Goal: Task Accomplishment & Management: Use online tool/utility

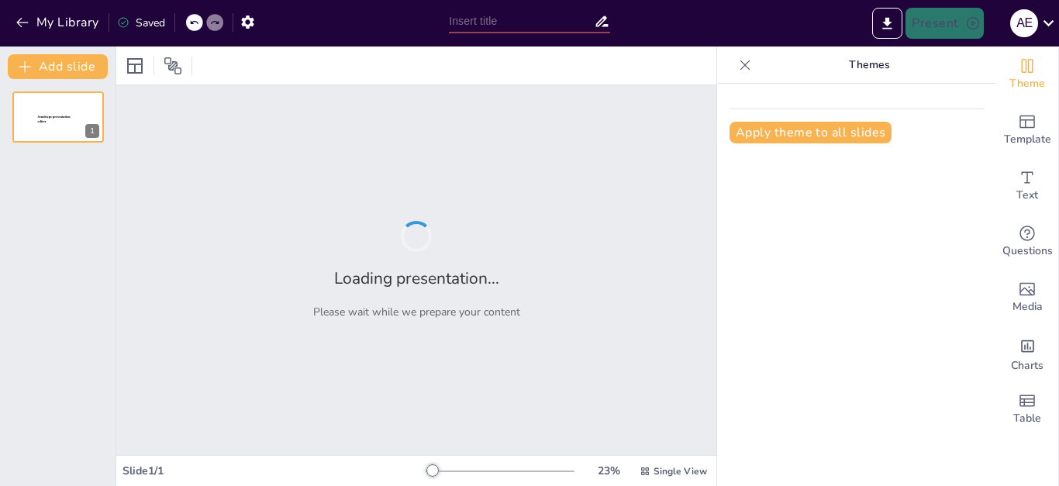
type input "Жасанды интеллект: Көркем еңбек сабағында жаңа мүмкіндіктер"
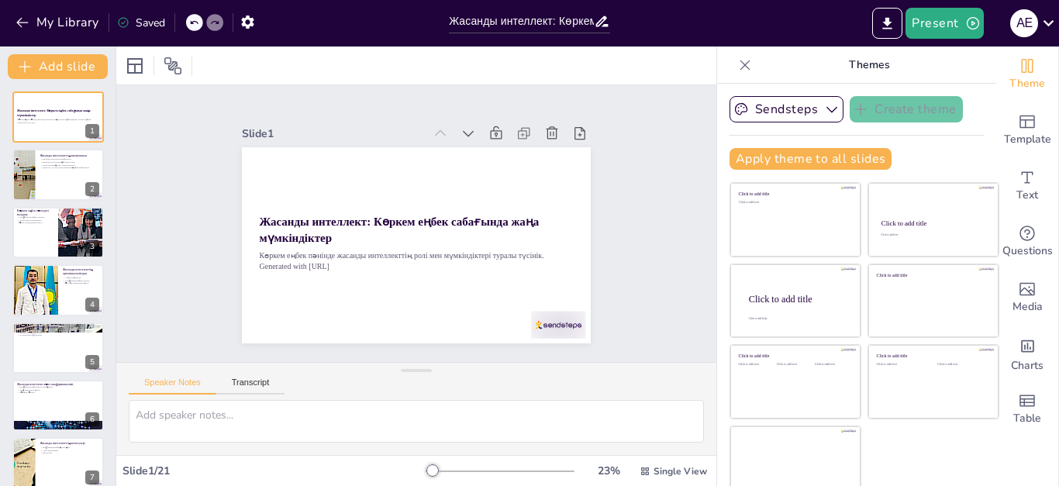
checkbox input "true"
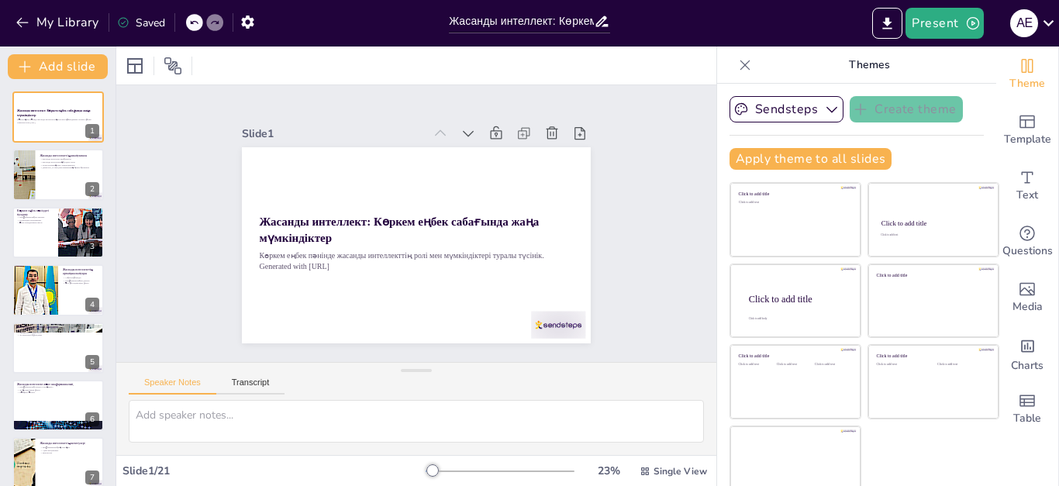
checkbox input "true"
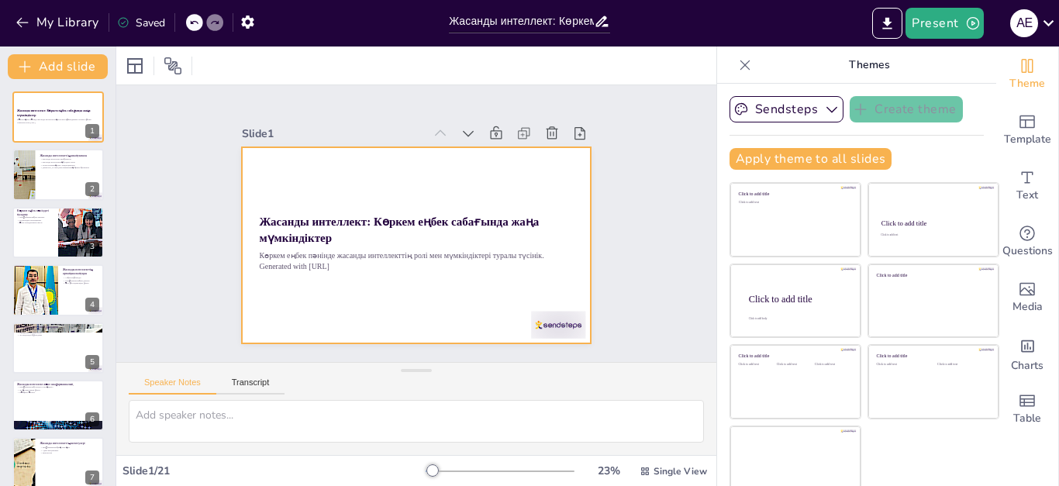
checkbox input "true"
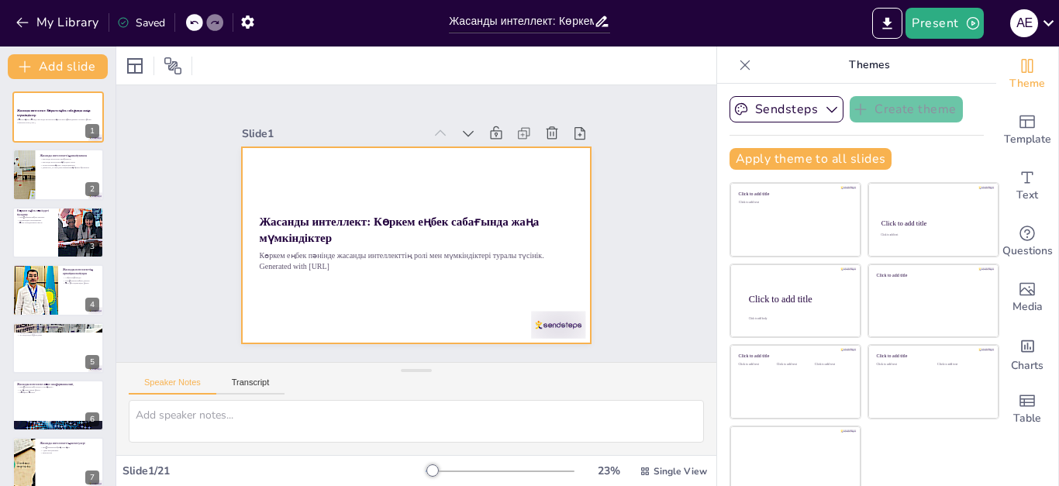
checkbox input "true"
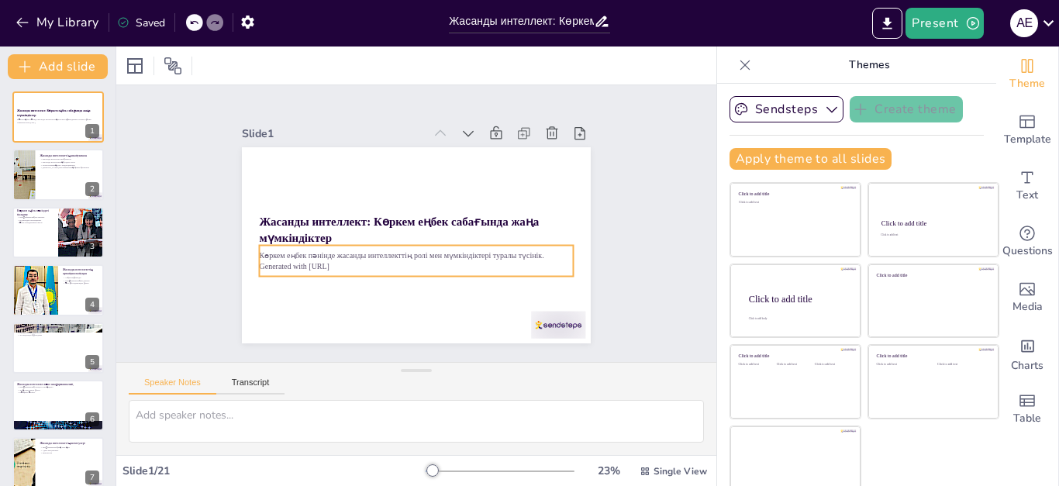
checkbox input "true"
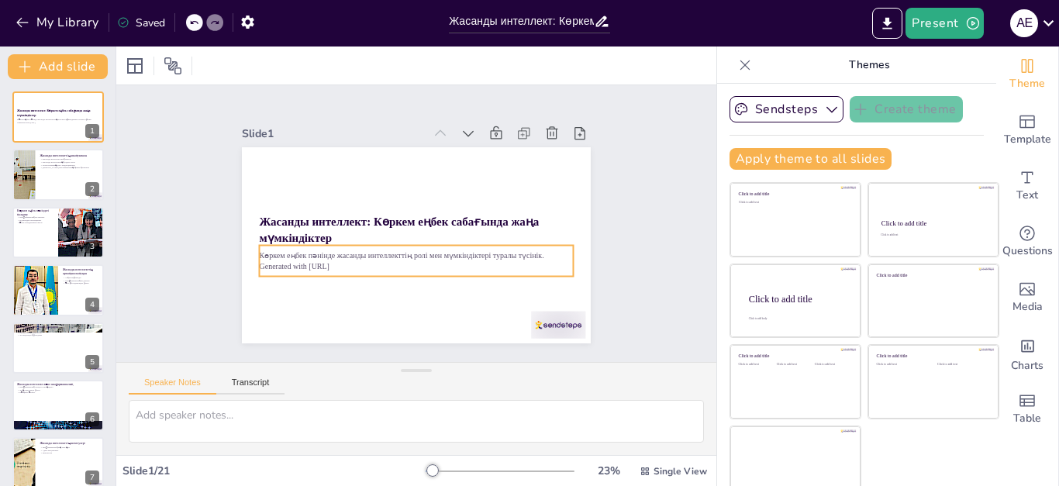
checkbox input "true"
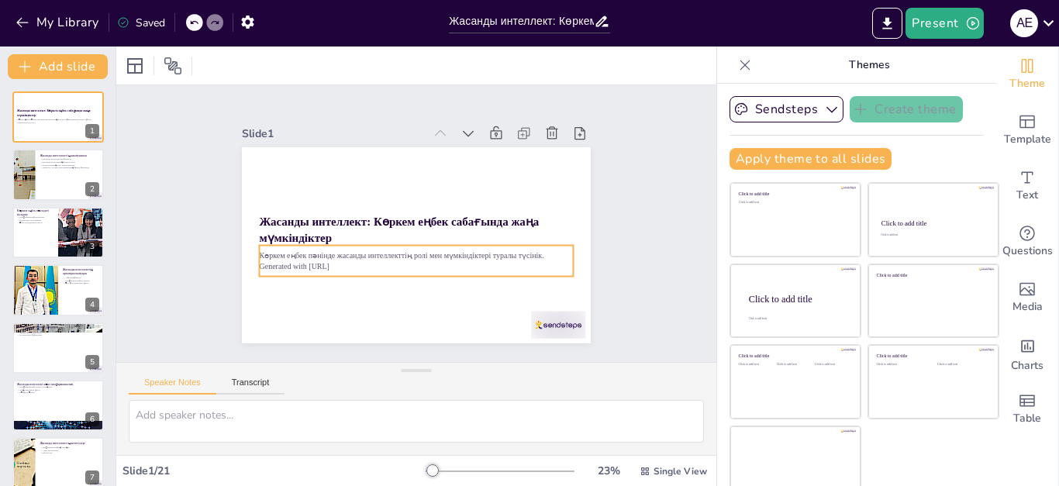
checkbox input "true"
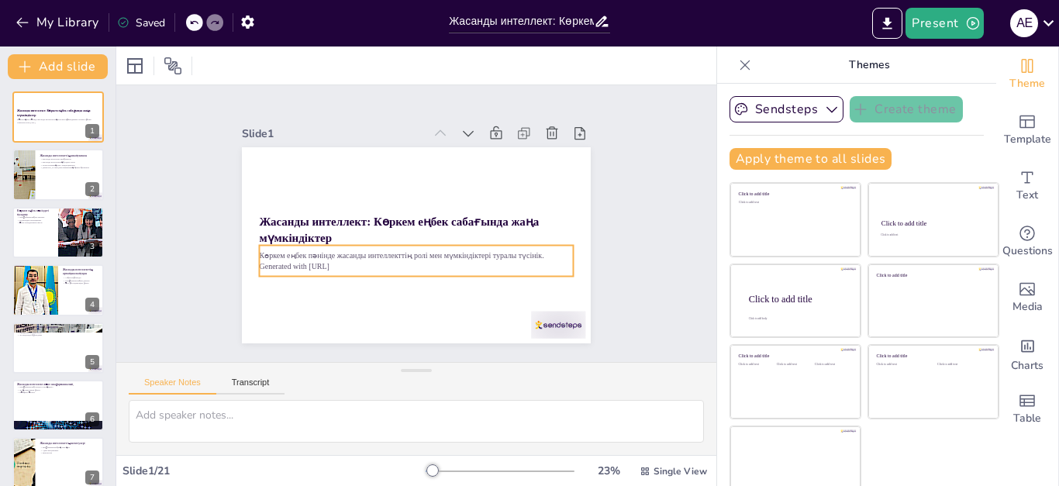
checkbox input "true"
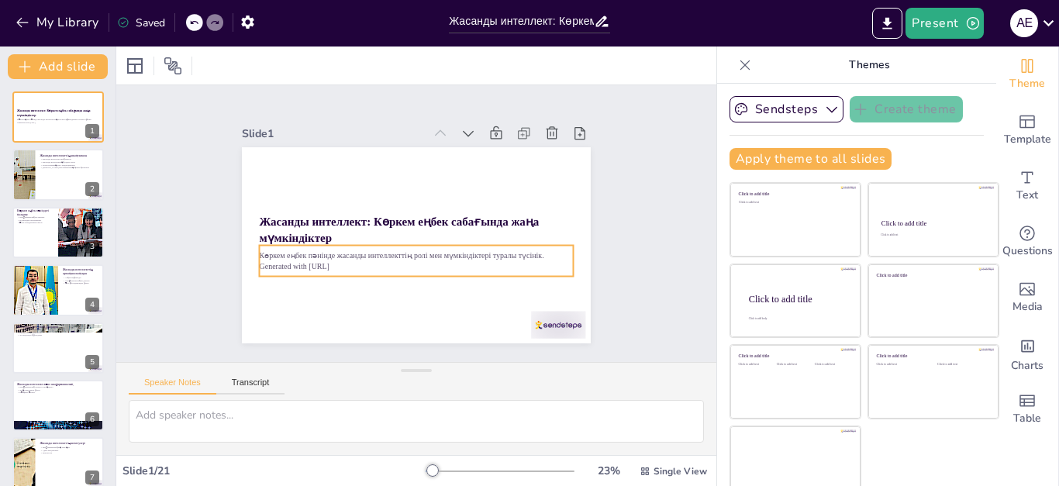
checkbox input "true"
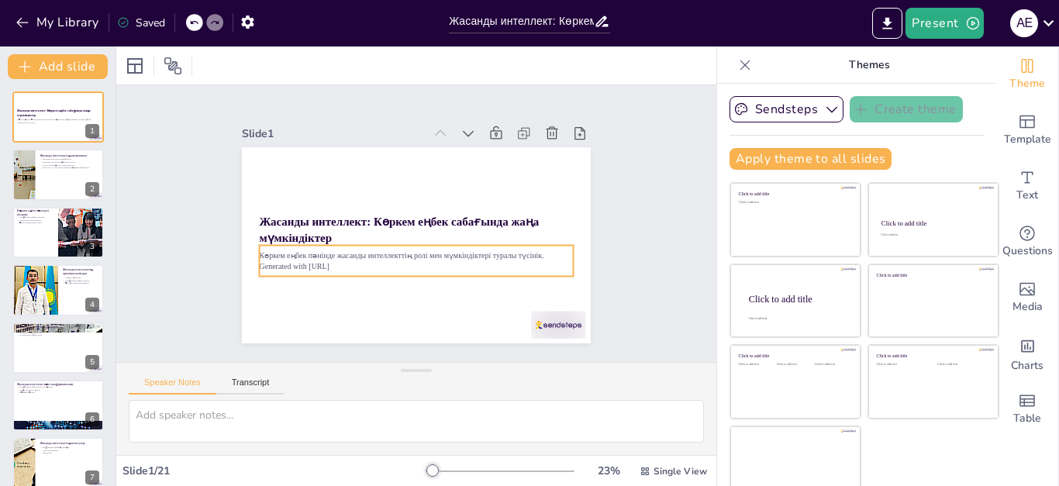
checkbox input "true"
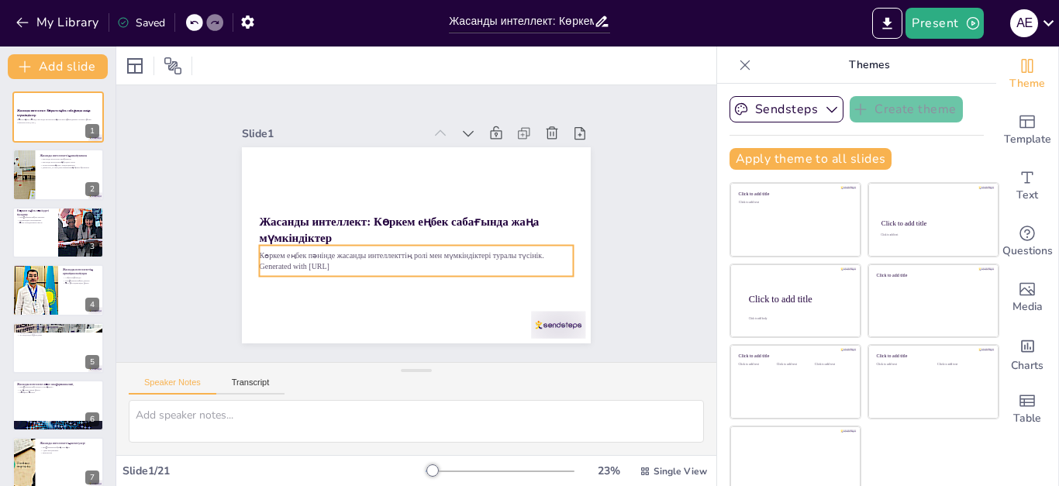
checkbox input "true"
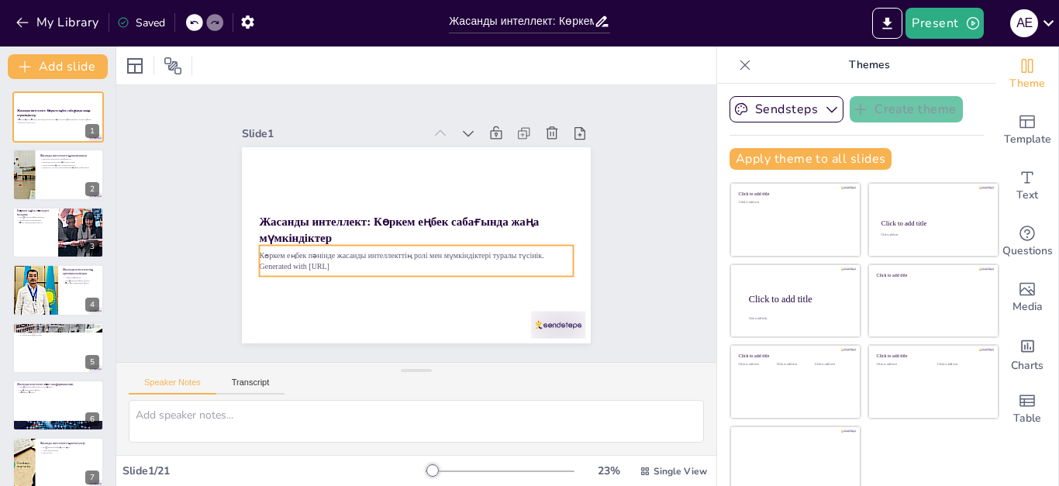
checkbox input "true"
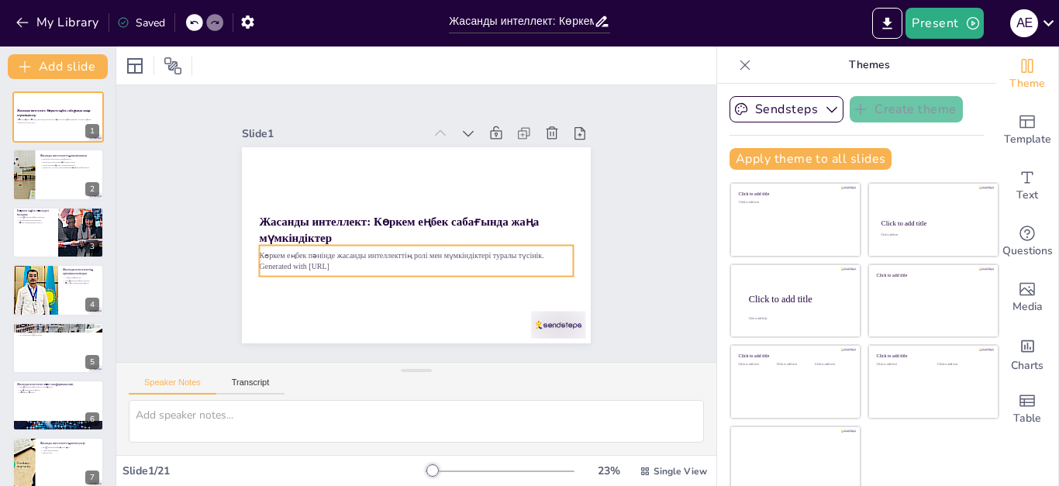
checkbox input "true"
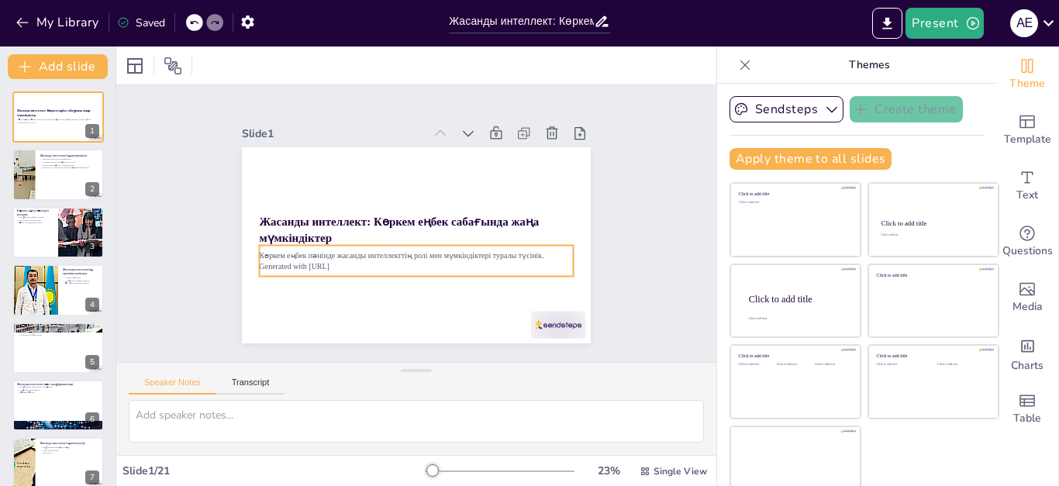
checkbox input "true"
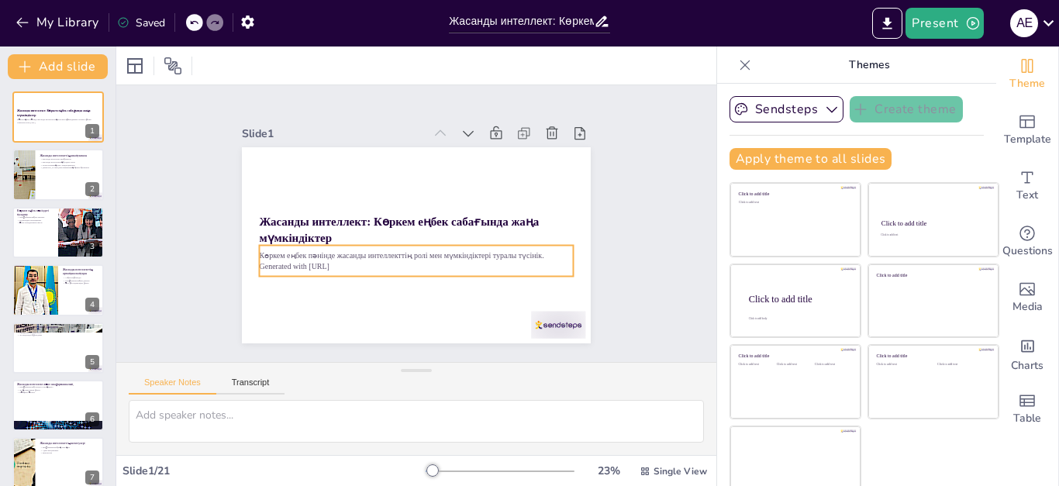
checkbox input "true"
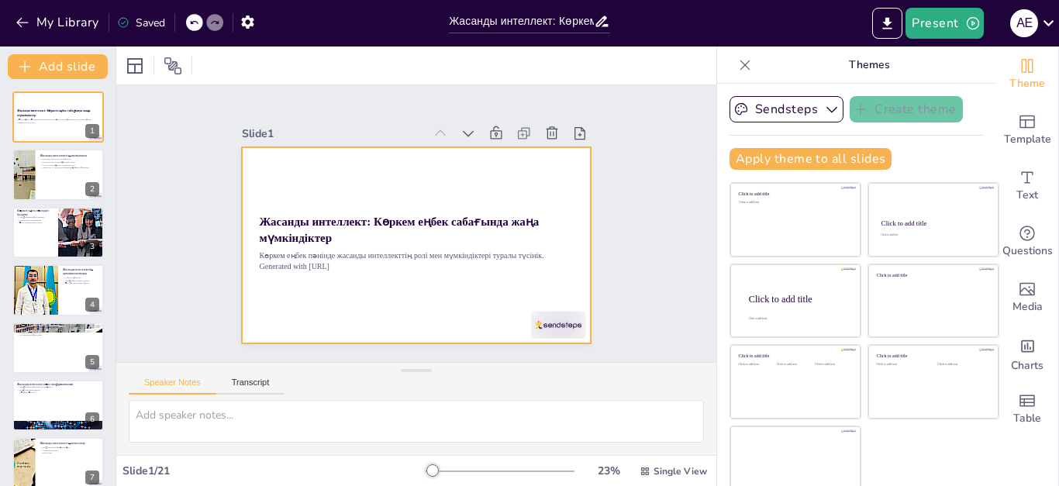
checkbox input "true"
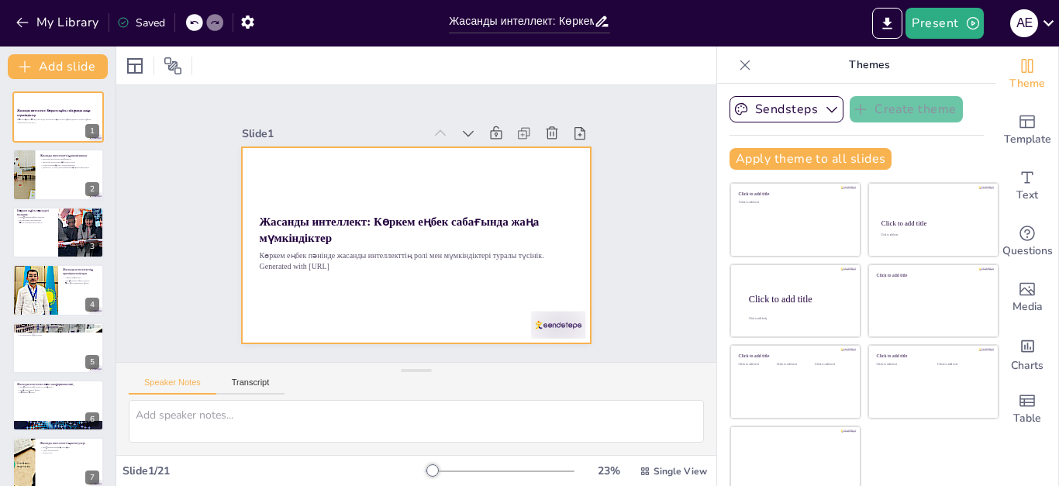
checkbox input "true"
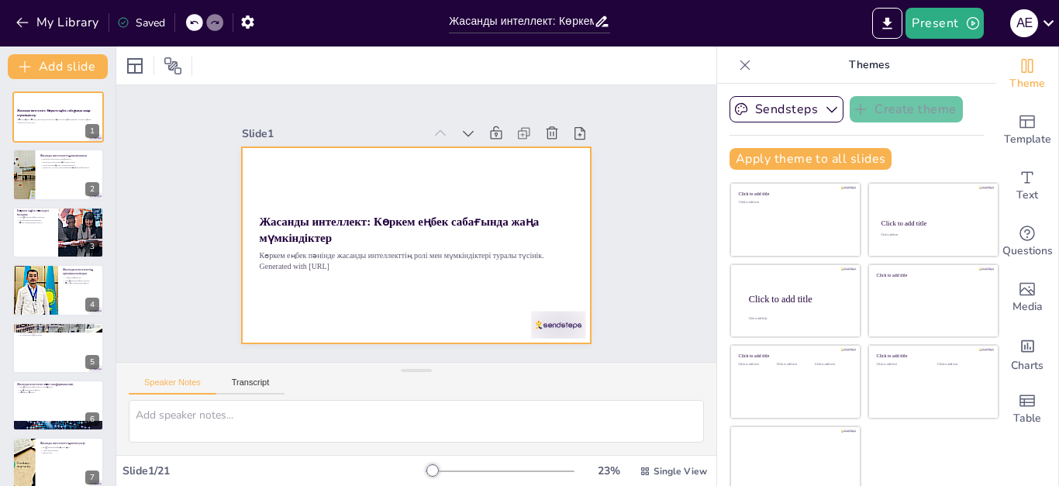
checkbox input "true"
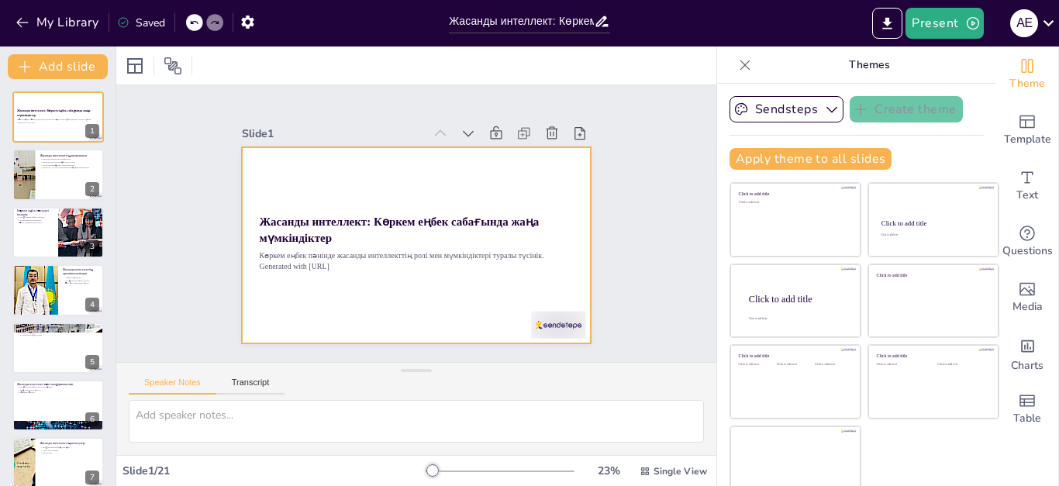
checkbox input "true"
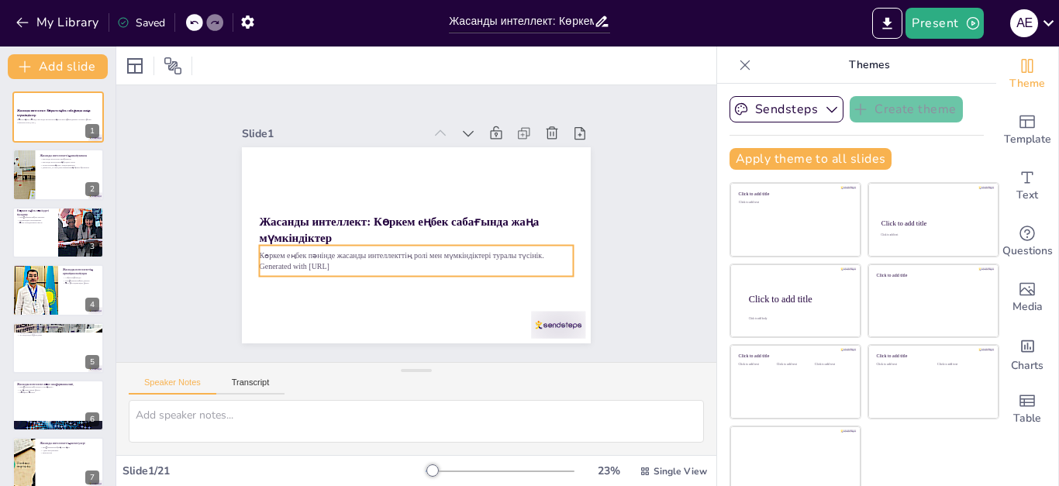
checkbox input "true"
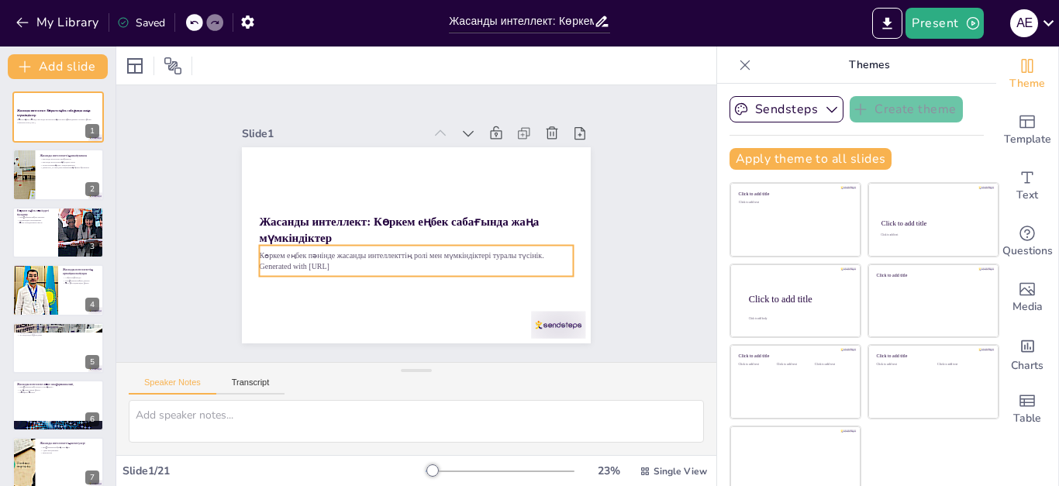
checkbox input "true"
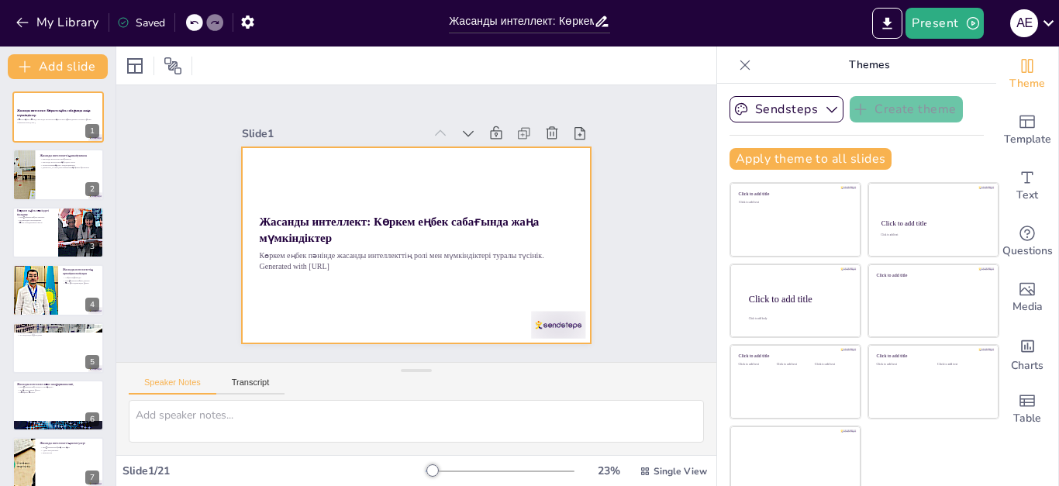
checkbox input "true"
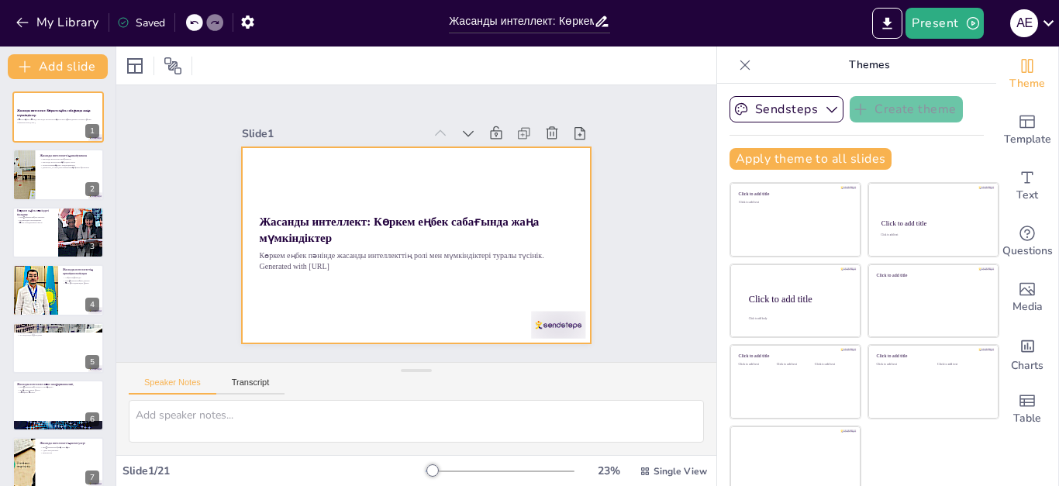
checkbox input "true"
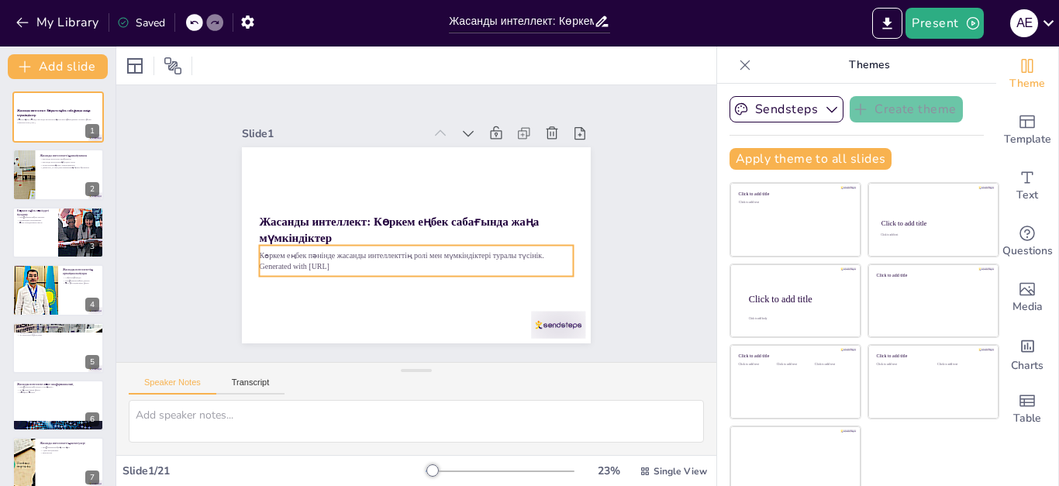
checkbox input "true"
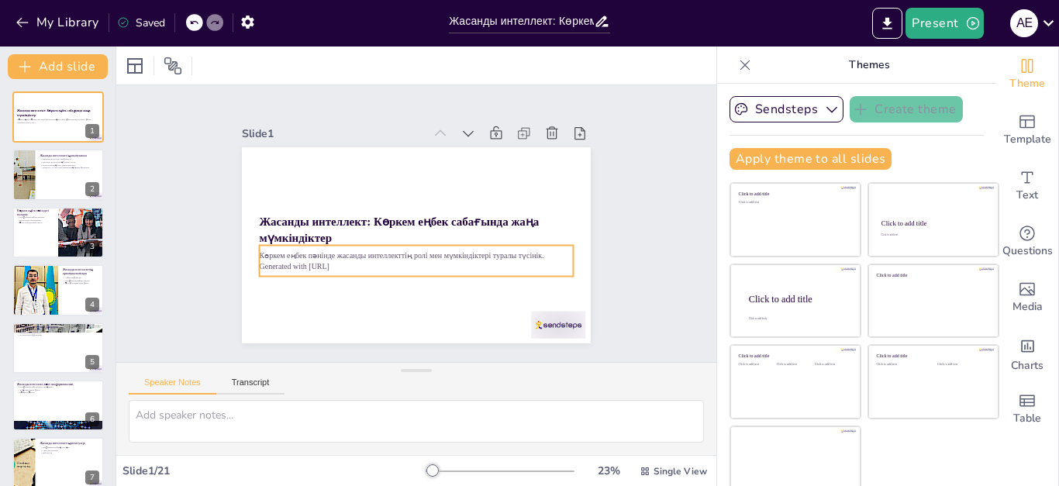
checkbox input "true"
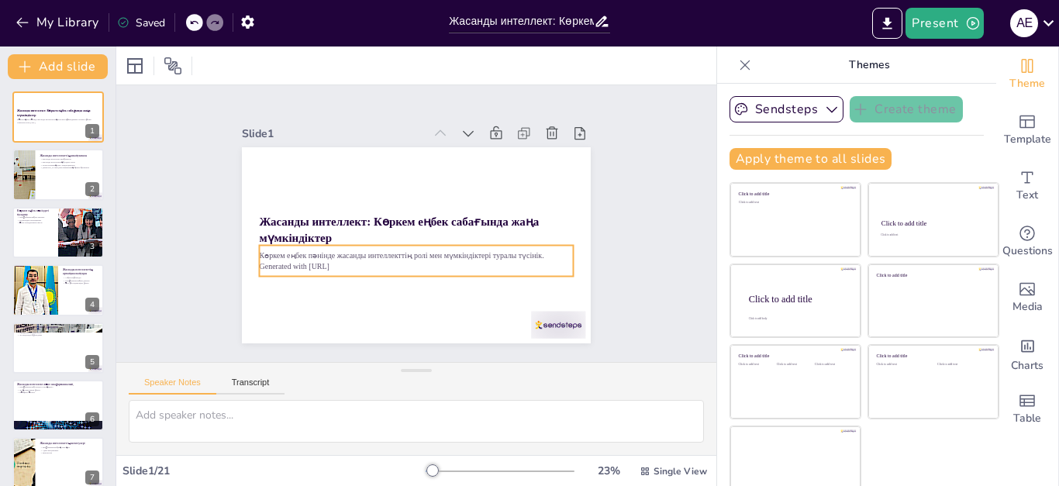
checkbox input "true"
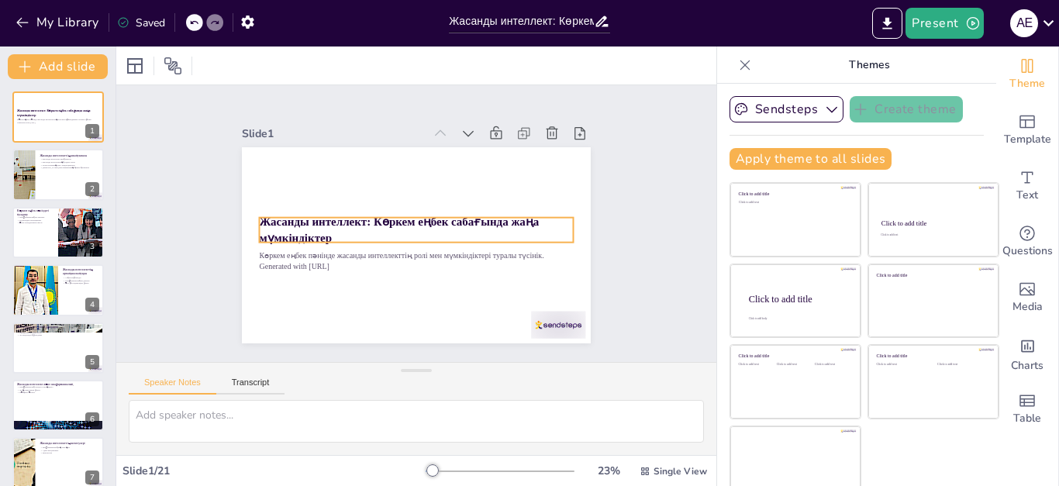
checkbox input "true"
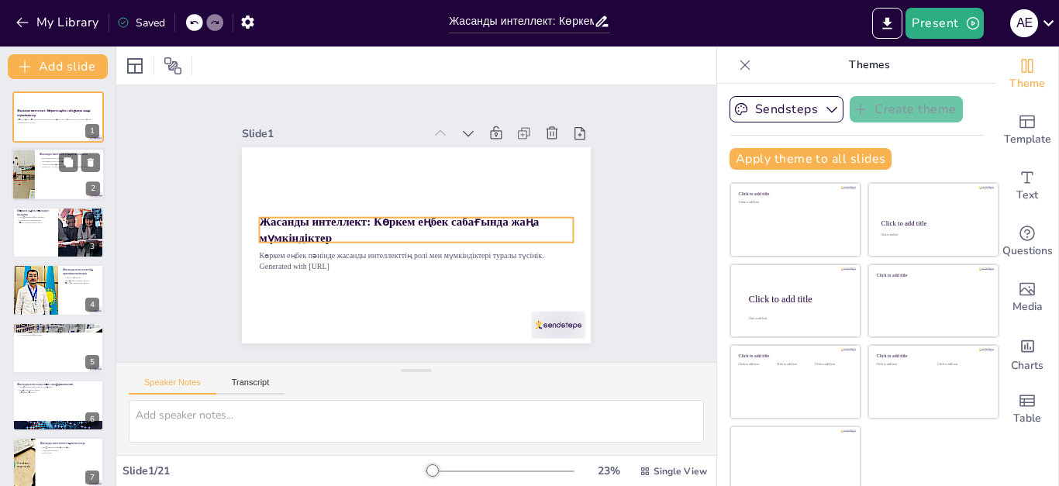
checkbox input "true"
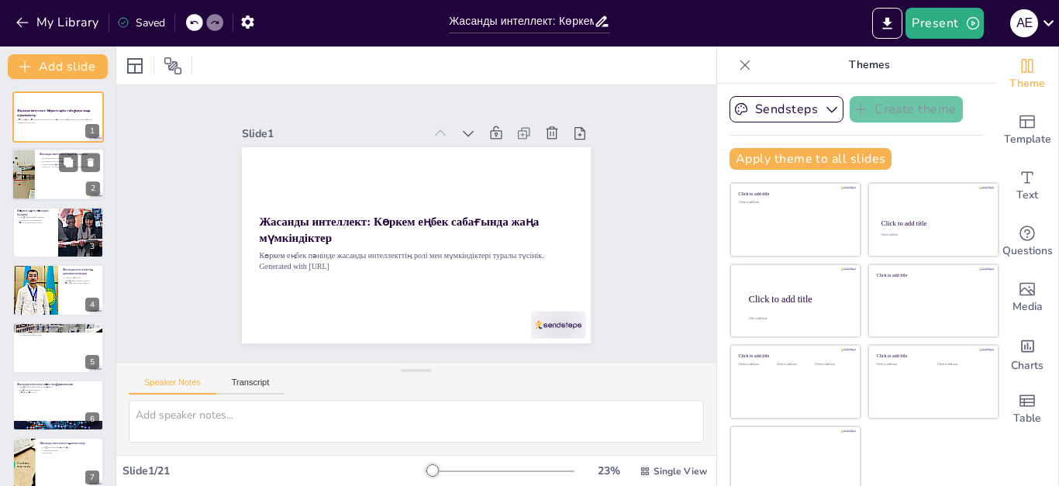
checkbox input "true"
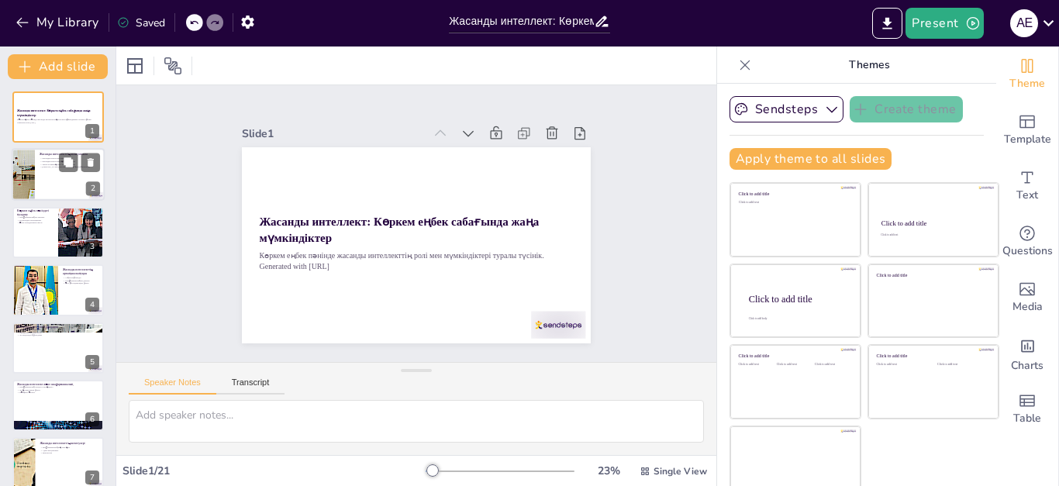
click at [66, 183] on div at bounding box center [58, 175] width 93 height 53
type textarea "Жасанды интеллекттің анықтамасы біздің түсінігімізді кеңейтеді, оның не екенін …"
checkbox input "true"
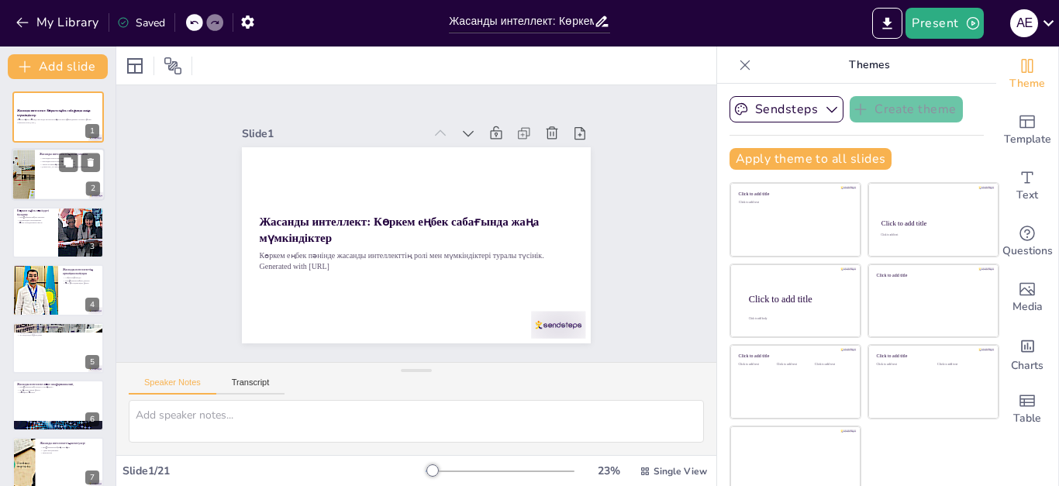
checkbox input "true"
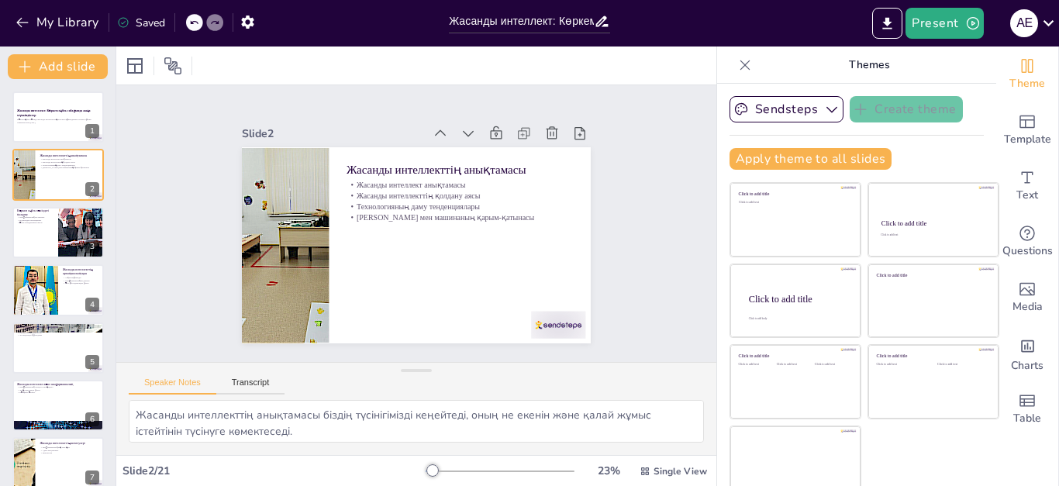
checkbox input "true"
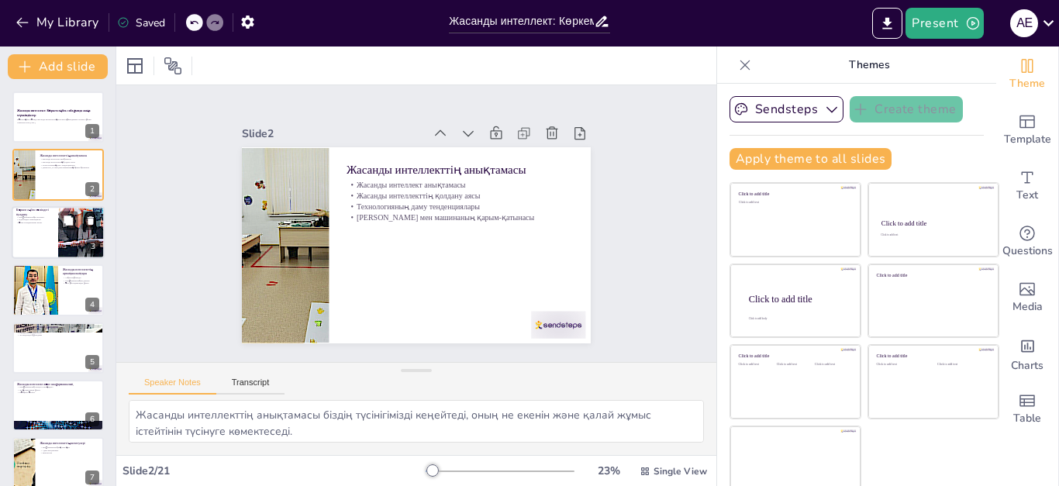
checkbox input "true"
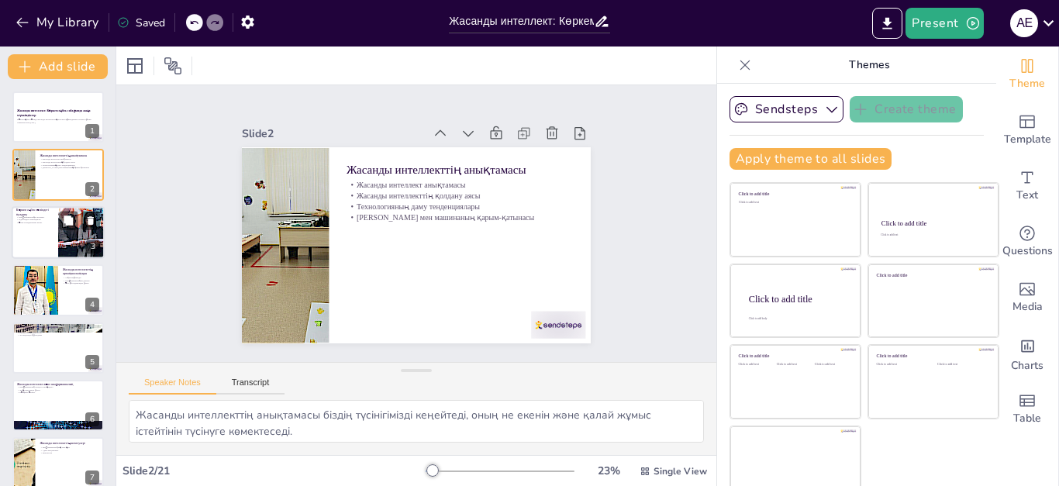
checkbox input "true"
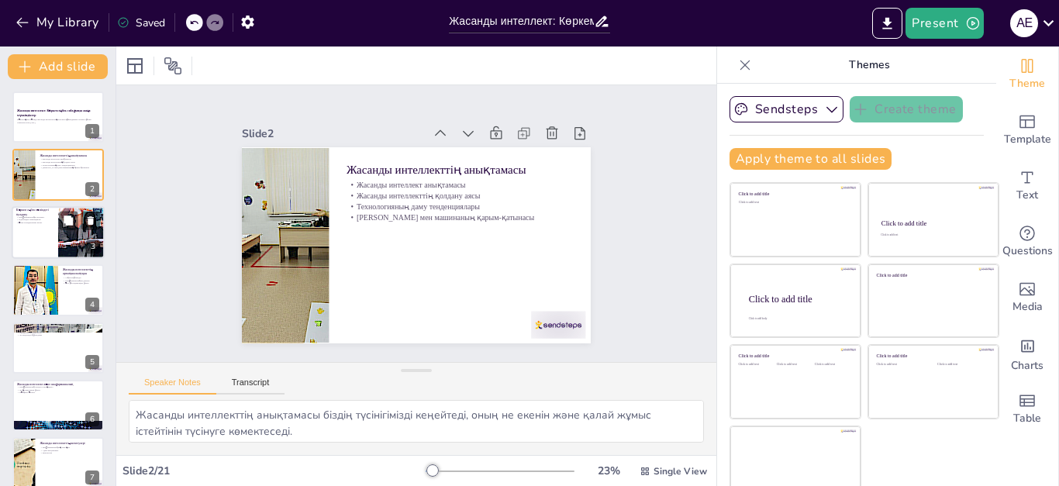
checkbox input "true"
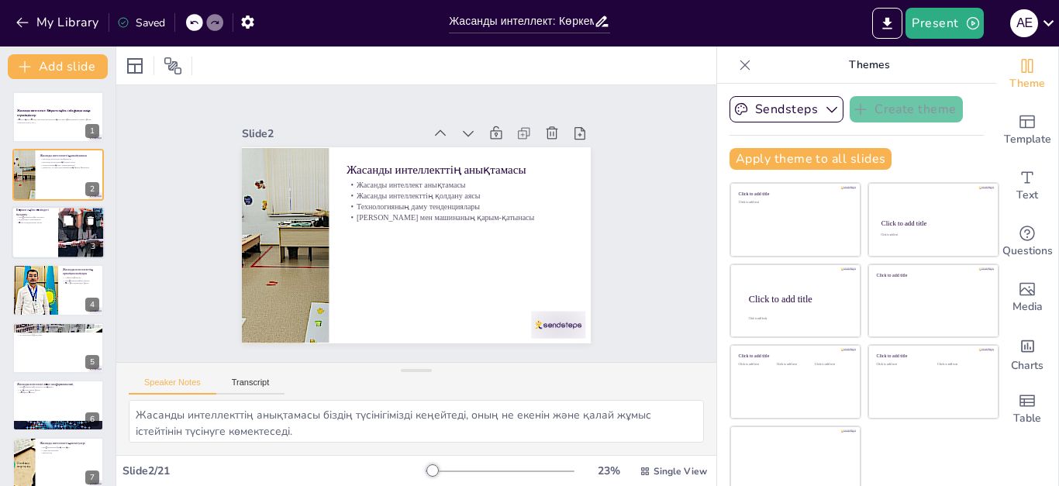
checkbox input "true"
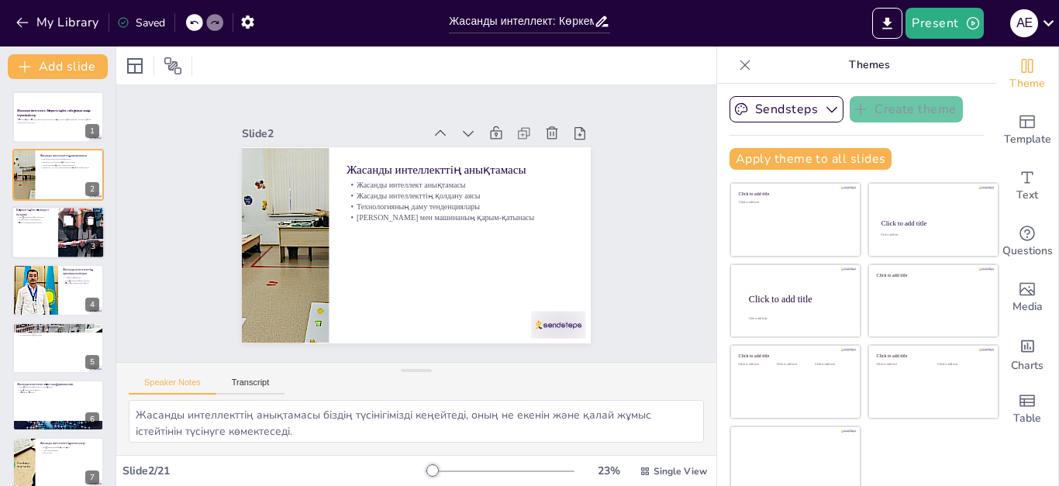
click at [50, 245] on div at bounding box center [58, 232] width 93 height 53
type textarea "Жасанды интеллект шығармашылықты арттыруда маңызды рөл атқарады, себебі ол жаңа…"
checkbox input "true"
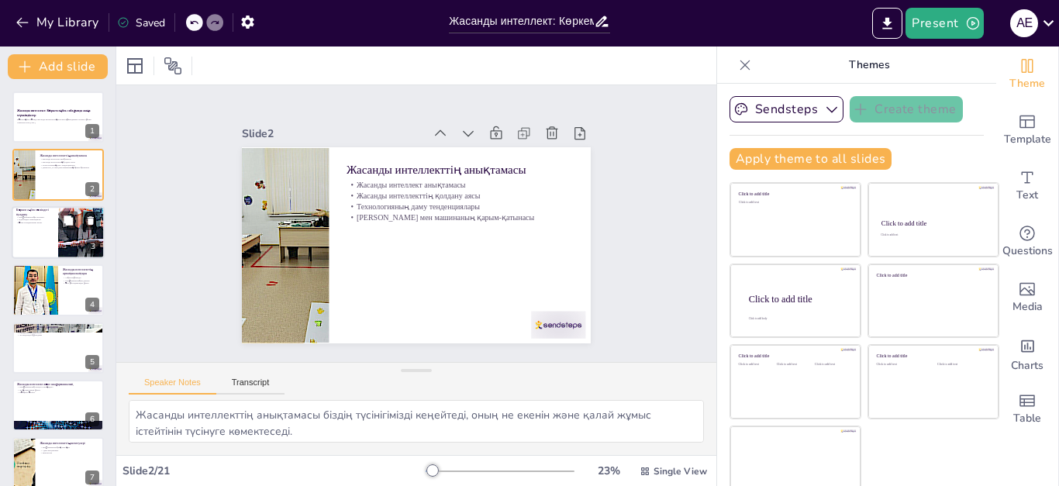
checkbox input "true"
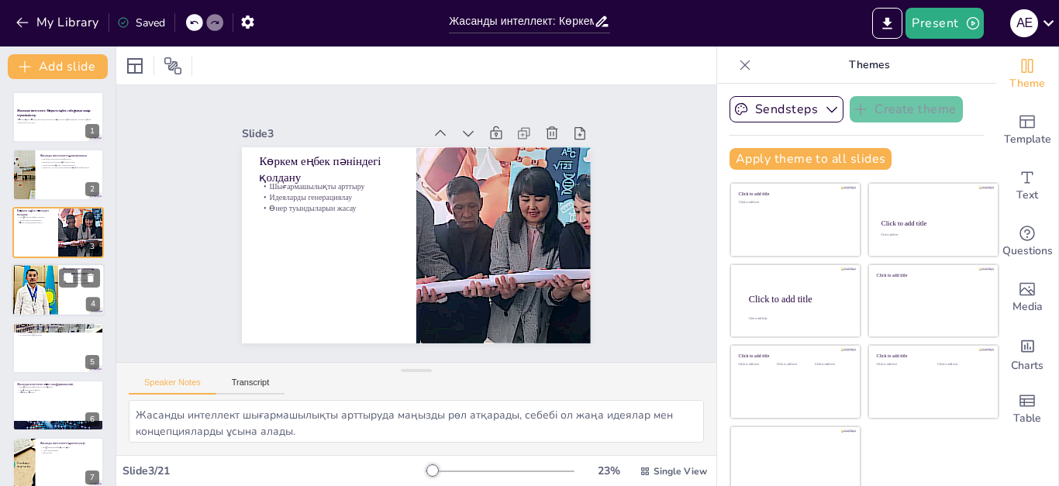
checkbox input "true"
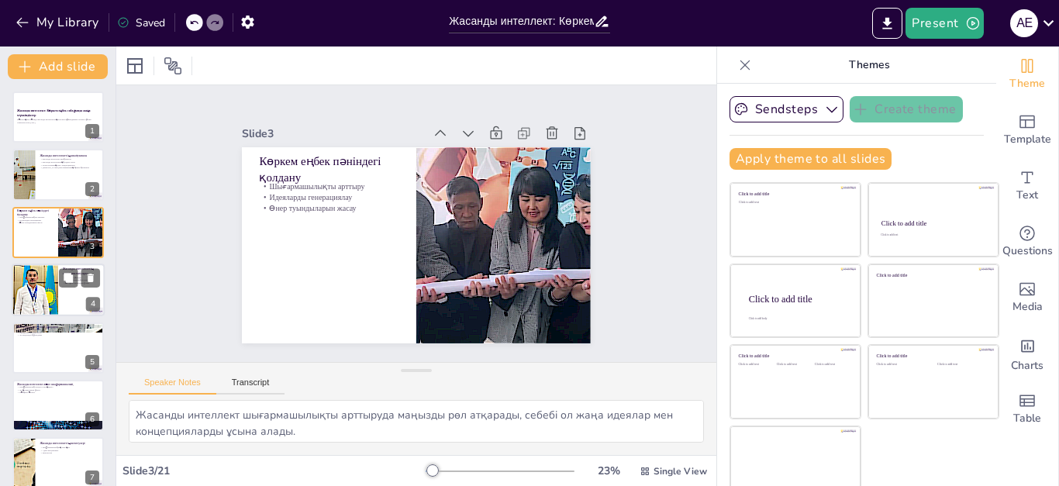
checkbox input "true"
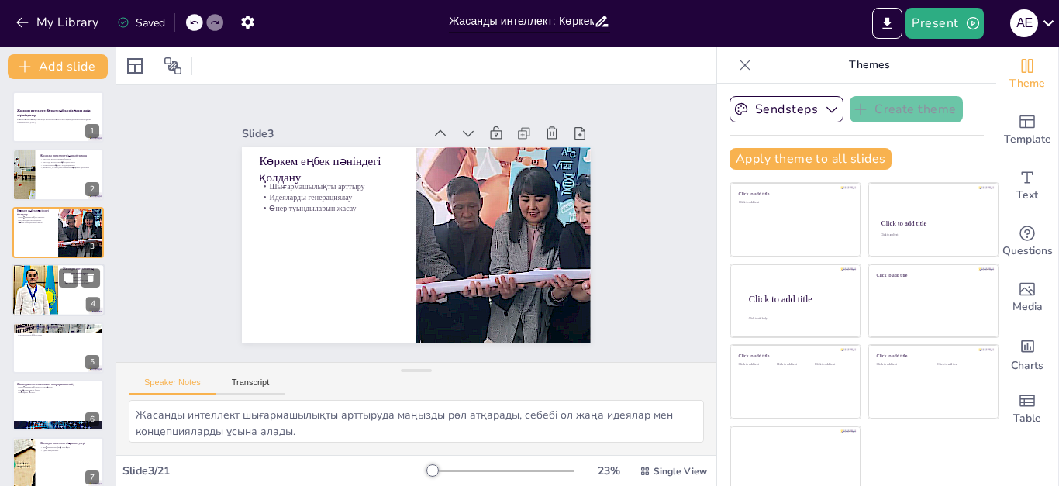
click at [41, 285] on div at bounding box center [34, 290] width 49 height 53
type textarea "Уақытты үнемдеу жасанды интеллекттің басты артықшылықтарының бірі болып табылад…"
checkbox input "true"
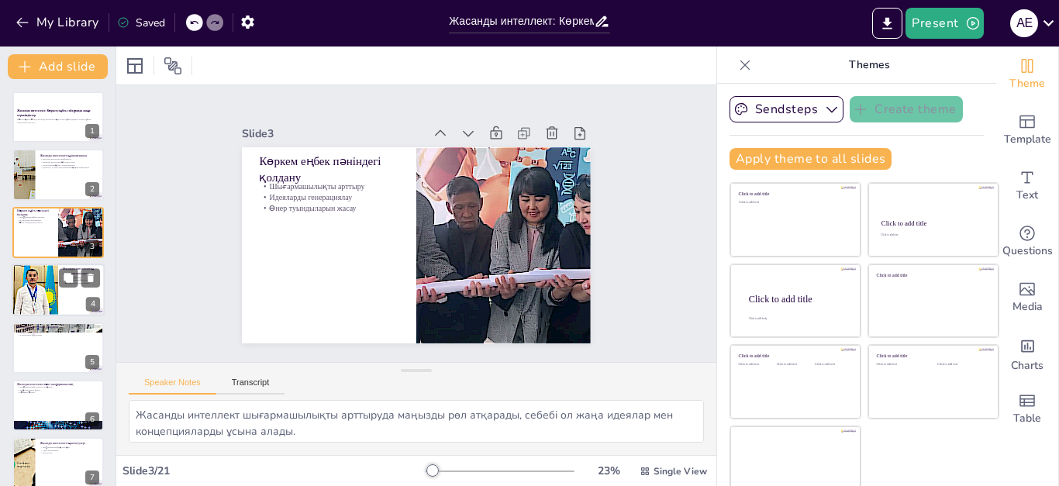
checkbox input "true"
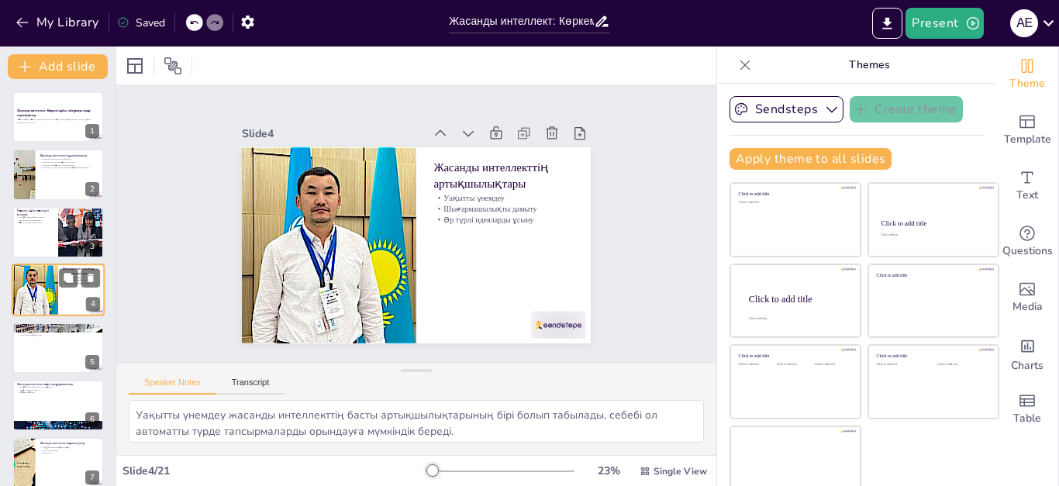
scroll to position [7, 0]
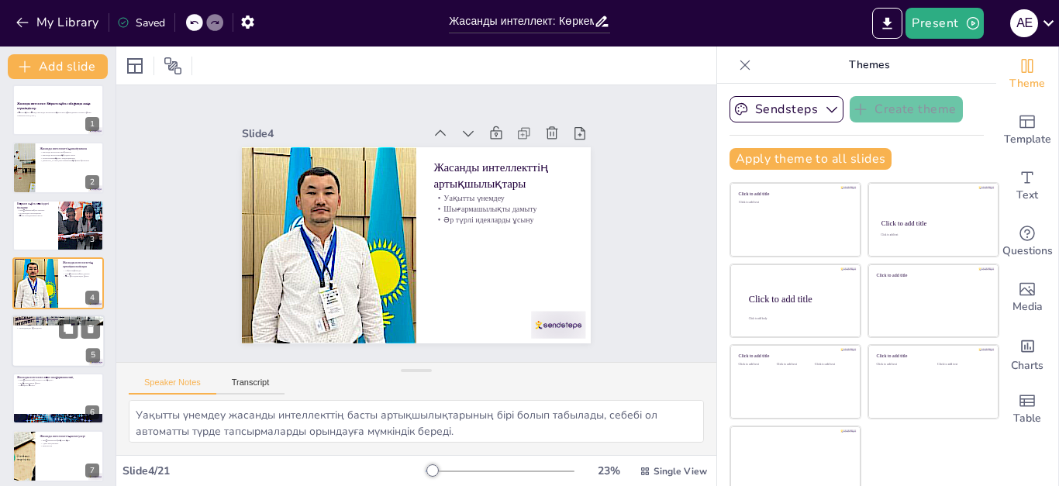
checkbox input "true"
click at [48, 332] on div at bounding box center [58, 341] width 93 height 53
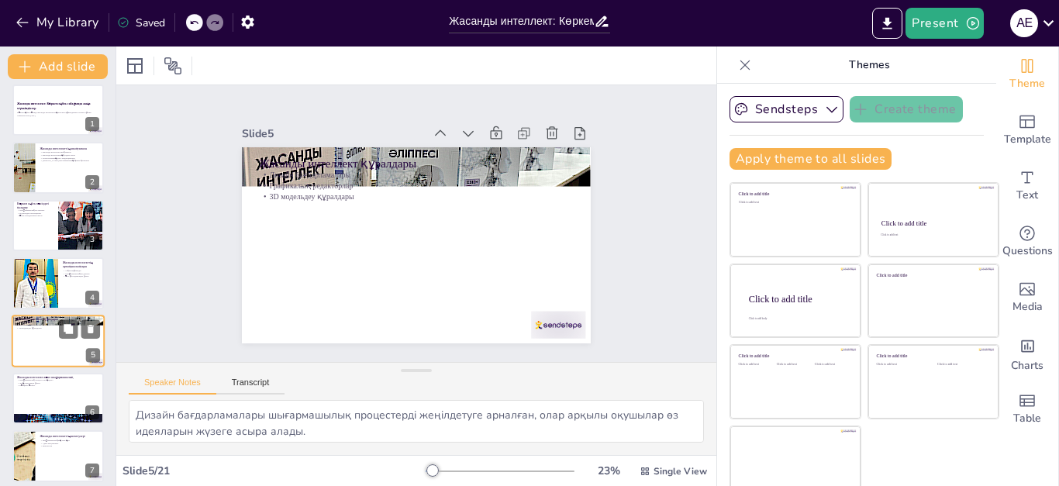
scroll to position [65, 0]
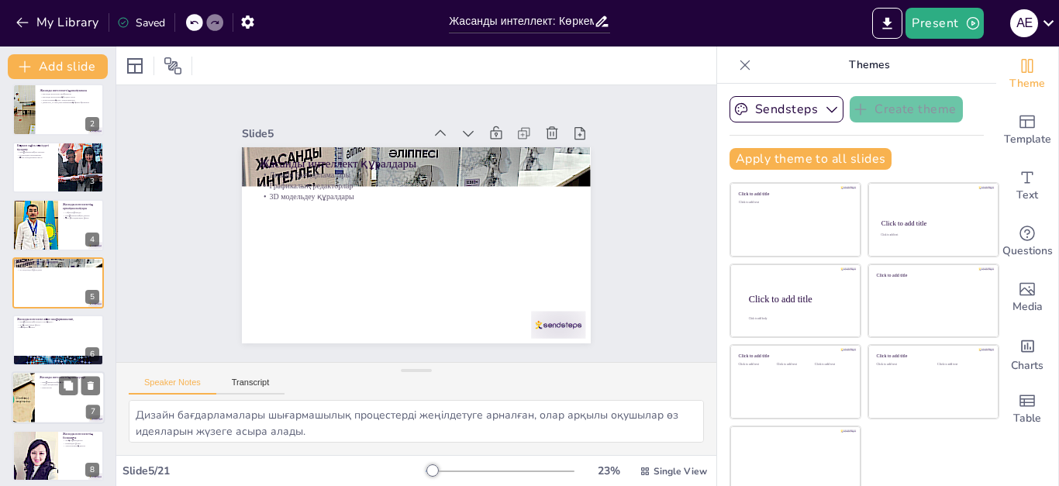
click at [33, 408] on div at bounding box center [23, 398] width 93 height 53
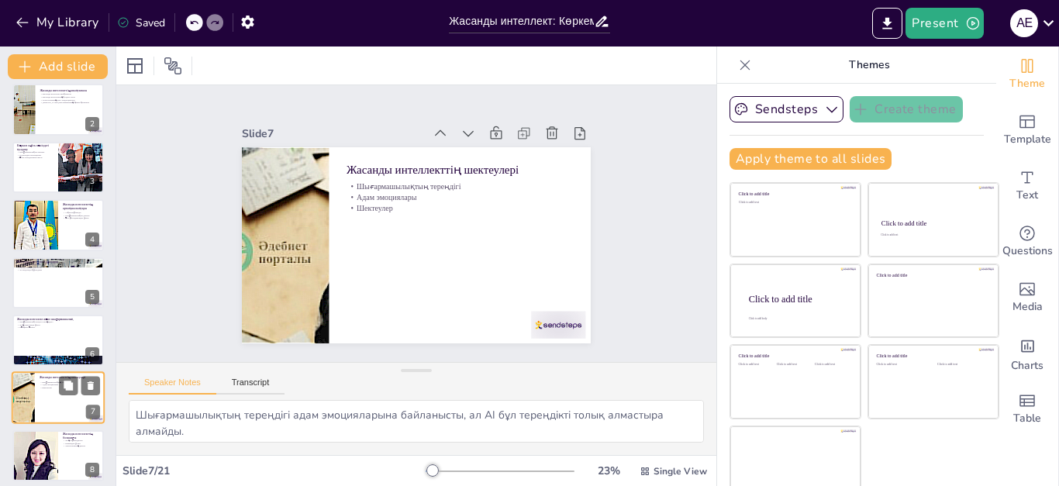
scroll to position [180, 0]
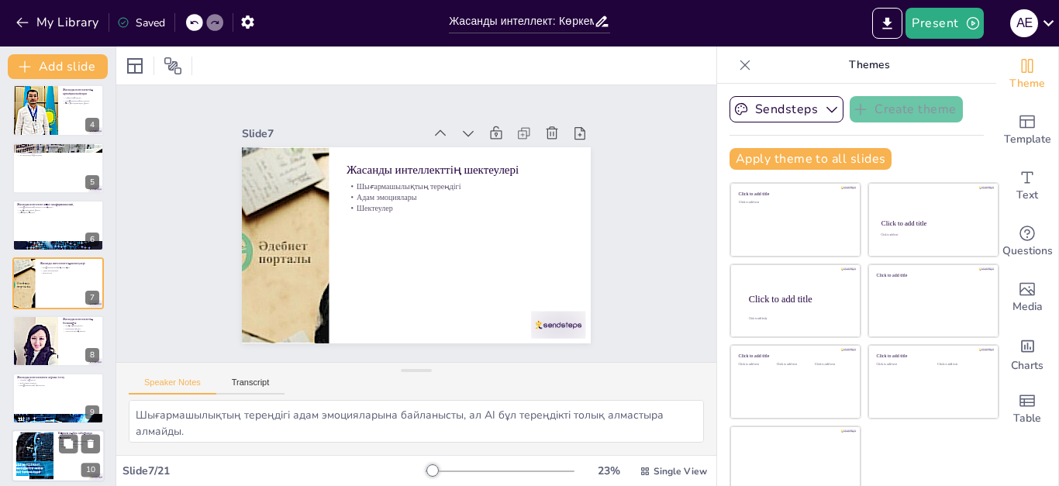
click at [37, 465] on div at bounding box center [35, 456] width 80 height 47
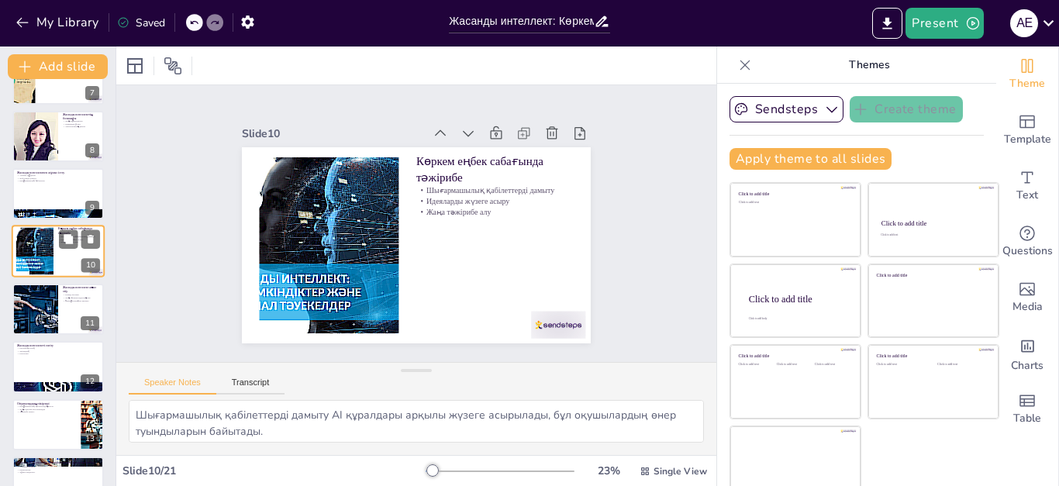
scroll to position [416, 0]
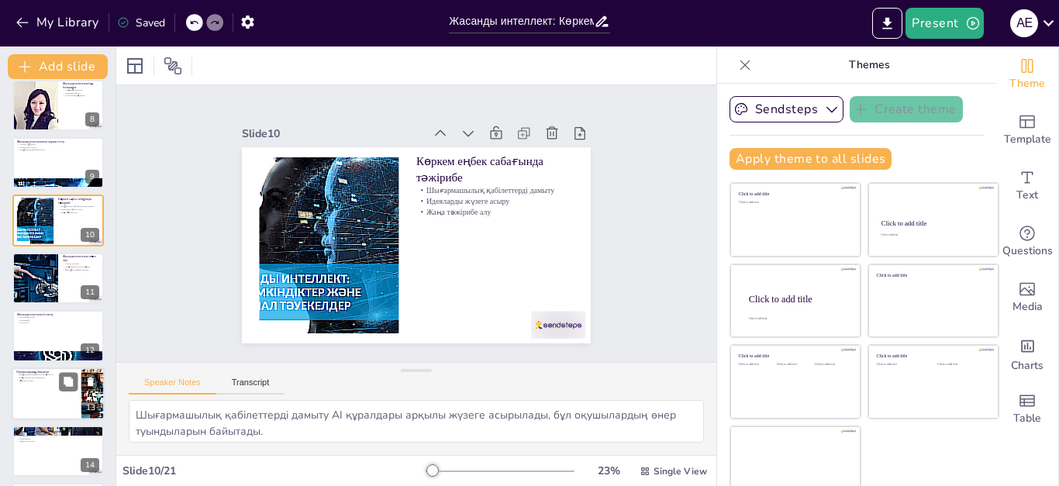
click at [71, 396] on div at bounding box center [58, 394] width 93 height 53
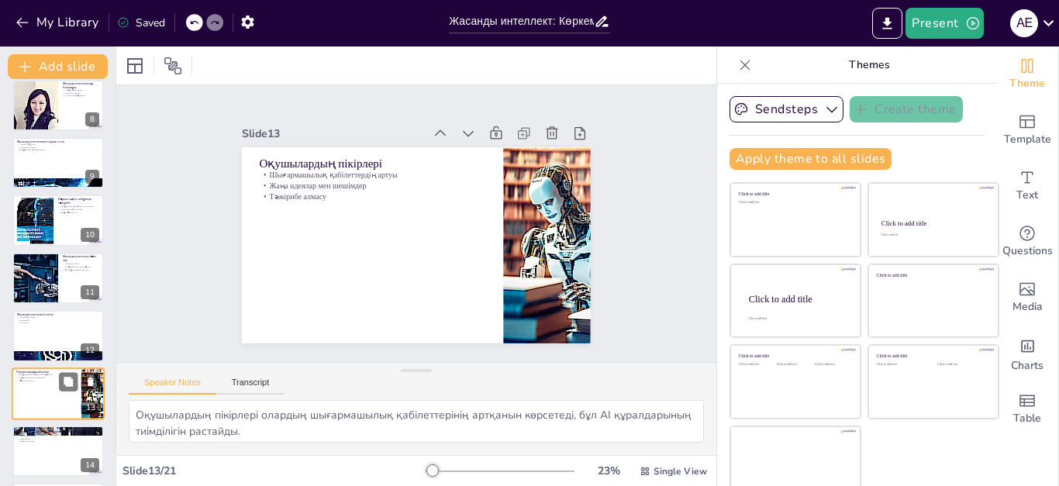
scroll to position [527, 0]
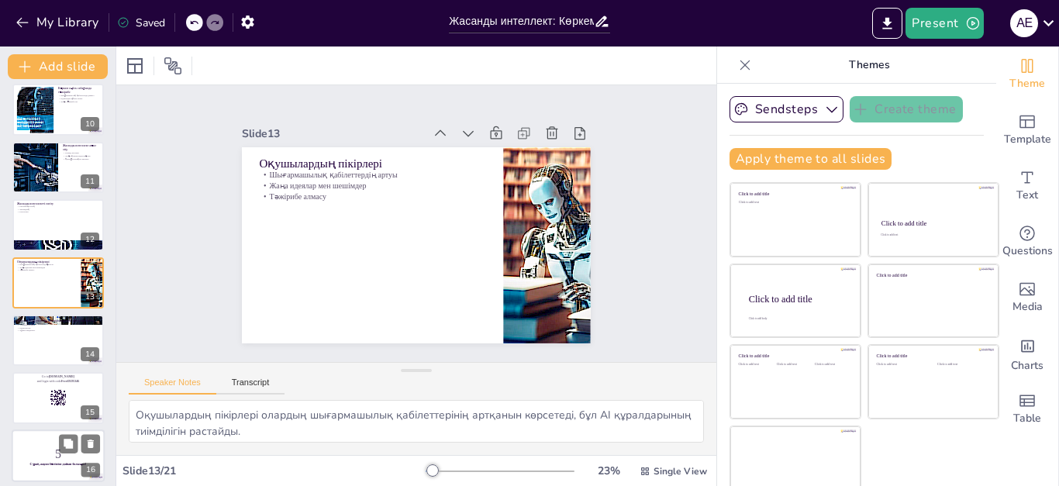
click at [61, 455] on p "5" at bounding box center [58, 453] width 84 height 17
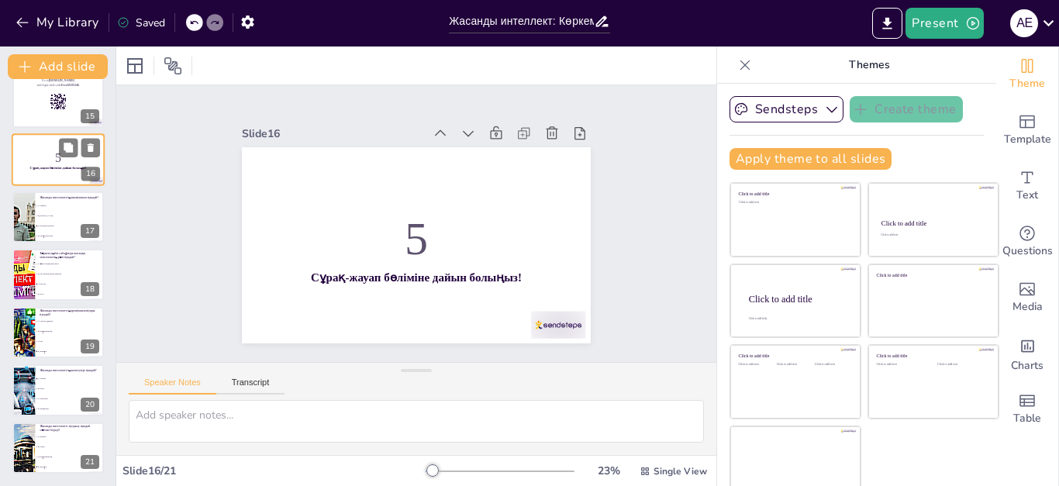
scroll to position [14, 0]
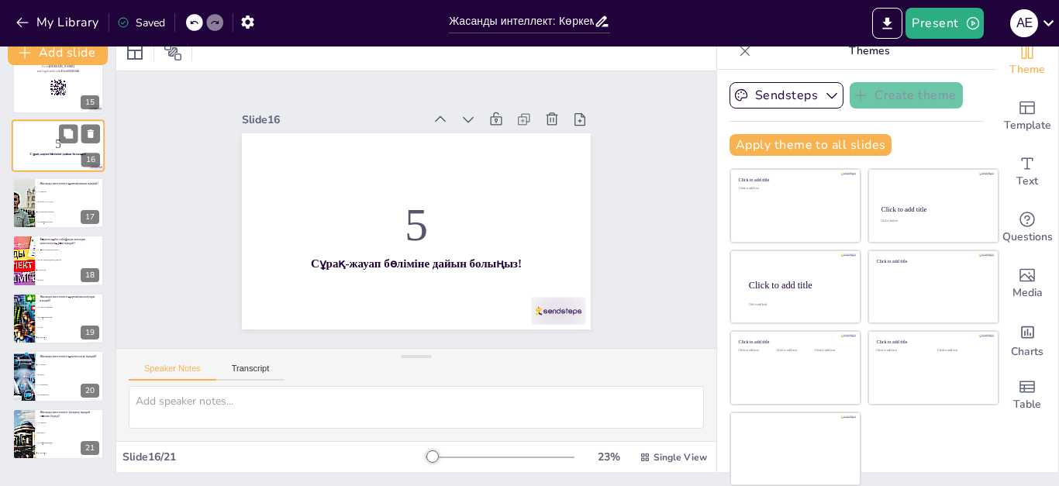
click at [61, 455] on li "D) Барлығы" at bounding box center [70, 452] width 69 height 9
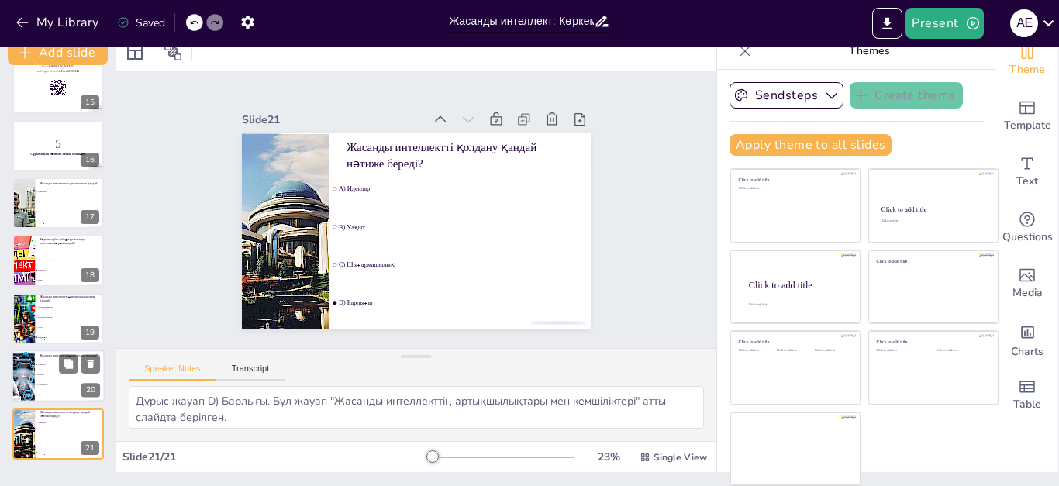
click at [62, 396] on span "D) Ешқайсысы" at bounding box center [70, 396] width 67 height 2
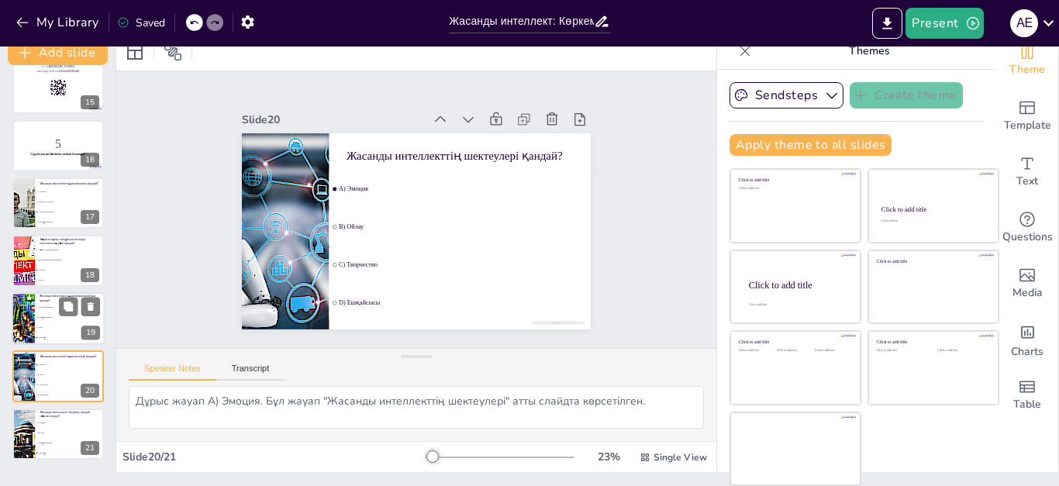
click at [74, 321] on li "B) Шығармашылық" at bounding box center [70, 318] width 70 height 10
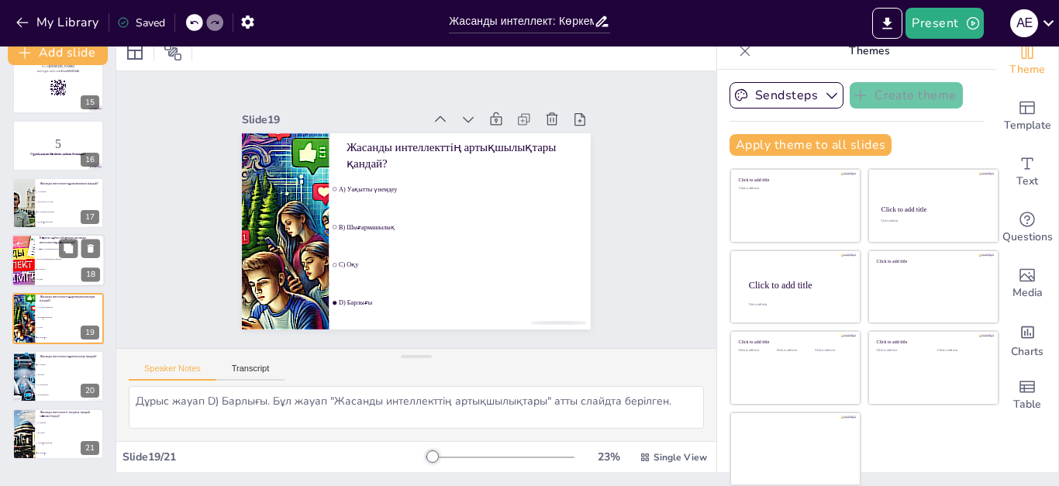
click at [57, 241] on p "Көркем еңбек сабағында жасанды интеллекттің рөлі қандай?" at bounding box center [70, 241] width 60 height 9
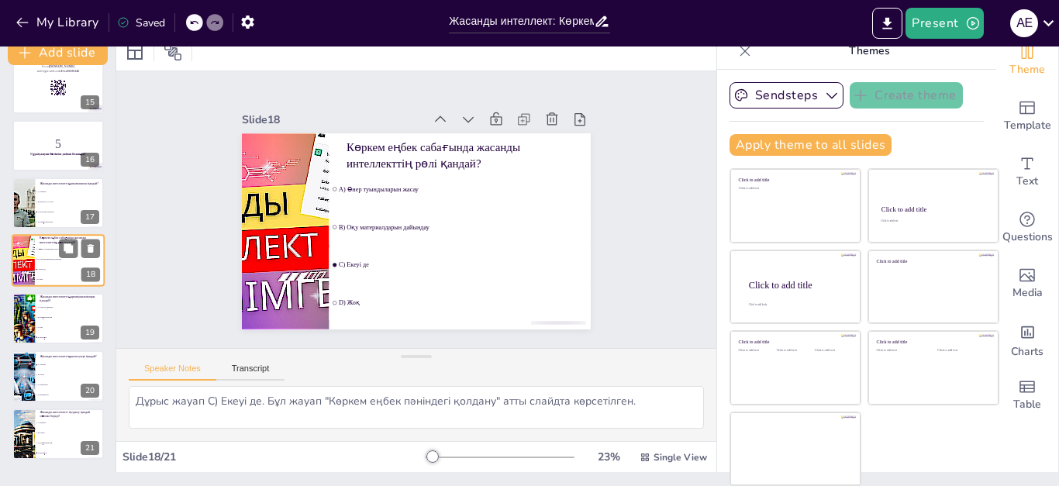
scroll to position [815, 0]
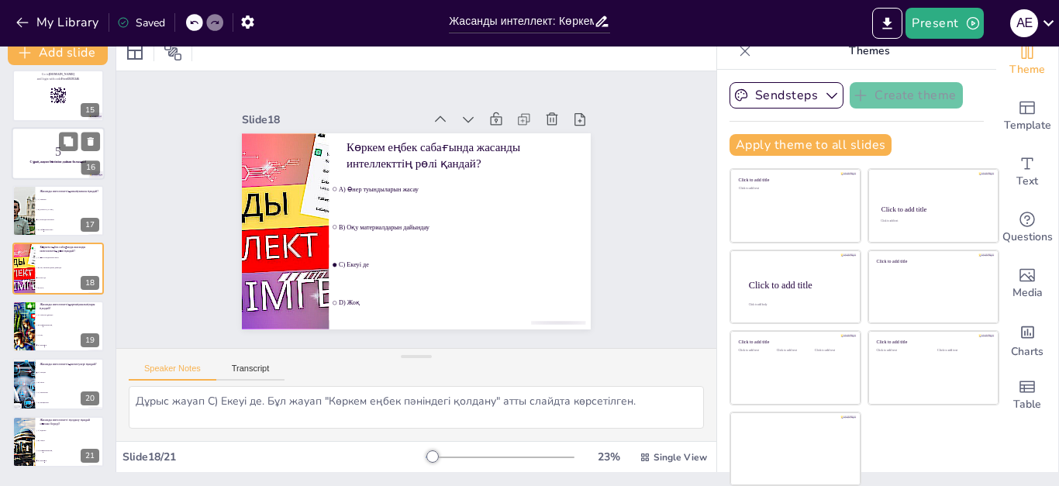
click at [60, 164] on strong "Сұрақ-жауап бөліміне дайын болыңыз!" at bounding box center [58, 162] width 57 height 3
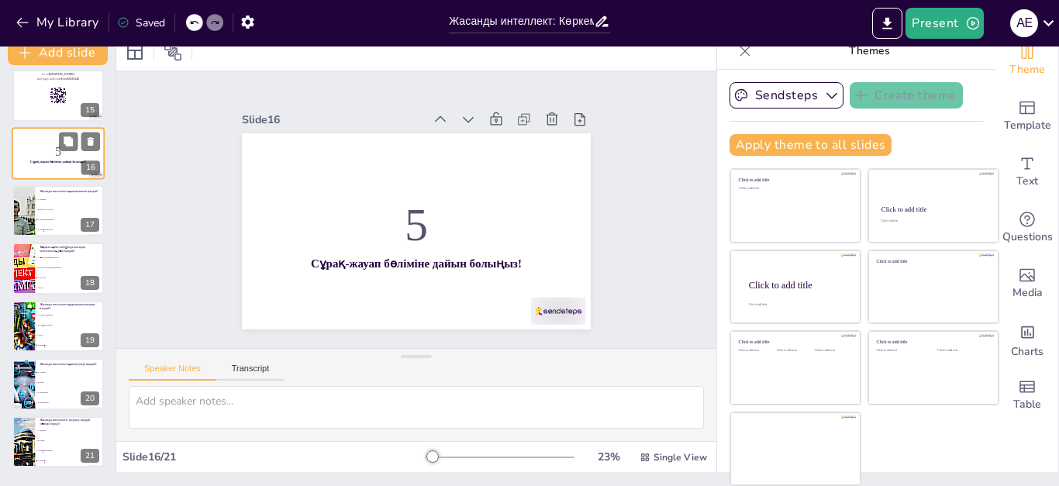
scroll to position [699, 0]
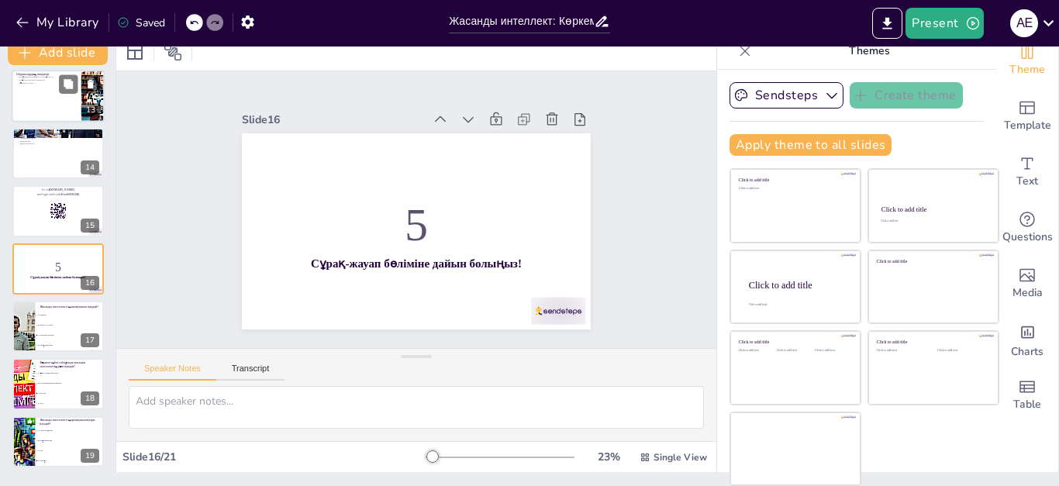
click at [50, 95] on div at bounding box center [58, 96] width 93 height 53
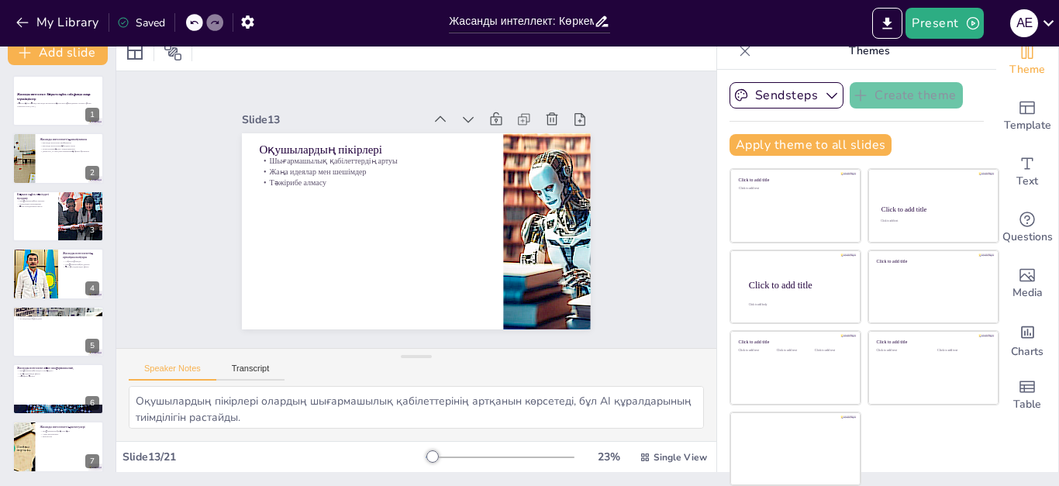
scroll to position [0, 0]
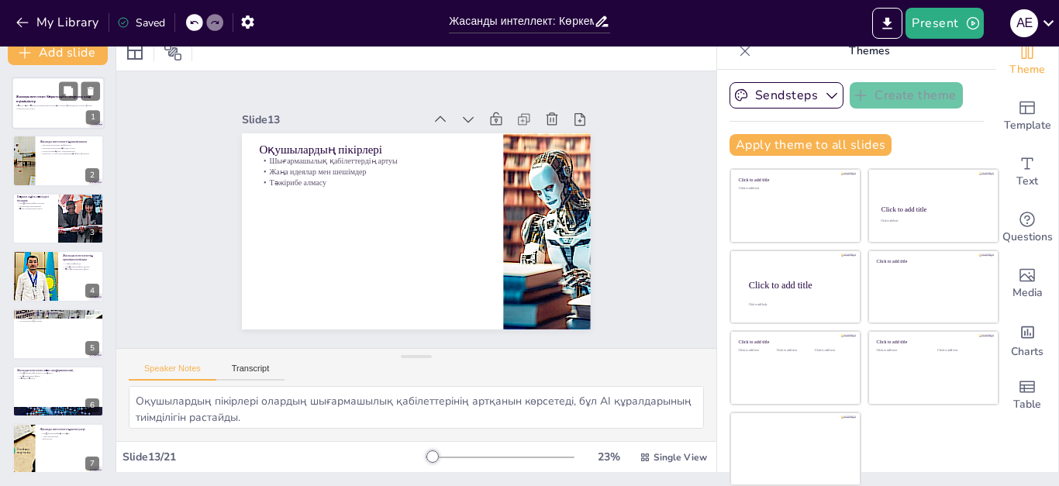
click at [38, 112] on div at bounding box center [58, 103] width 93 height 53
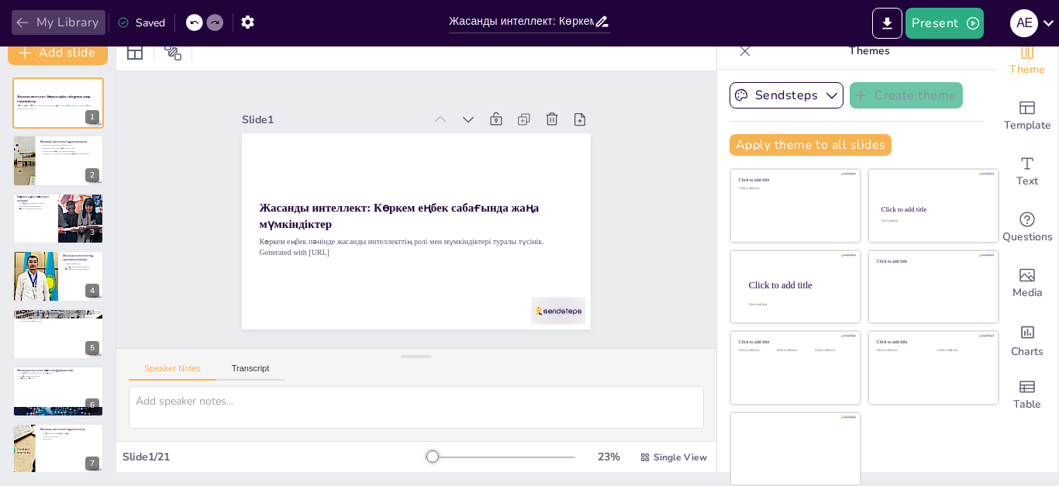
click at [25, 21] on icon "button" at bounding box center [23, 23] width 16 height 16
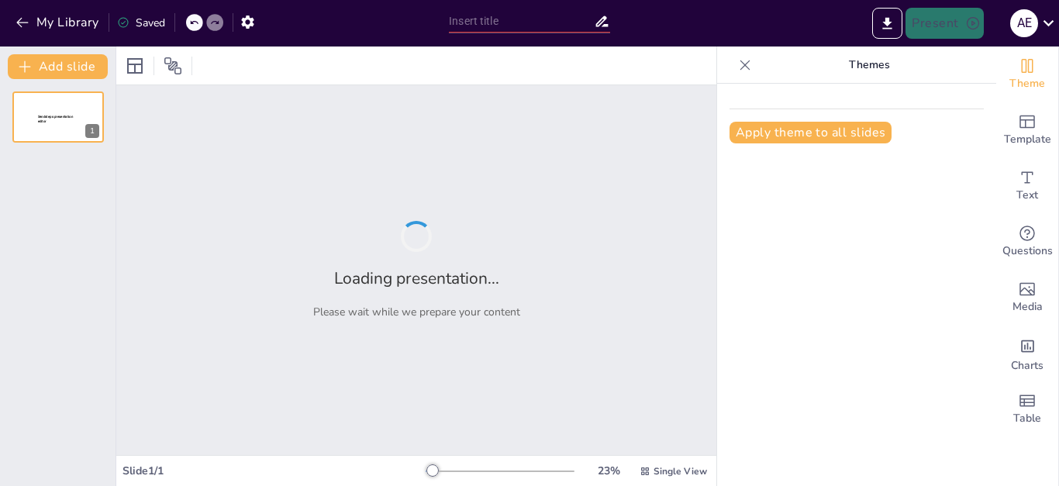
type input "Жасанды интеллект – Көркем еңбек пәніндегі жаңа мүмкіндіктер"
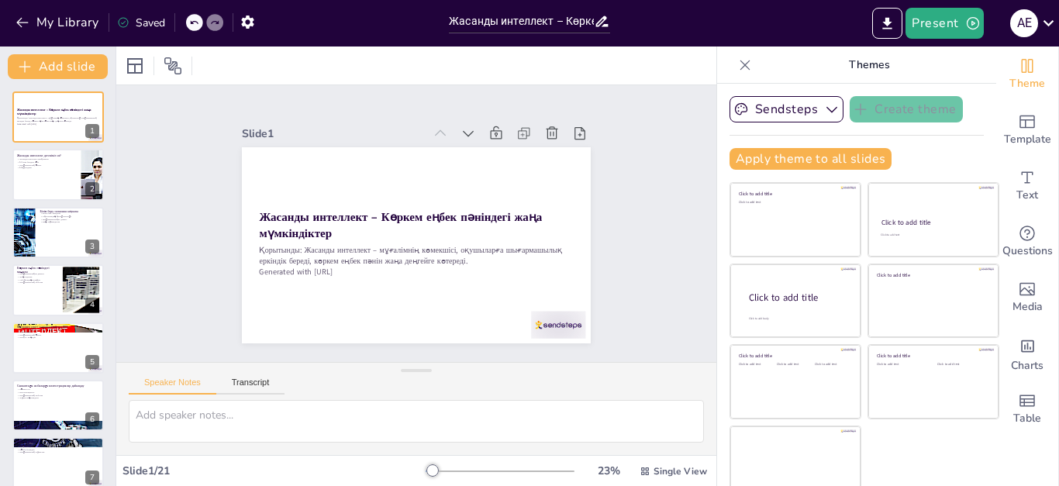
checkbox input "true"
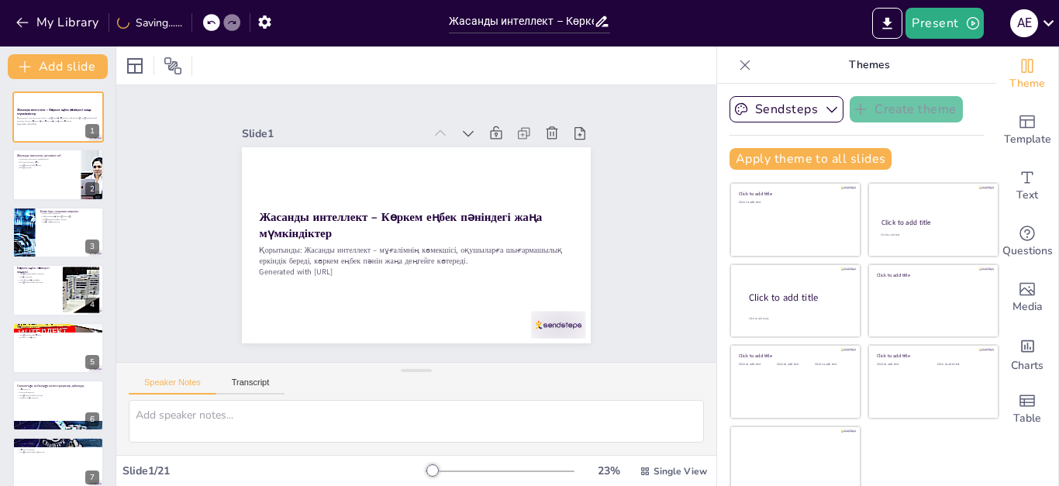
checkbox input "true"
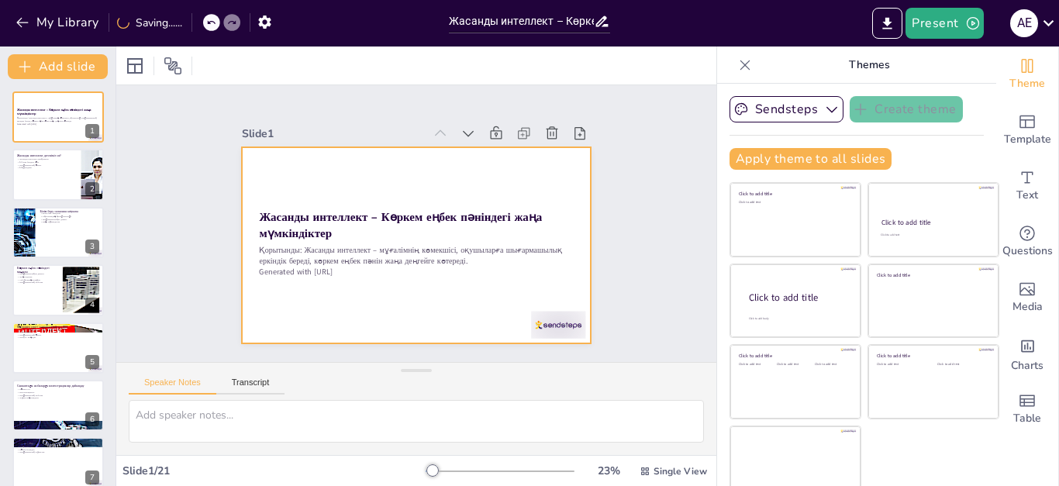
checkbox input "true"
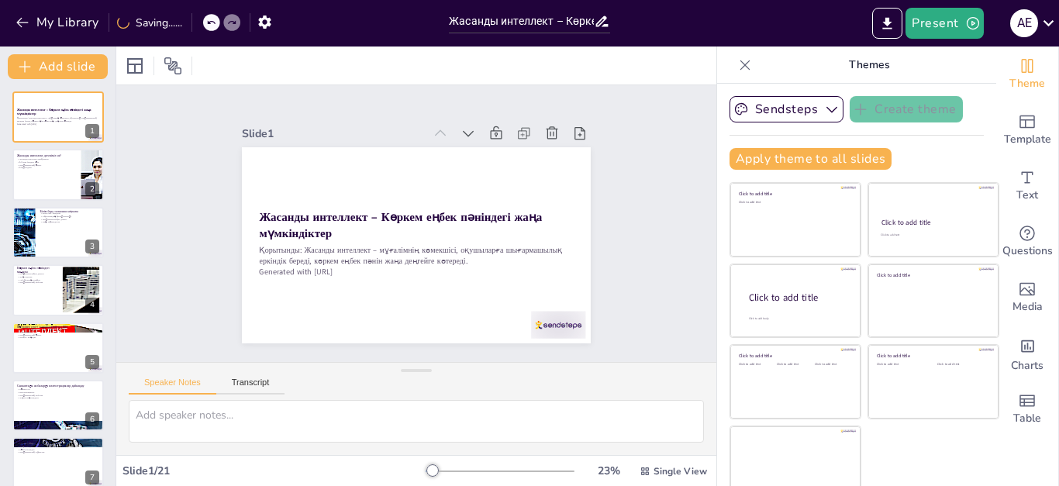
checkbox input "true"
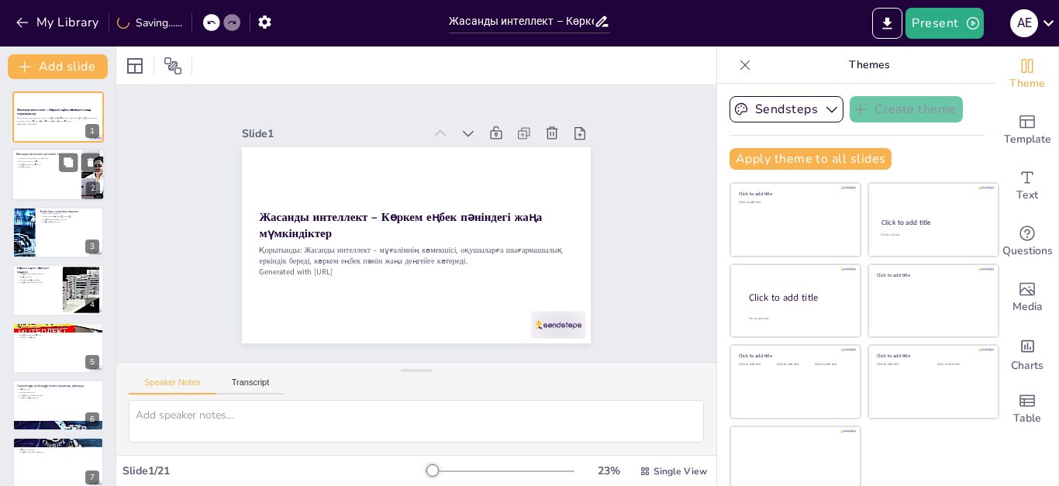
checkbox input "true"
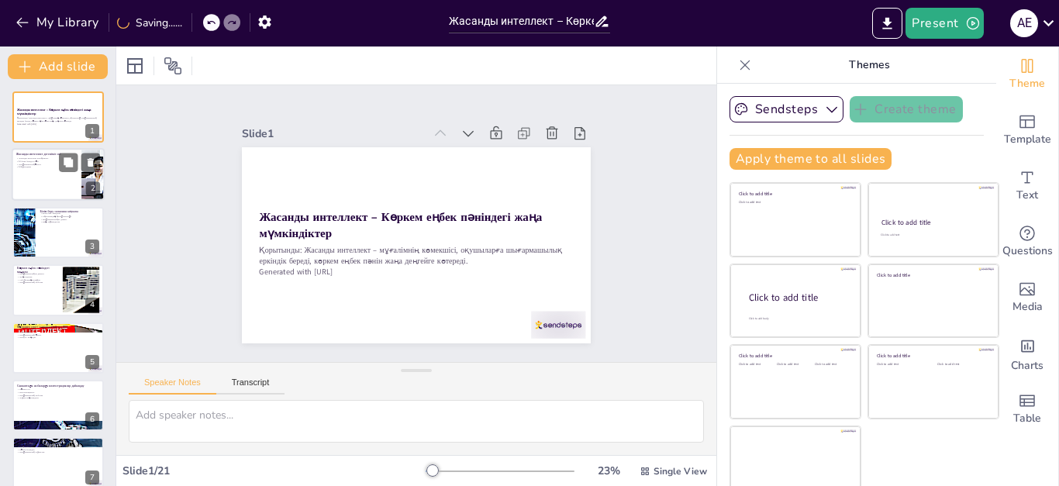
checkbox input "true"
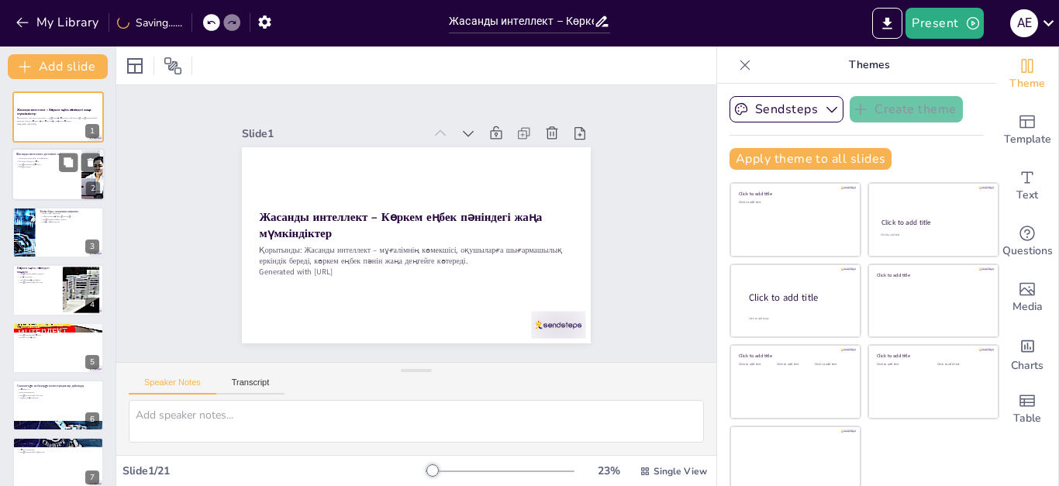
click at [54, 191] on div at bounding box center [58, 175] width 93 height 53
type textarea "Loremip dolorsita – consectetura elitseddoe temp incidi utlab, etdolo magn aliq…"
checkbox input "true"
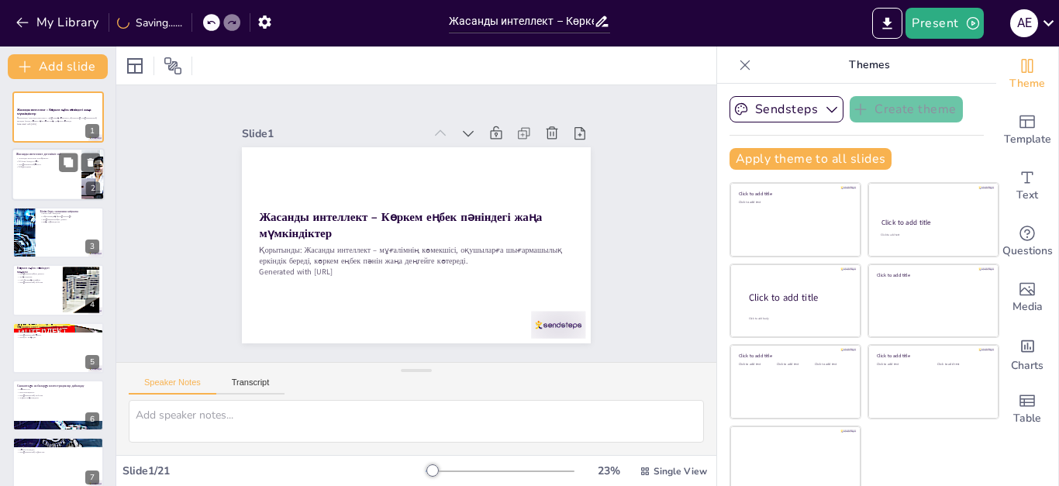
checkbox input "true"
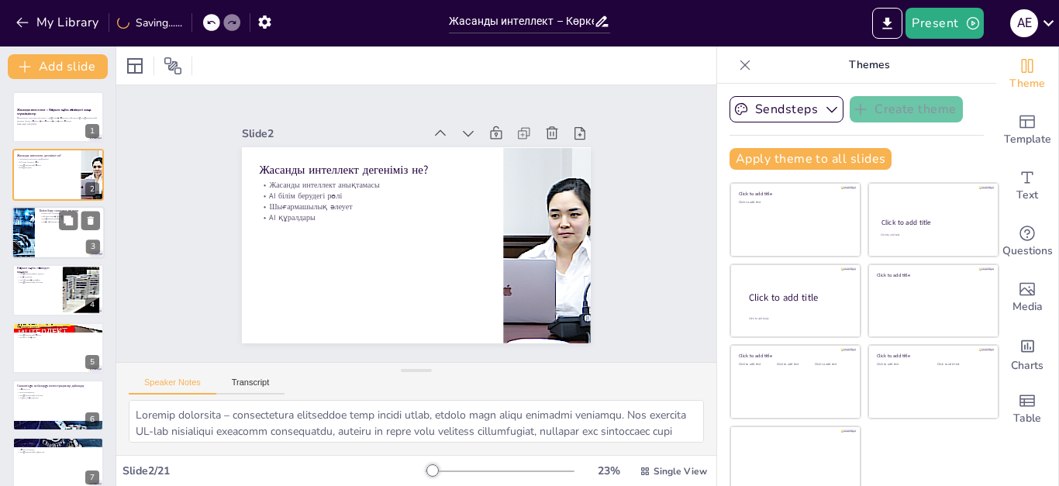
checkbox input "true"
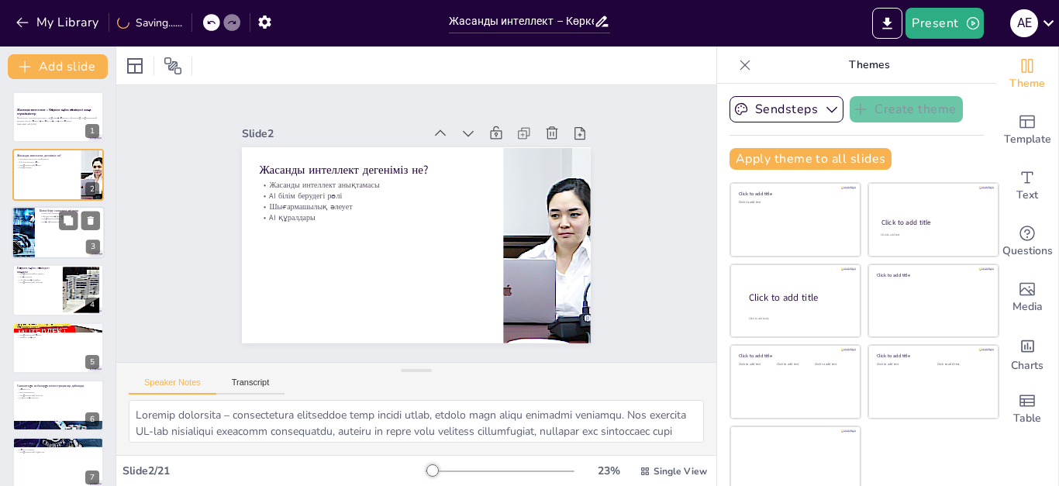
checkbox input "true"
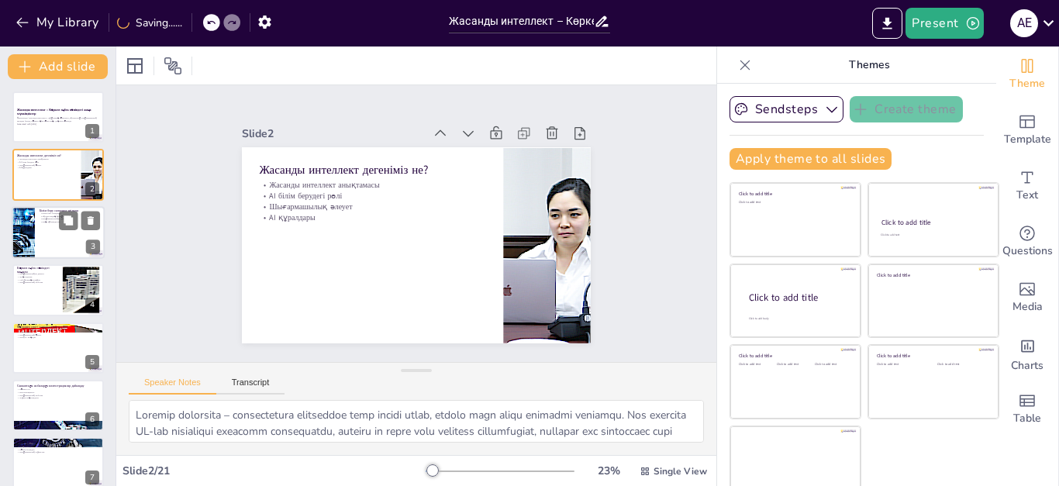
click at [50, 233] on div at bounding box center [58, 232] width 93 height 53
type textarea "Loremip dolorsita conse adip elitsedd eiusmodte incid. Utl etdolorem aliquaenim…"
checkbox input "true"
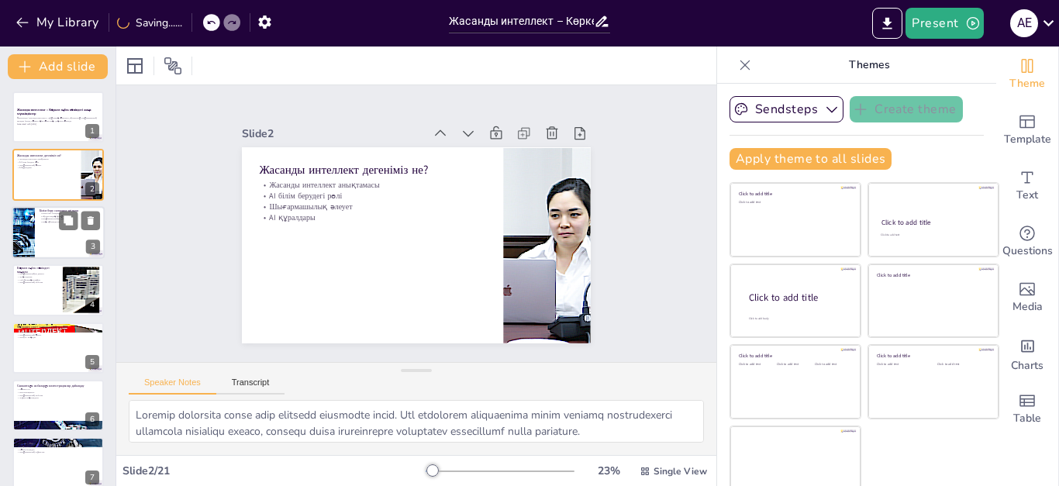
checkbox input "true"
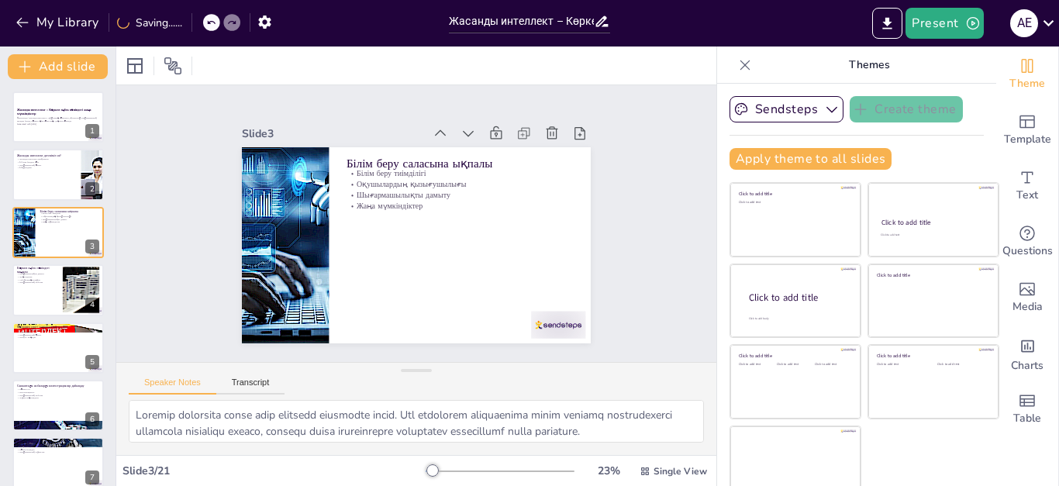
checkbox input "true"
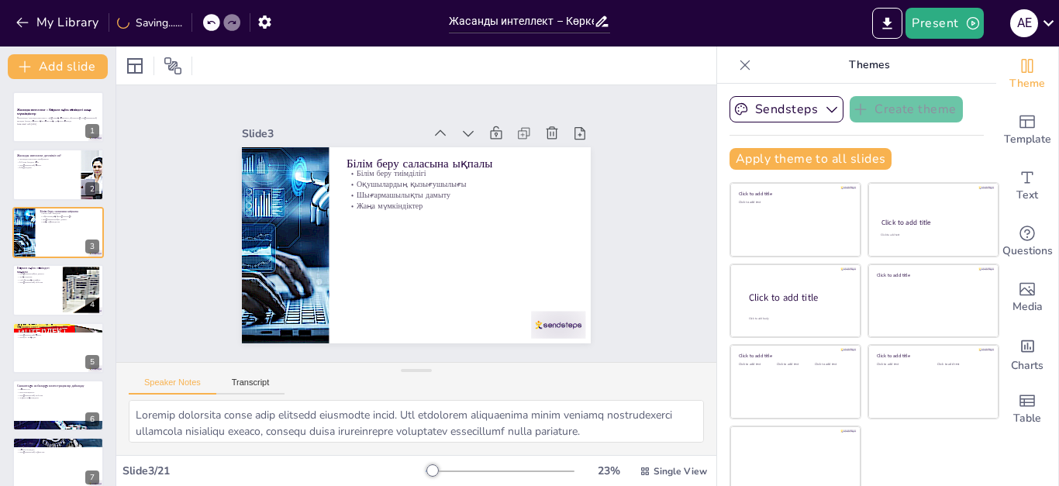
checkbox input "true"
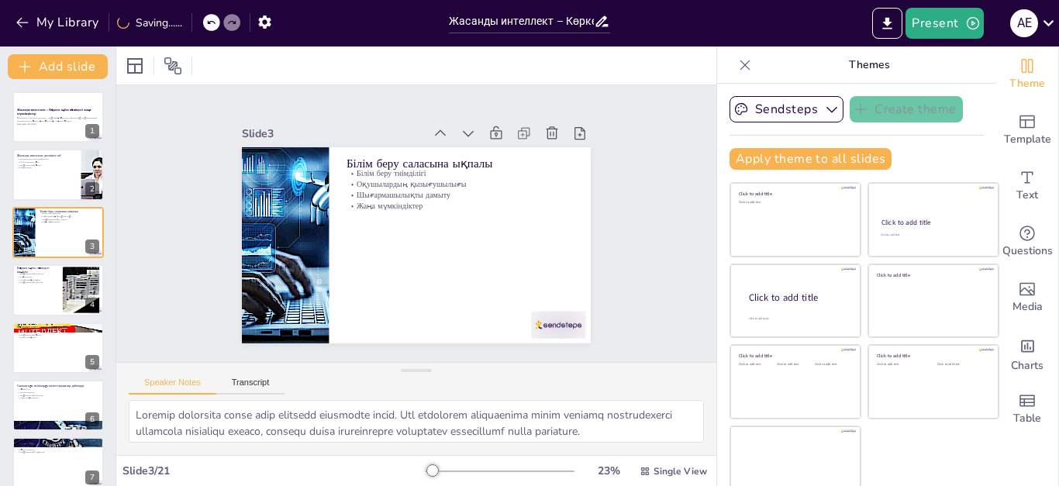
checkbox input "true"
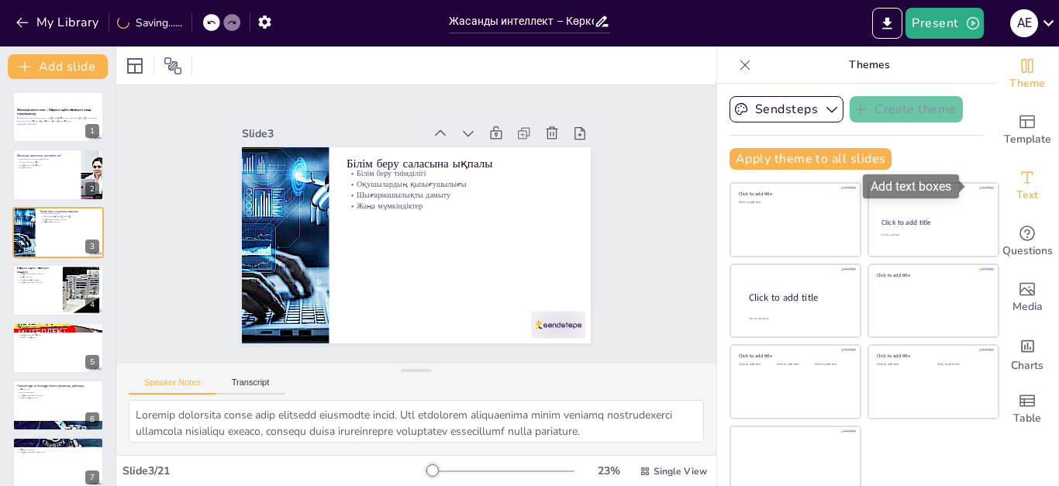
click at [1022, 174] on icon "Add text boxes" at bounding box center [1028, 177] width 12 height 12
checkbox input "true"
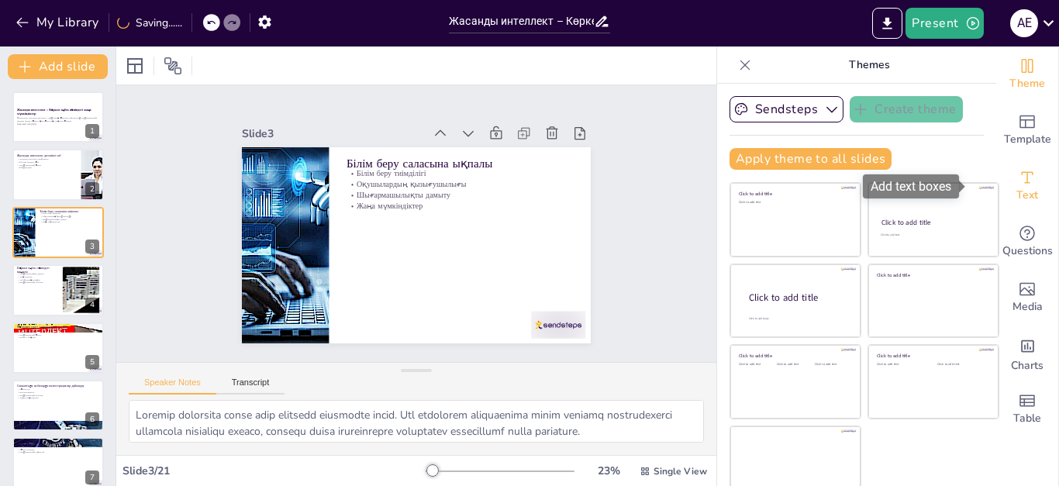
checkbox input "true"
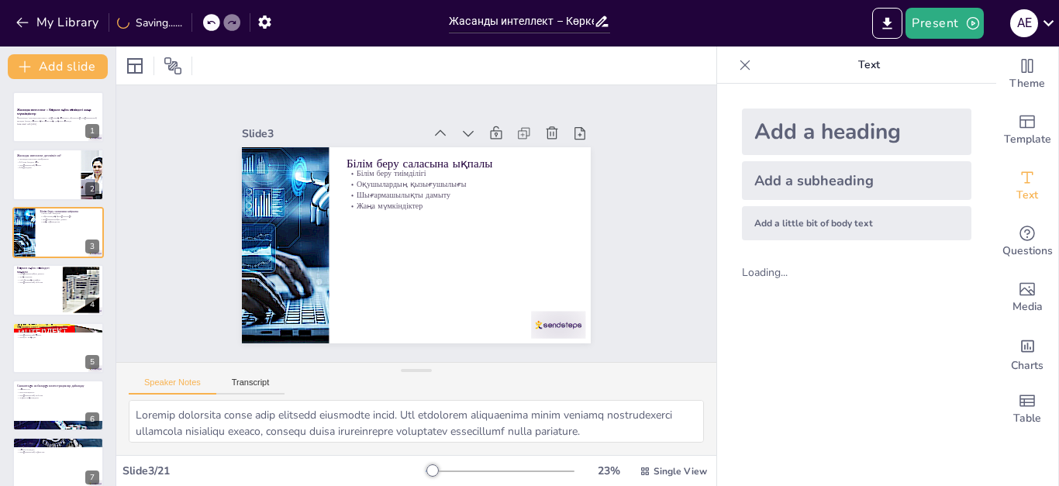
click at [855, 130] on div "Add a heading" at bounding box center [857, 132] width 230 height 47
checkbox input "true"
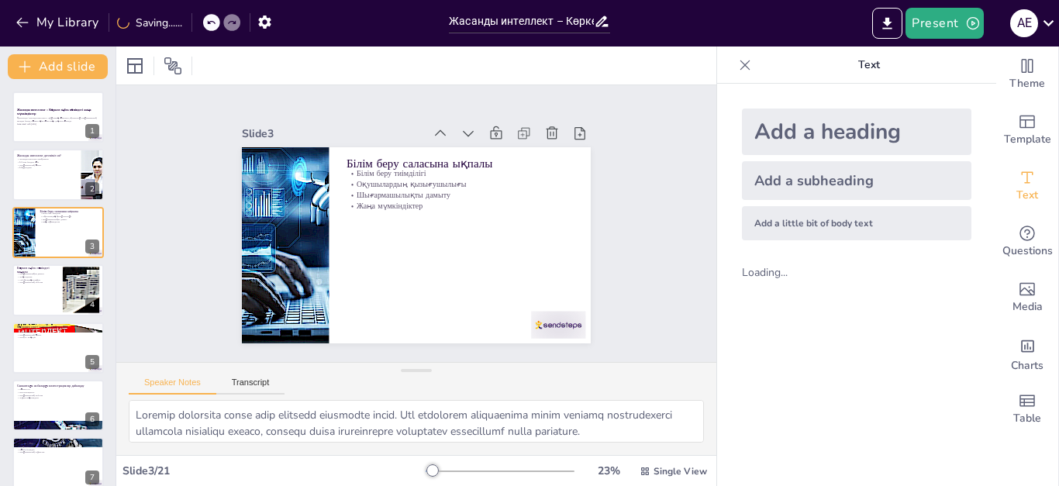
checkbox input "true"
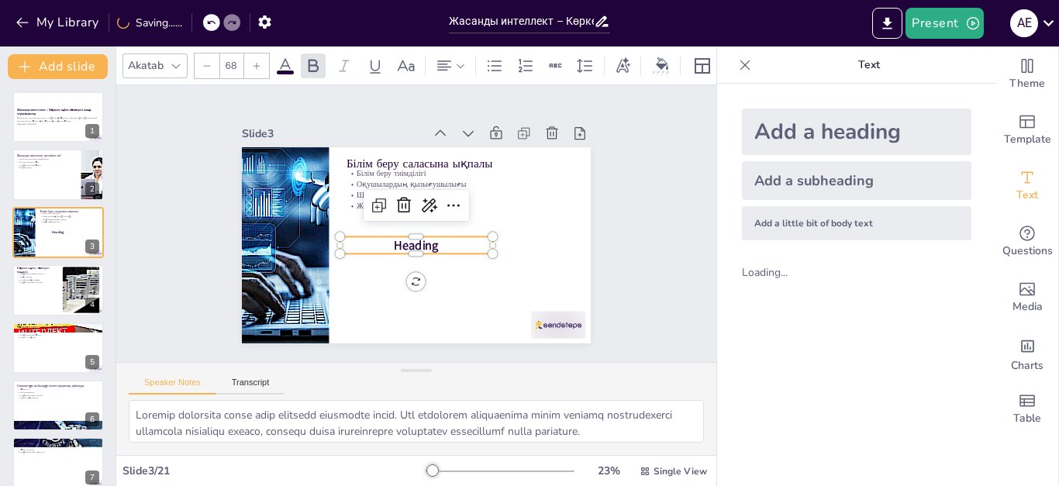
checkbox input "true"
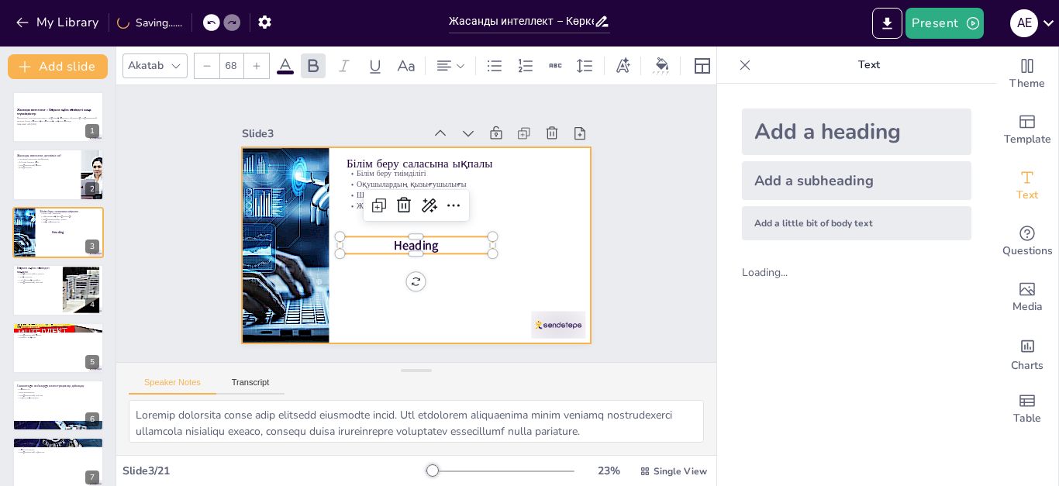
checkbox input "true"
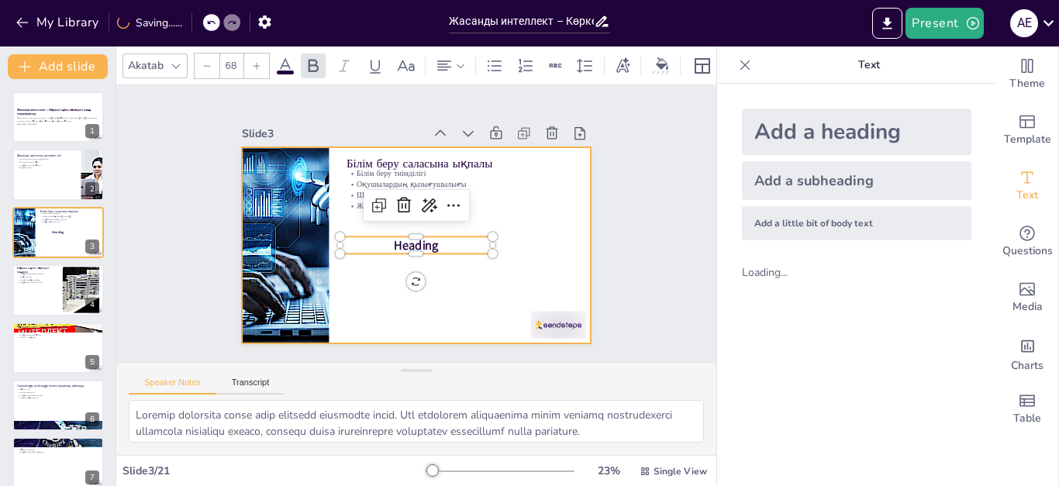
checkbox input "true"
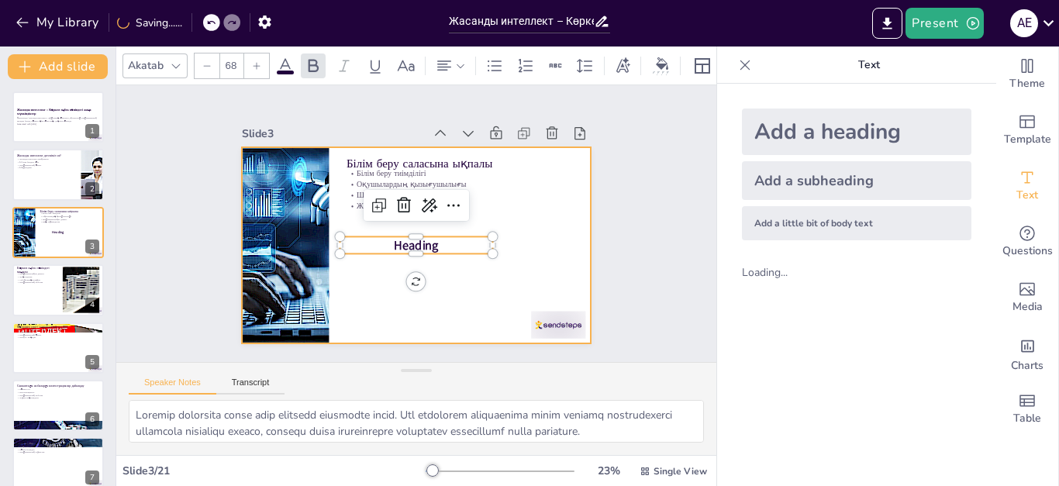
checkbox input "true"
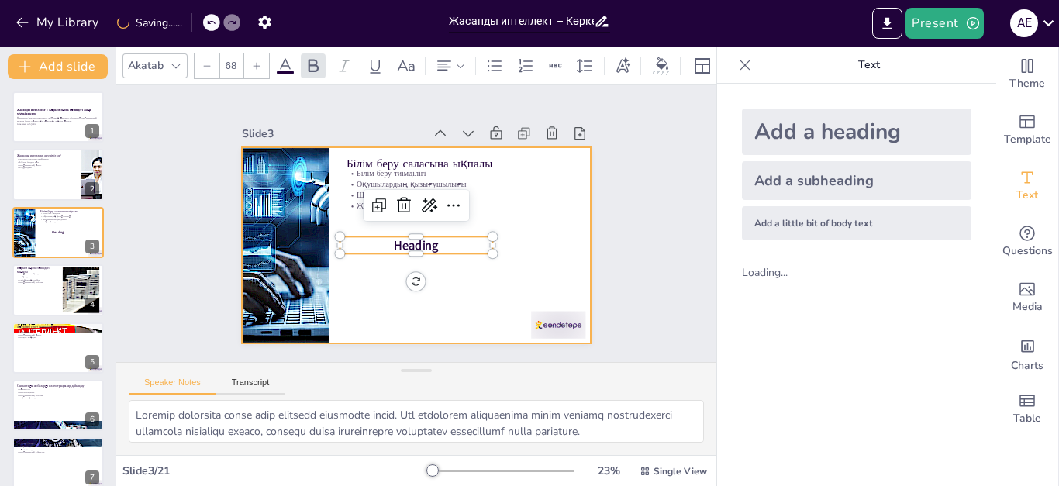
checkbox input "true"
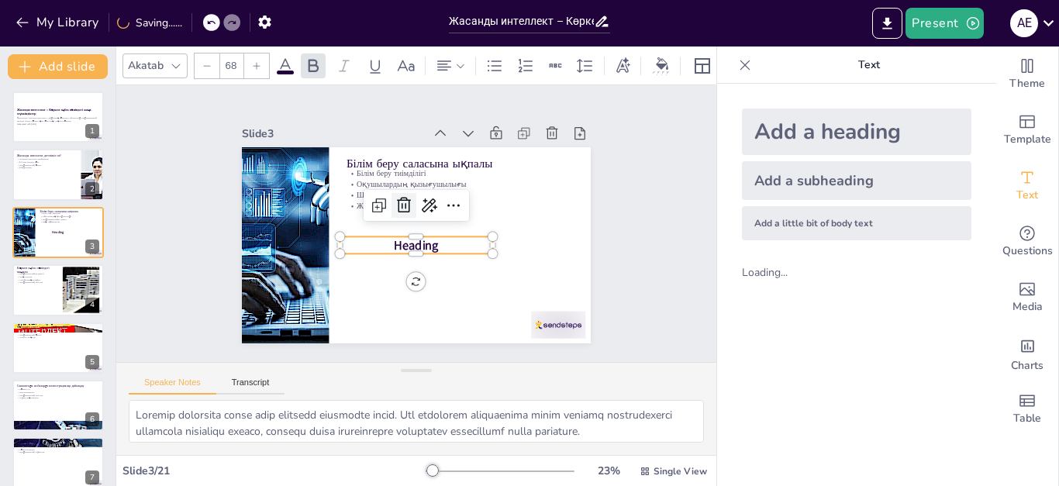
checkbox input "true"
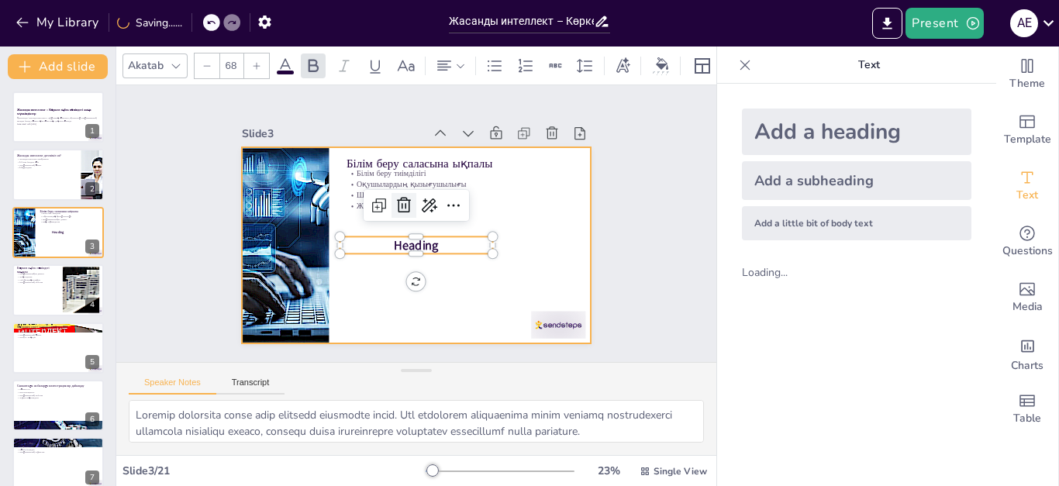
checkbox input "true"
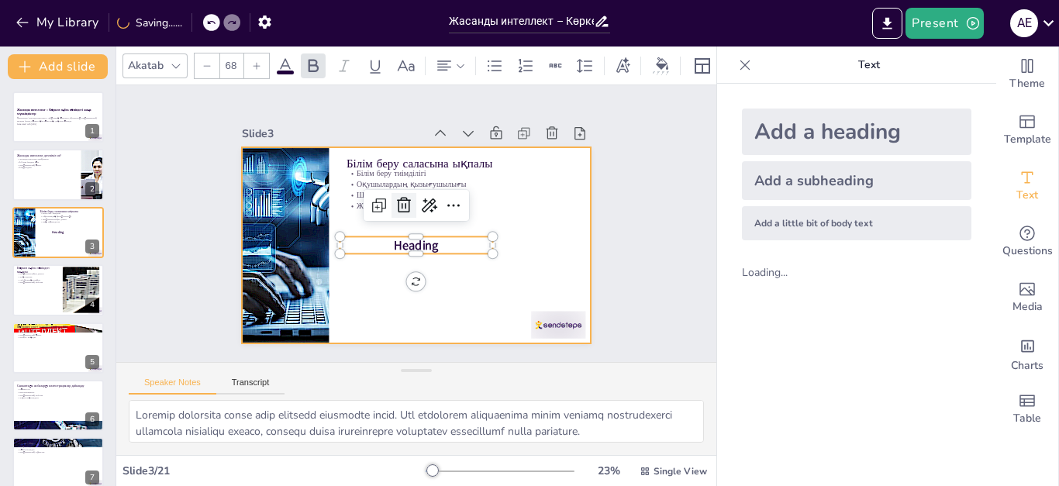
checkbox input "true"
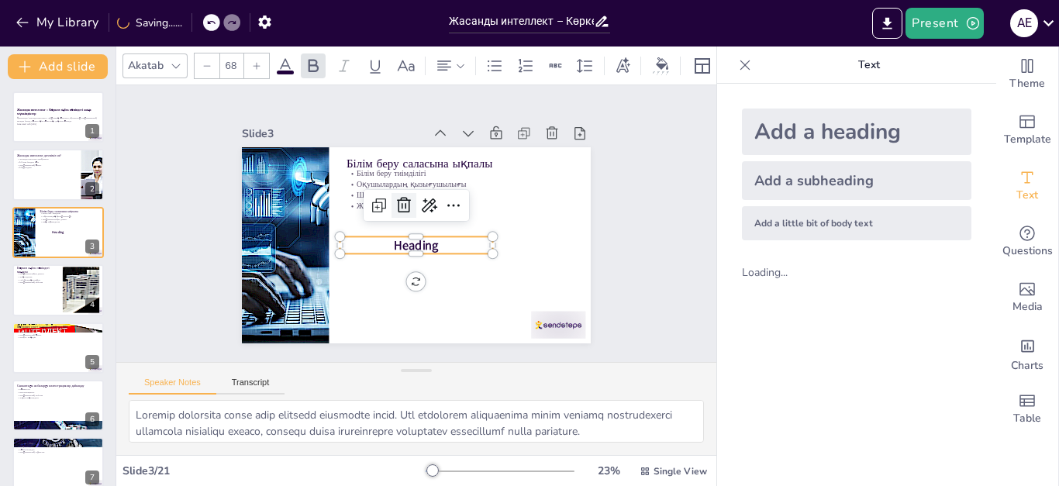
click at [403, 202] on icon at bounding box center [412, 201] width 19 height 19
checkbox input "true"
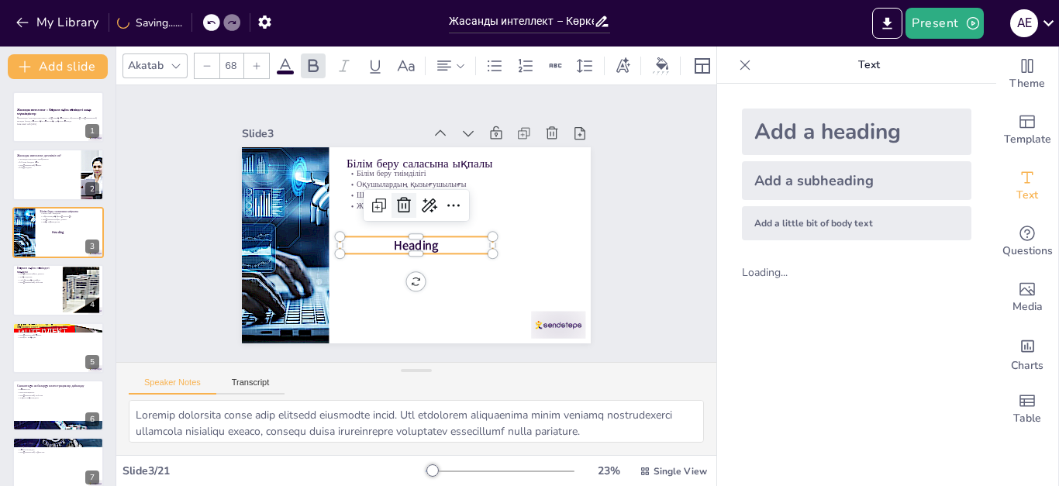
checkbox input "true"
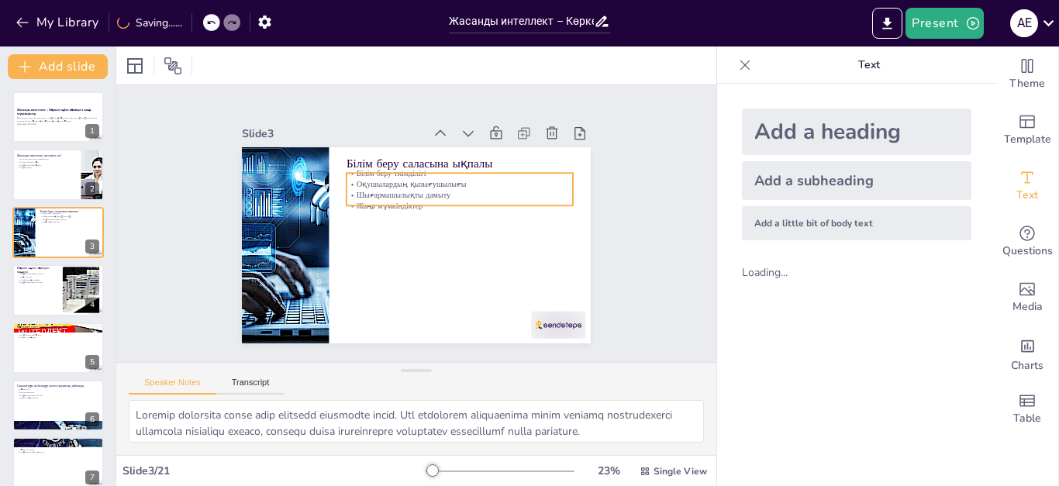
checkbox input "true"
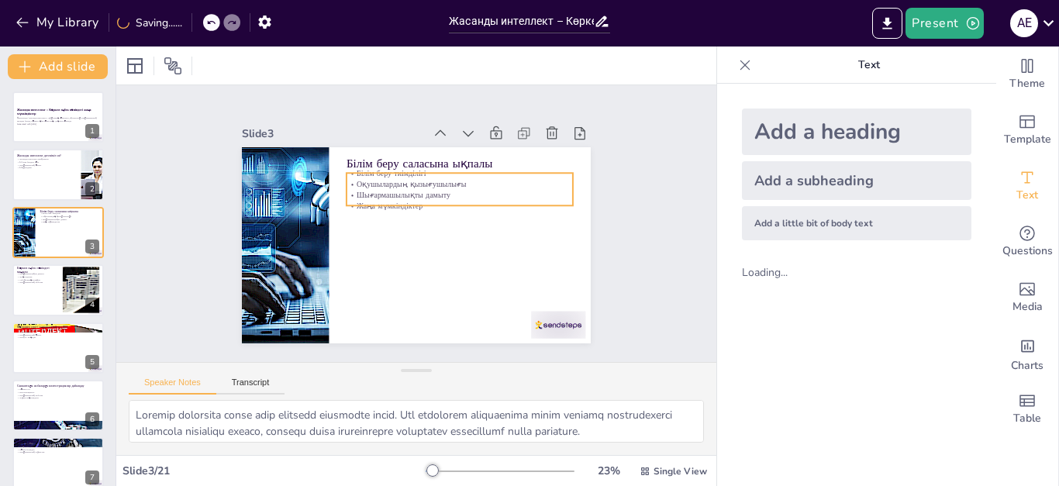
checkbox input "true"
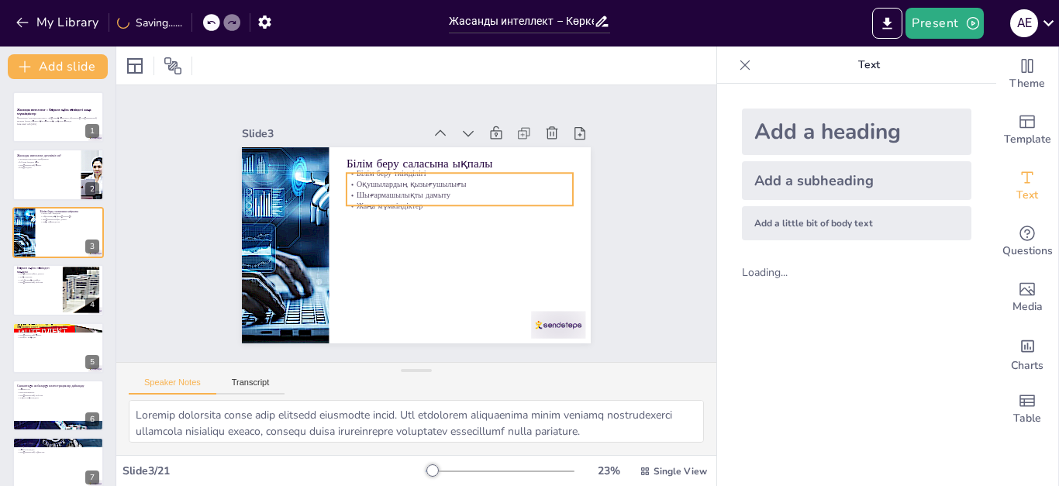
click at [410, 181] on p "Оқушылардың қызығушылығы" at bounding box center [474, 236] width 142 height 190
checkbox input "true"
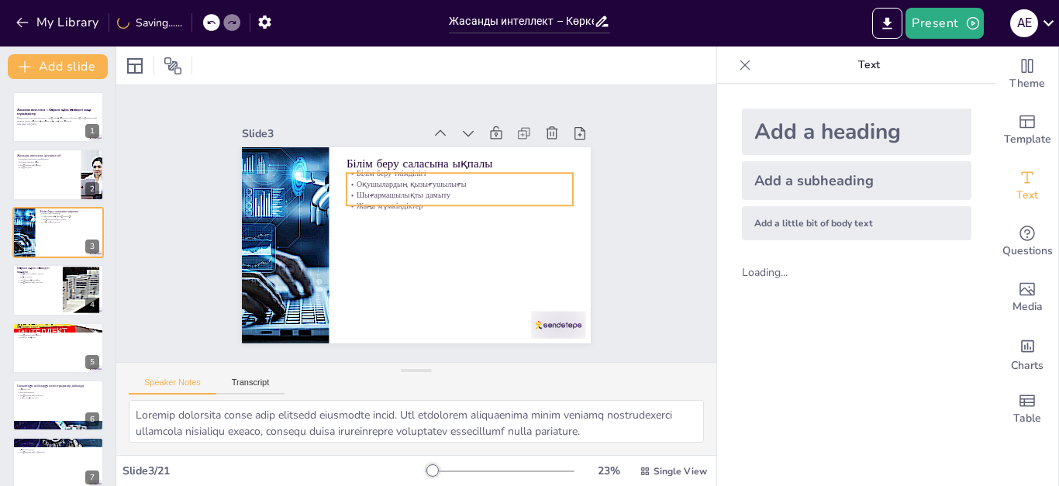
checkbox input "true"
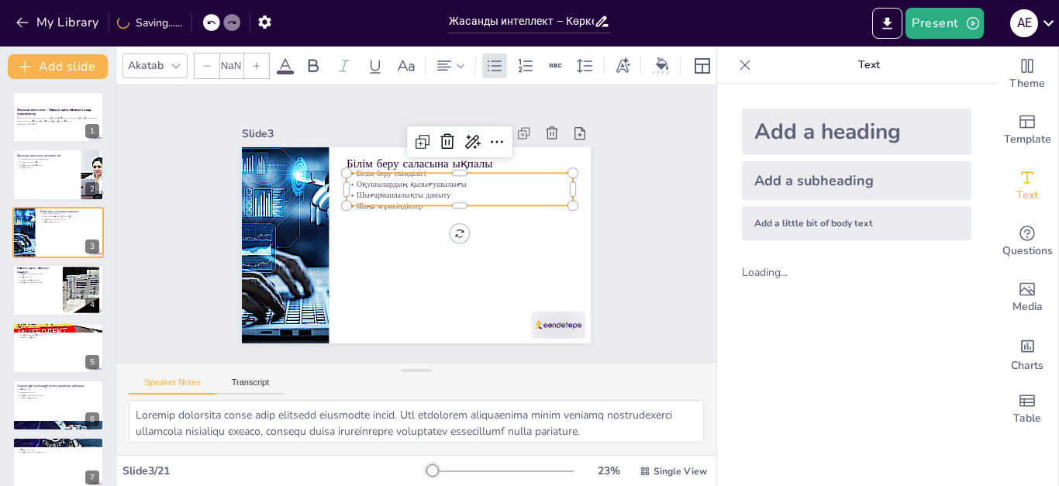
type input "32"
click at [410, 181] on p "Оқушылардың қызығушылығы" at bounding box center [475, 218] width 190 height 142
checkbox input "true"
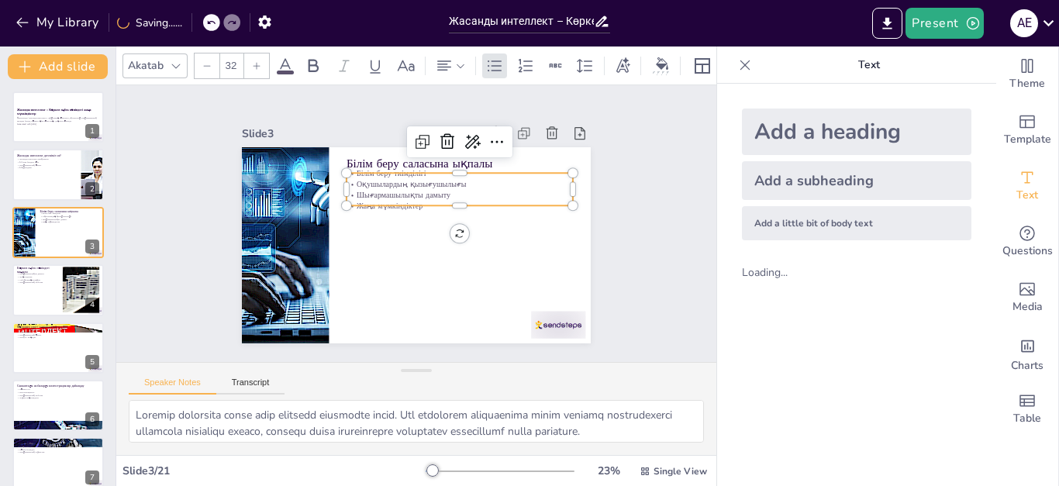
checkbox input "true"
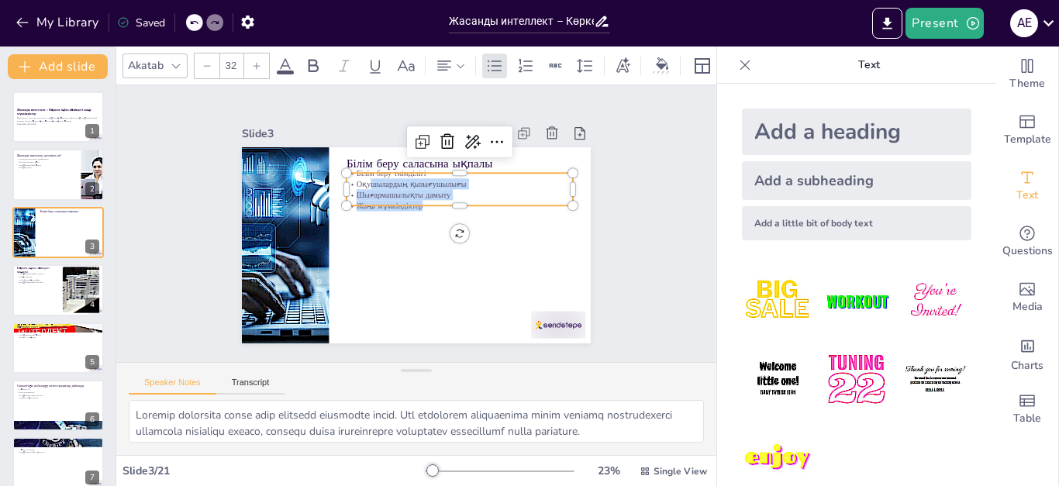
click at [444, 200] on div "Білім беру саласына ықпалы Білім беру тиімділігі Оқушылардың қызығушылығы Шығар…" at bounding box center [409, 244] width 392 height 295
click at [406, 192] on p "Шығармашылықты дамыту" at bounding box center [466, 242] width 142 height 190
checkbox input "true"
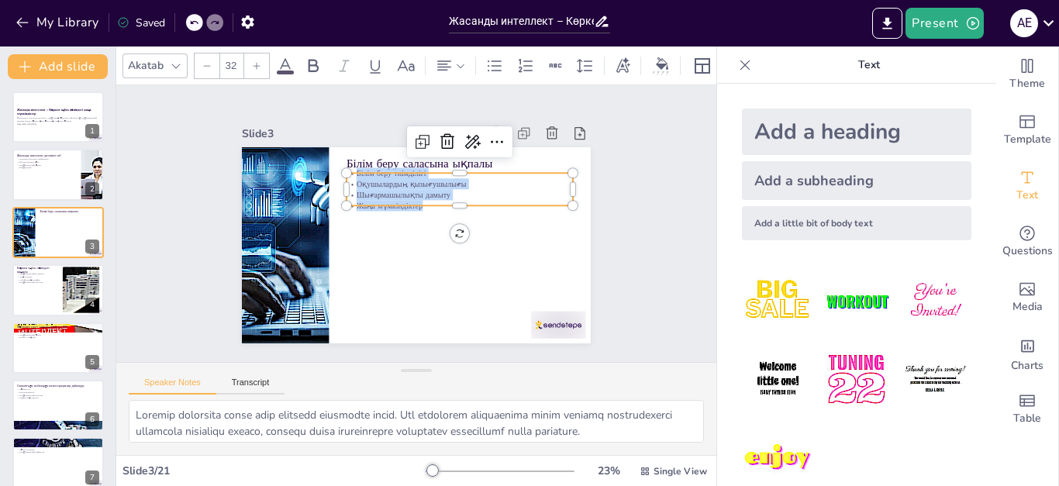
checkbox input "true"
drag, startPoint x: 408, startPoint y: 197, endPoint x: 334, endPoint y: 157, distance: 84.0
click at [334, 157] on div "Білім беру саласына ықпалы Білім беру тиімділігі Оқушылардың қызығушылығы Шығар…" at bounding box center [406, 243] width 400 height 344
checkbox input "true"
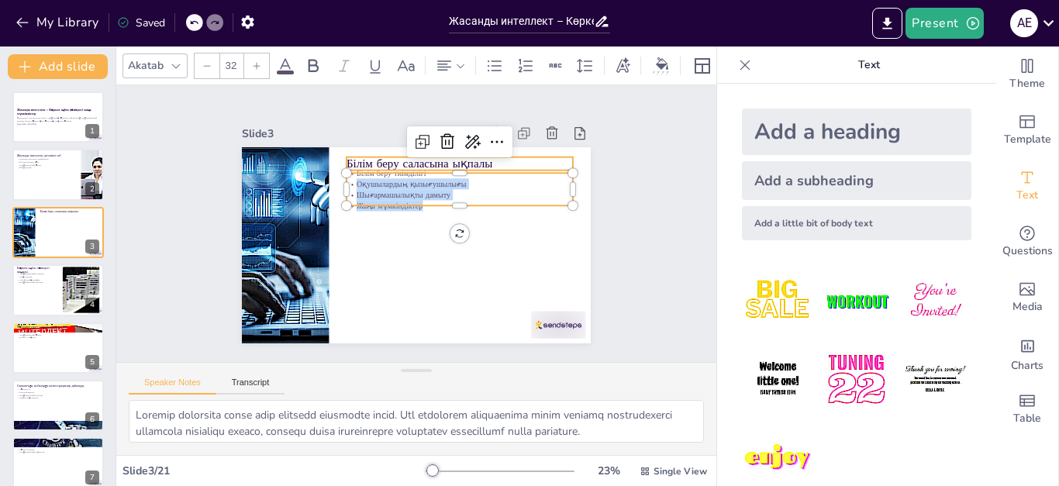
checkbox input "true"
click at [409, 199] on div at bounding box center [451, 252] width 143 height 191
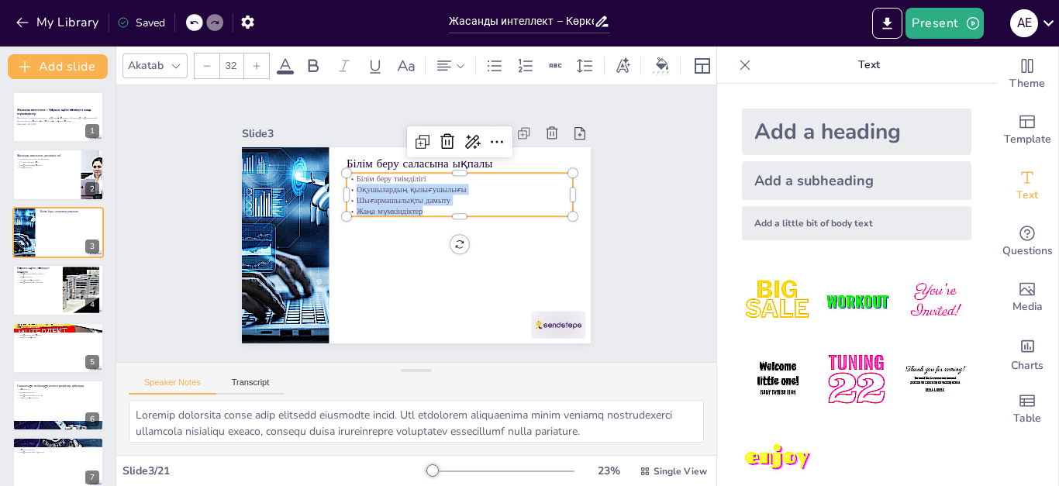
checkbox input "true"
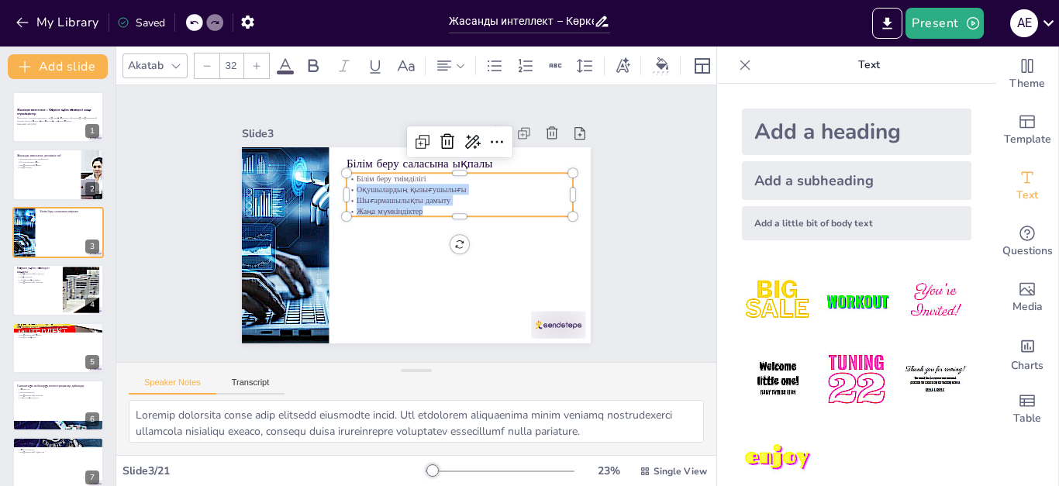
click at [406, 196] on p "Шығармашылықты дамыту" at bounding box center [458, 250] width 123 height 202
click at [420, 196] on p "Шығармашылықты дамыту" at bounding box center [448, 262] width 57 height 224
checkbox input "true"
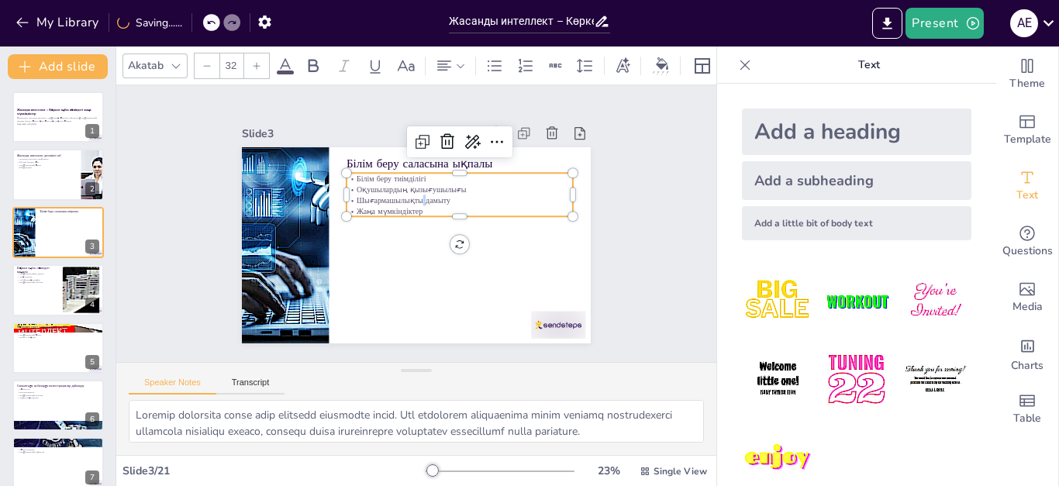
checkbox input "true"
click at [377, 188] on p "Оқушылардың қызығушылығы" at bounding box center [472, 221] width 190 height 142
checkbox input "true"
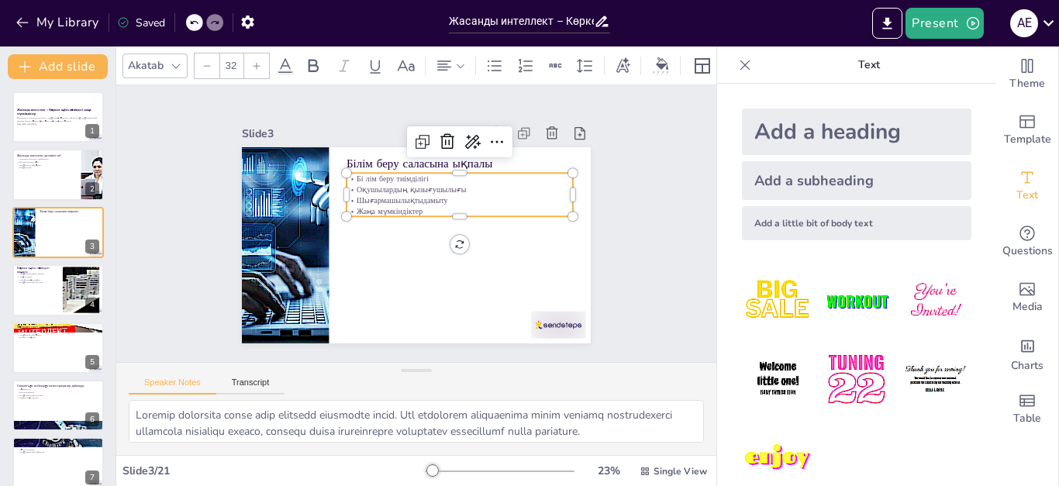
checkbox input "true"
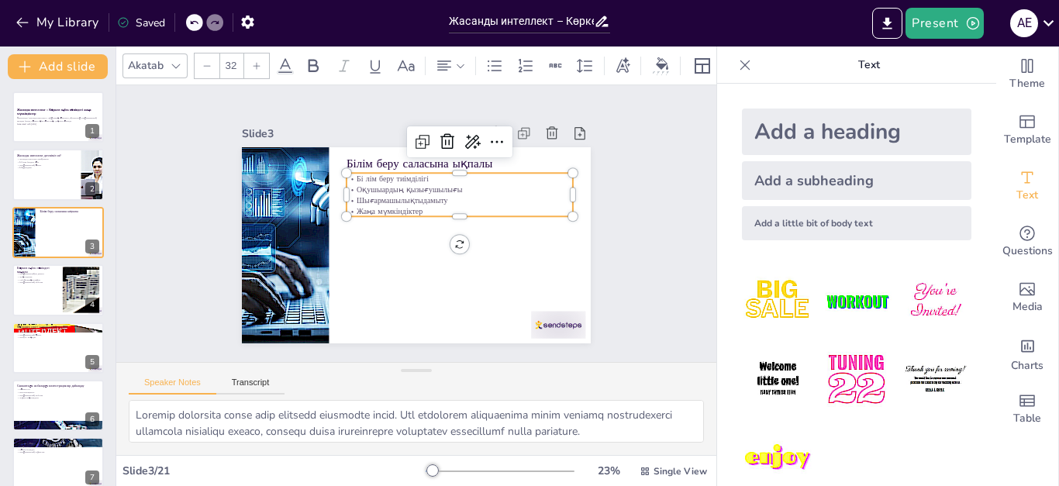
checkbox input "true"
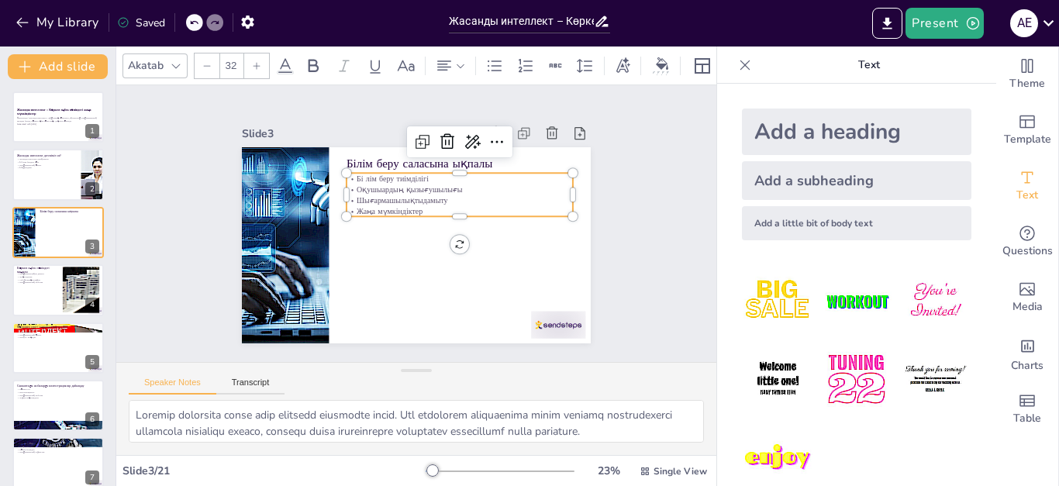
checkbox input "true"
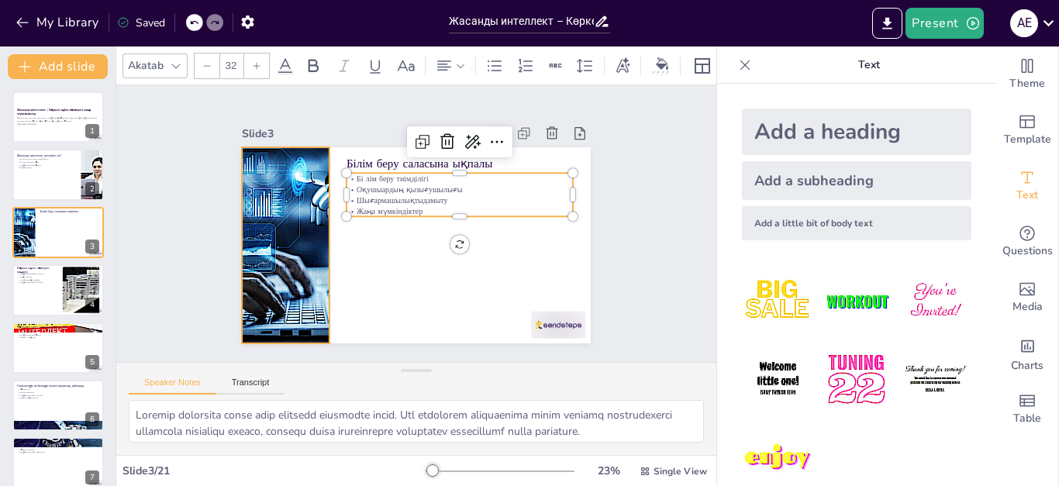
checkbox input "true"
click at [194, 26] on icon at bounding box center [193, 22] width 9 height 9
checkbox input "true"
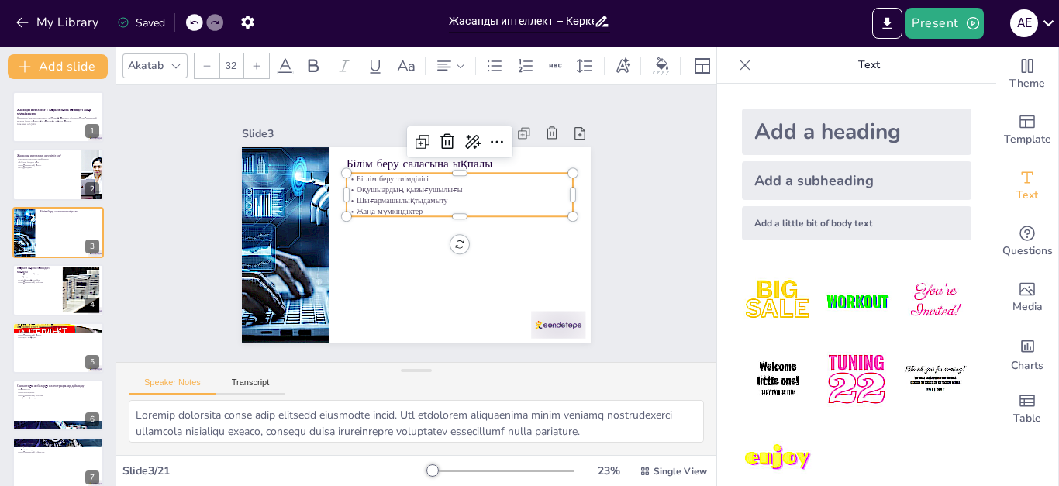
checkbox input "true"
click at [194, 26] on icon at bounding box center [193, 22] width 9 height 9
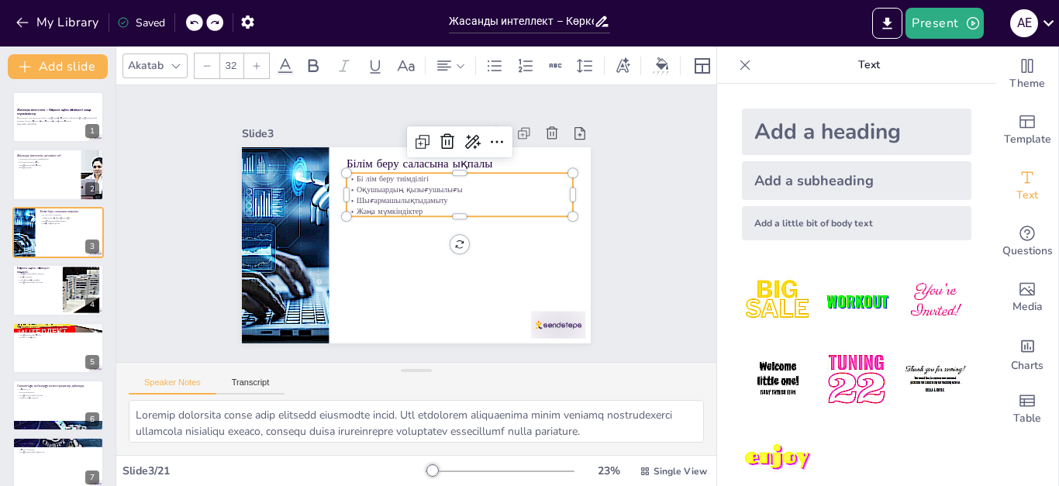
checkbox input "true"
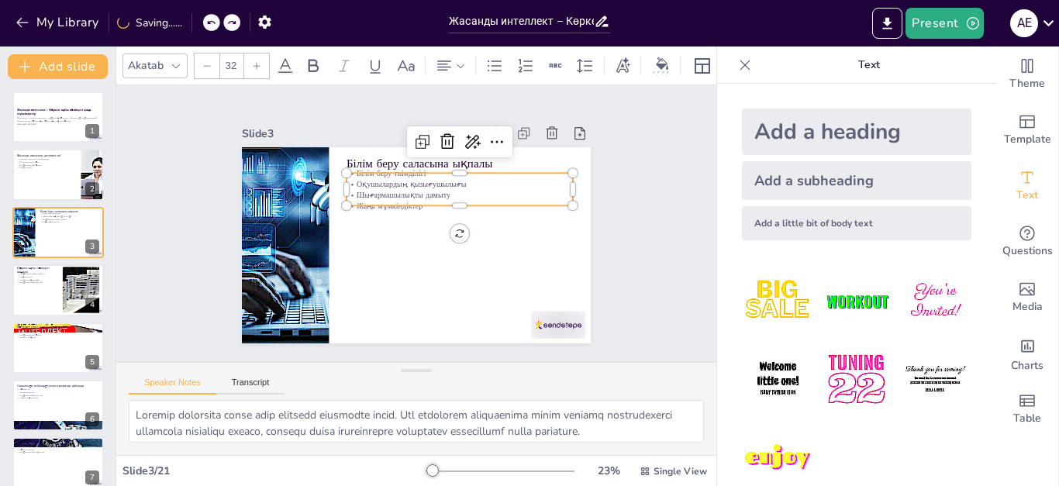
click at [194, 26] on div "My Library Saving......" at bounding box center [139, 22] width 279 height 28
checkbox input "true"
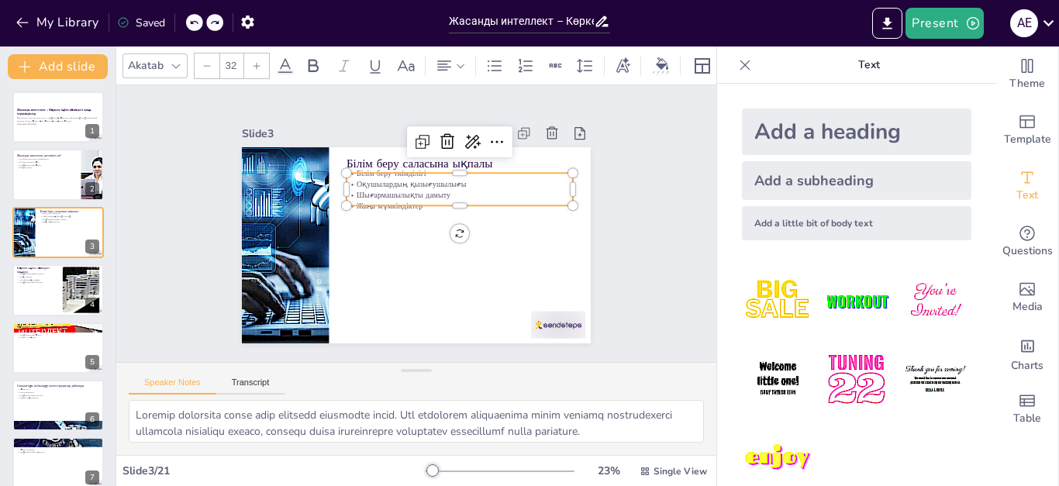
checkbox input "true"
click at [413, 192] on p "Шығармашылықты дамыту" at bounding box center [419, 276] width 123 height 202
click at [413, 192] on p "Шығармашылықты дамыту" at bounding box center [467, 237] width 160 height 176
click at [413, 192] on p "Шығармашылықты дамыту" at bounding box center [468, 231] width 176 height 160
click at [413, 202] on span "Шығармашылықты дамыту" at bounding box center [445, 237] width 77 height 71
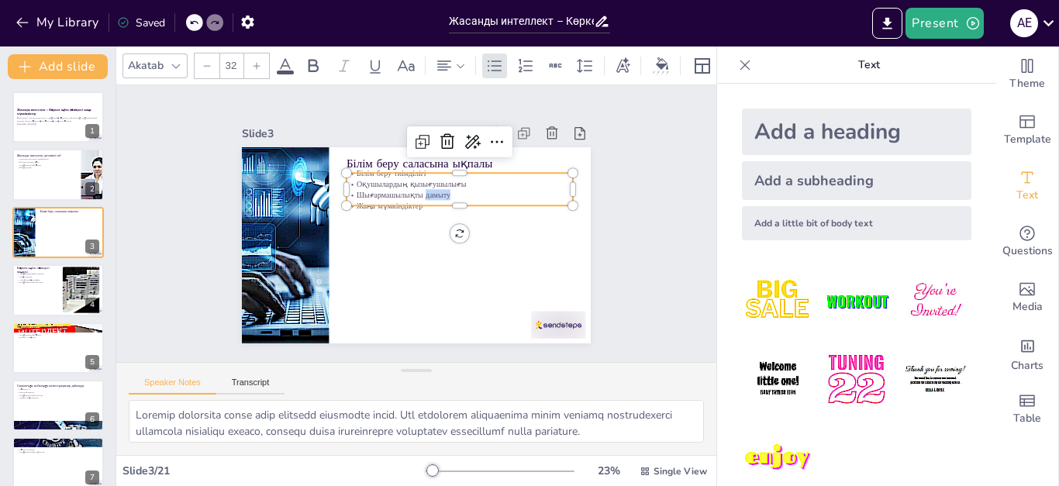
click at [413, 206] on span "Шығармашылықты дамыту" at bounding box center [398, 249] width 56 height 87
click at [406, 202] on div at bounding box center [396, 263] width 161 height 177
click at [417, 202] on span "Жаңа мүмкіндіктер" at bounding box center [426, 196] width 18 height 67
click at [406, 207] on span "Жаңа мүмкіндіктер" at bounding box center [389, 235] width 52 height 57
click at [409, 201] on p "Жаңа мүмкіндіктер" at bounding box center [401, 266] width 142 height 190
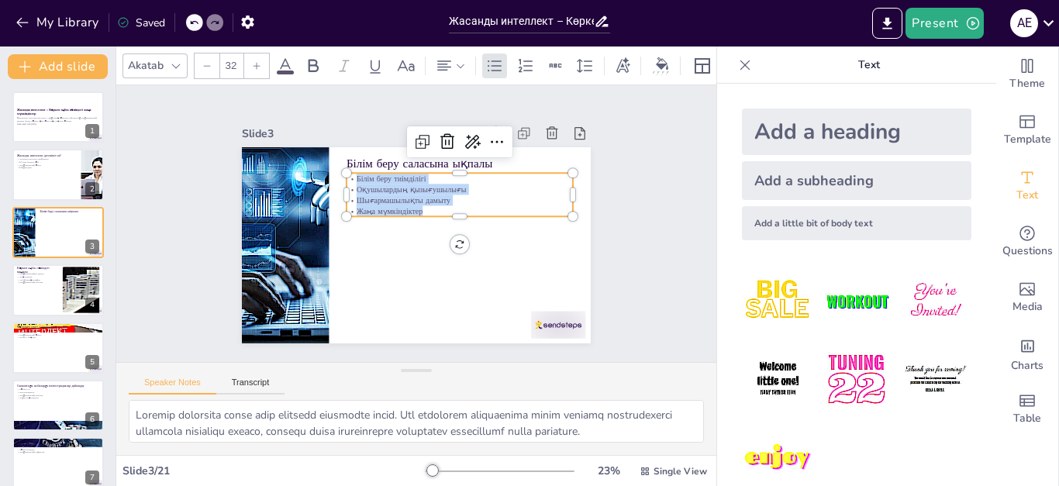
drag, startPoint x: 409, startPoint y: 201, endPoint x: 344, endPoint y: 176, distance: 69.7
click at [423, 176] on div "Білім беру тиімділігі Оқушылардың қызығушылығы Шығармашылықты дамыту Жаңа мүмкі…" at bounding box center [444, 267] width 43 height 226
click at [805, 131] on div "Add a heading" at bounding box center [857, 132] width 230 height 47
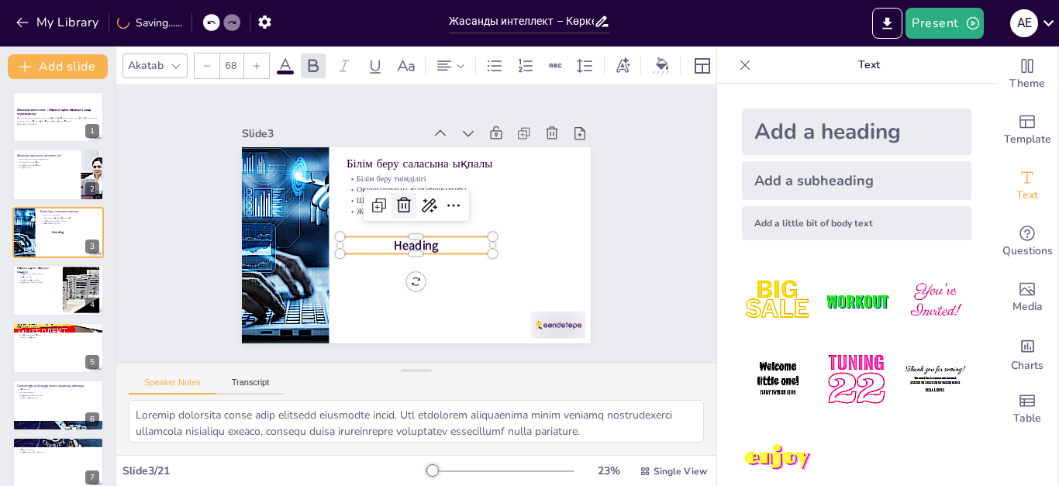
click at [426, 206] on icon at bounding box center [437, 217] width 23 height 23
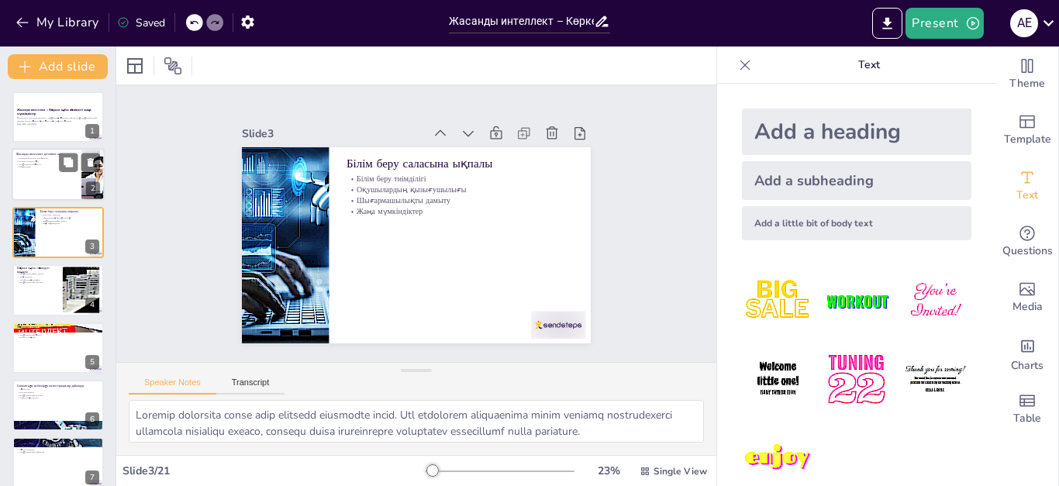
click at [58, 168] on p "AI құралдары" at bounding box center [46, 167] width 60 height 3
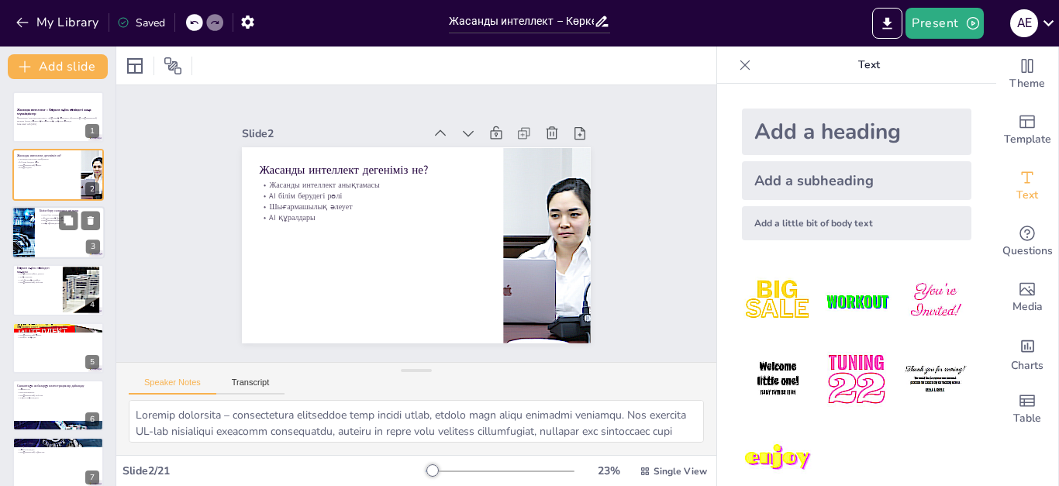
click at [52, 222] on p "Жаңа мүмкіндіктер" at bounding box center [70, 223] width 60 height 3
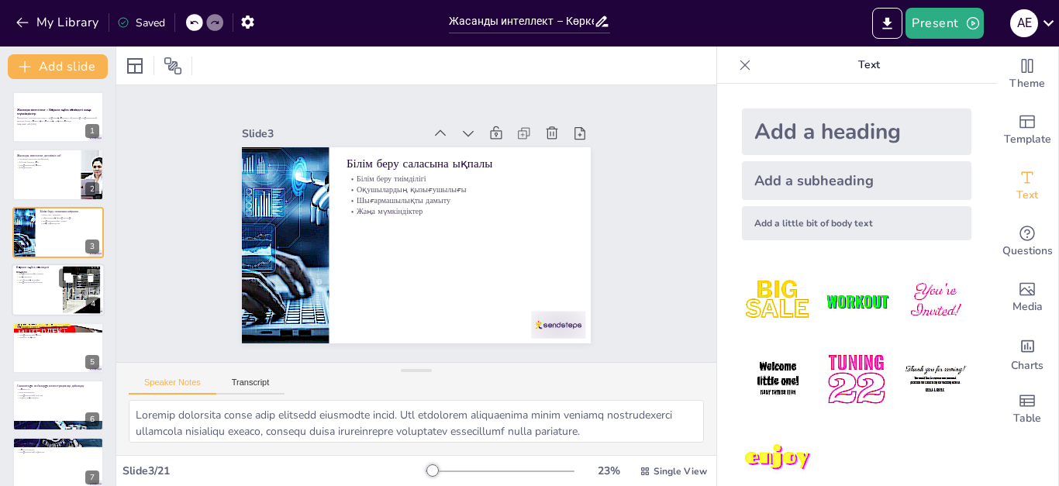
click at [55, 286] on div at bounding box center [58, 290] width 93 height 53
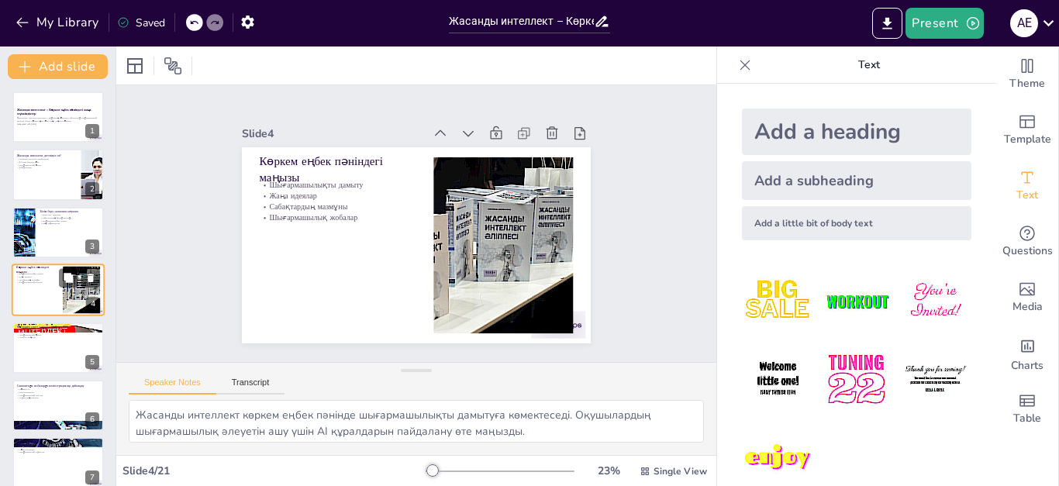
scroll to position [7, 0]
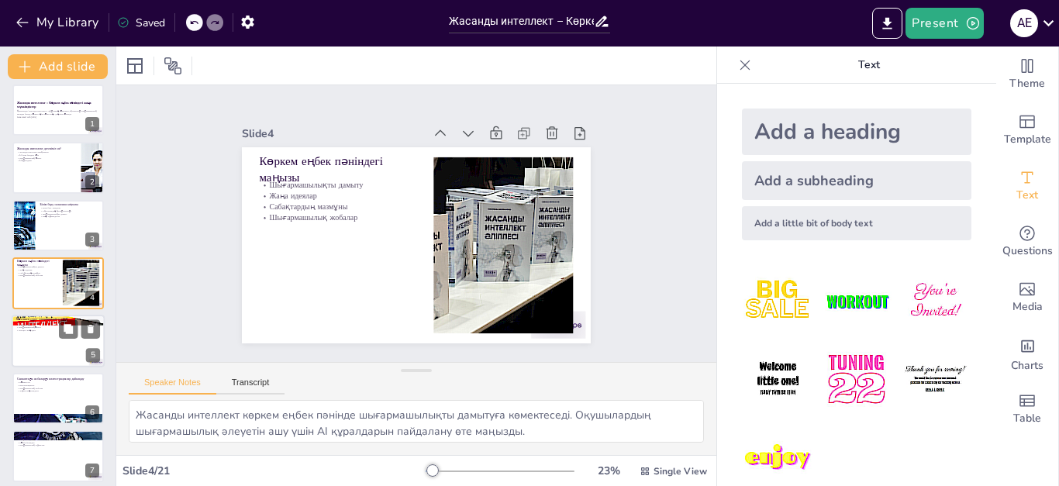
click at [43, 363] on div at bounding box center [58, 341] width 93 height 53
click at [33, 373] on div at bounding box center [58, 398] width 92 height 51
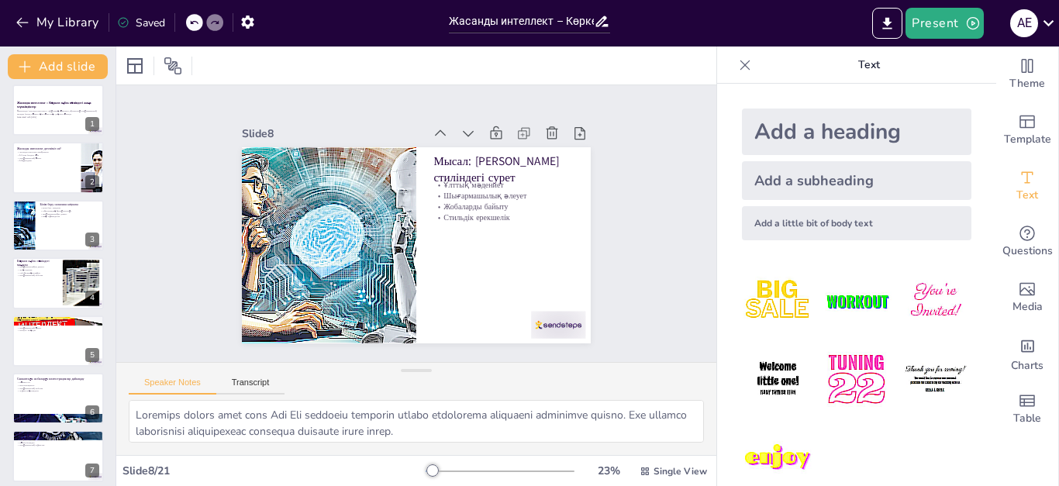
click at [296, 173] on div at bounding box center [394, 136] width 196 height 251
click at [261, 173] on div at bounding box center [330, 198] width 316 height 295
click at [261, 173] on div at bounding box center [348, 166] width 306 height 319
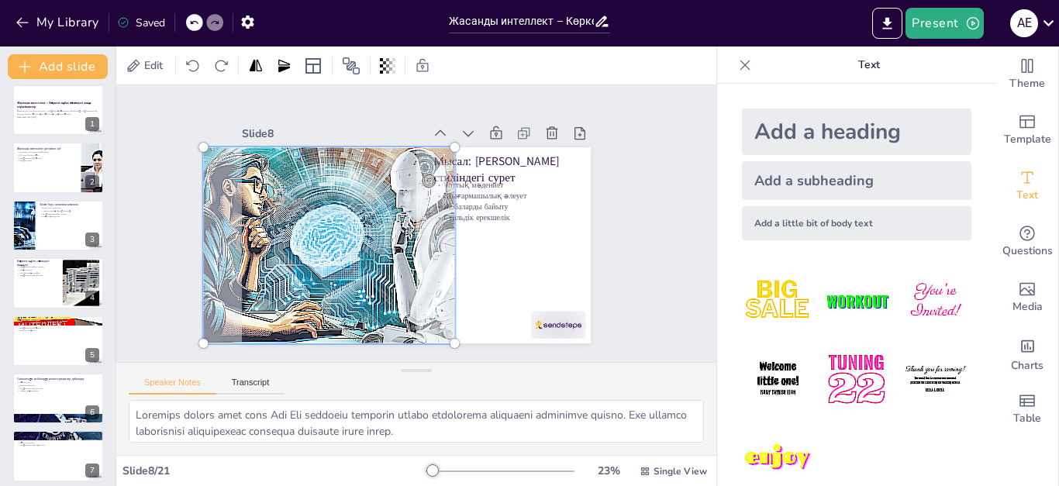
scroll to position [238, 0]
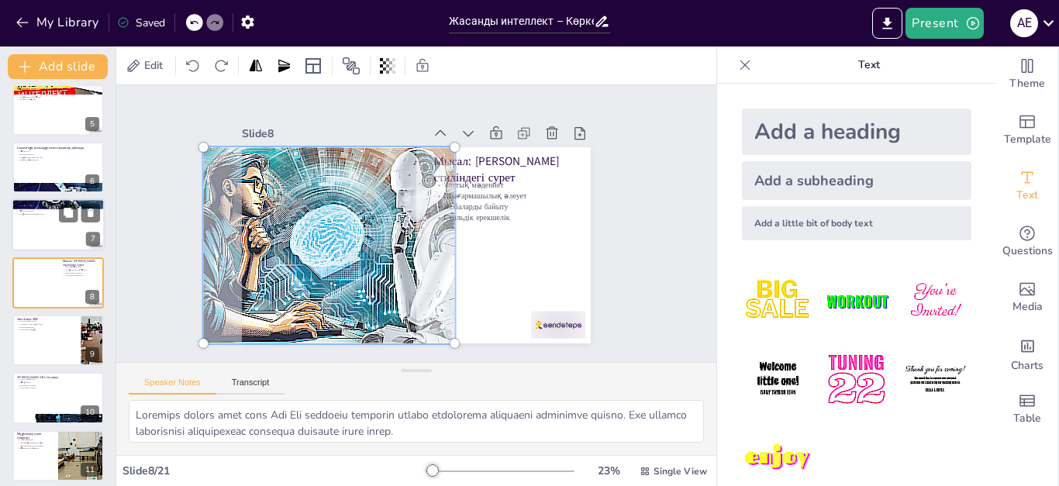
click at [41, 226] on div at bounding box center [58, 225] width 93 height 53
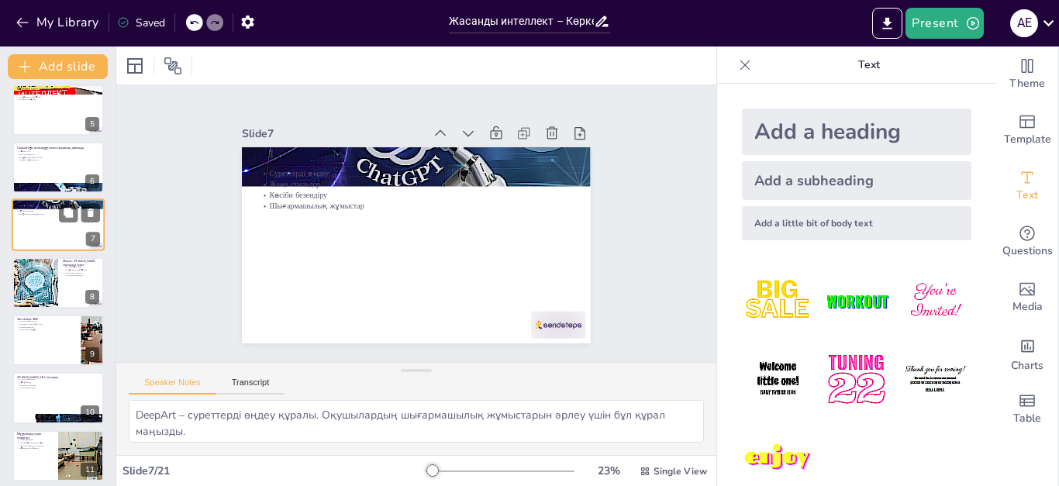
scroll to position [180, 0]
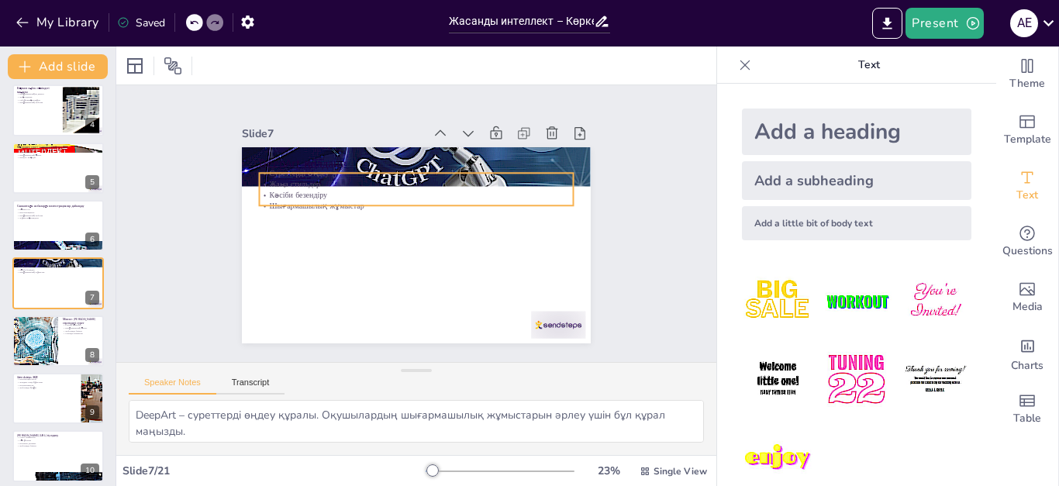
click at [287, 182] on p "Жаңа стильдер" at bounding box center [432, 187] width 291 height 137
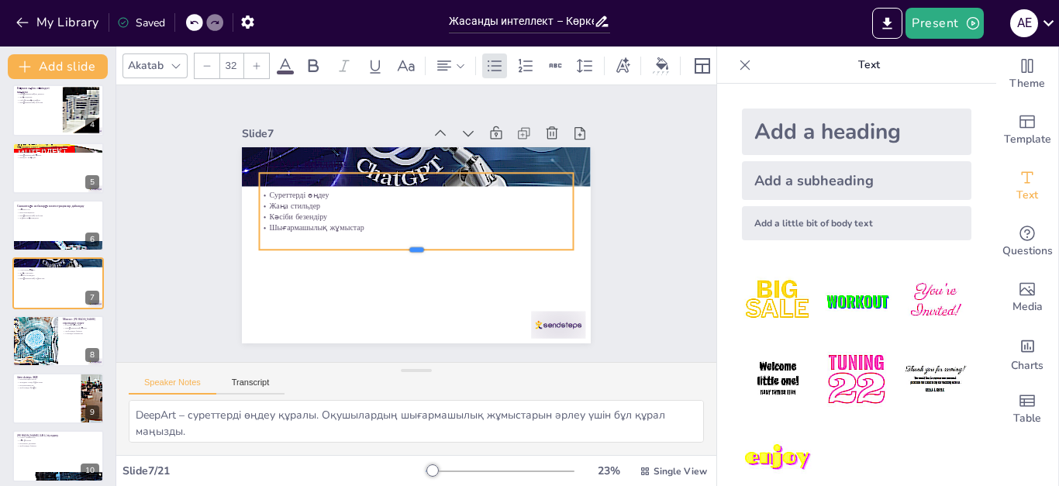
drag, startPoint x: 400, startPoint y: 226, endPoint x: 400, endPoint y: 252, distance: 25.6
click at [400, 255] on div at bounding box center [397, 250] width 261 height 195
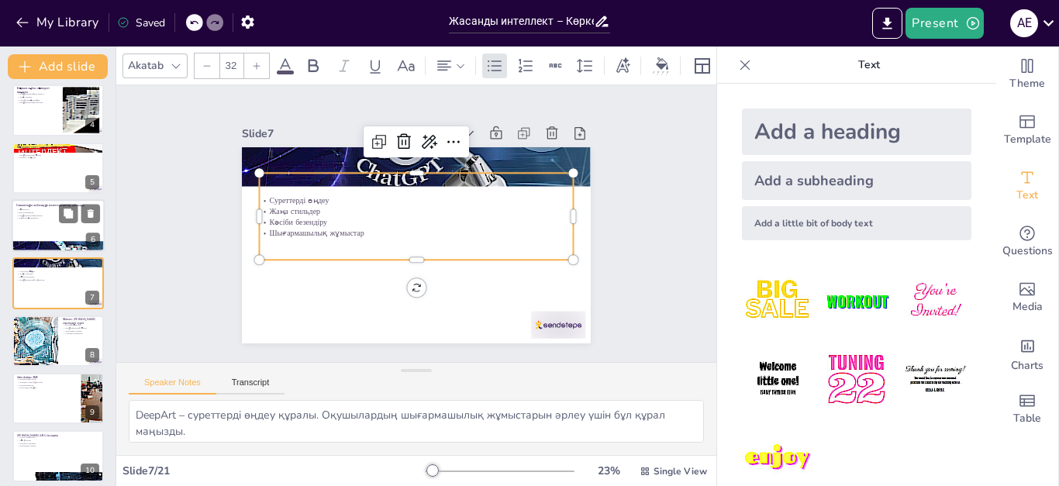
click at [31, 218] on p "Жұмыстың тиімділігі" at bounding box center [58, 218] width 84 height 3
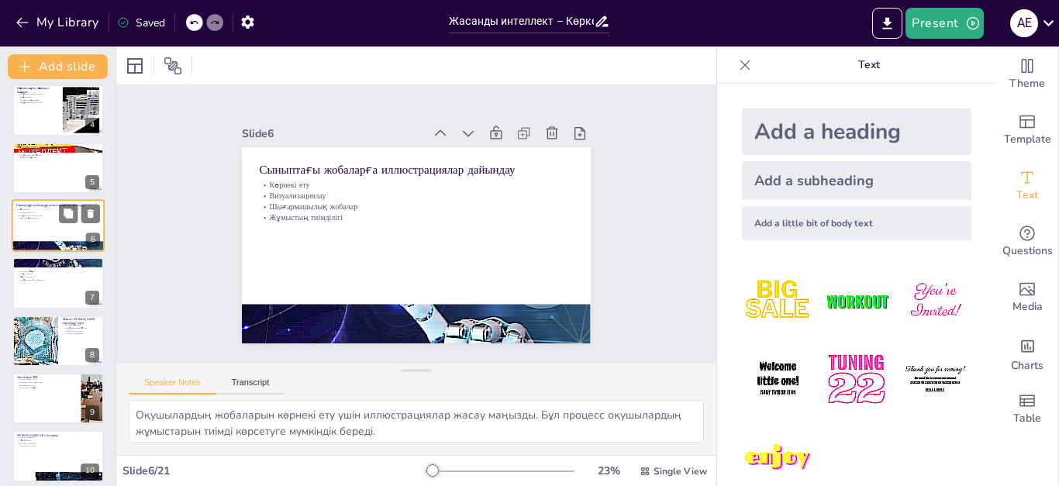
scroll to position [123, 0]
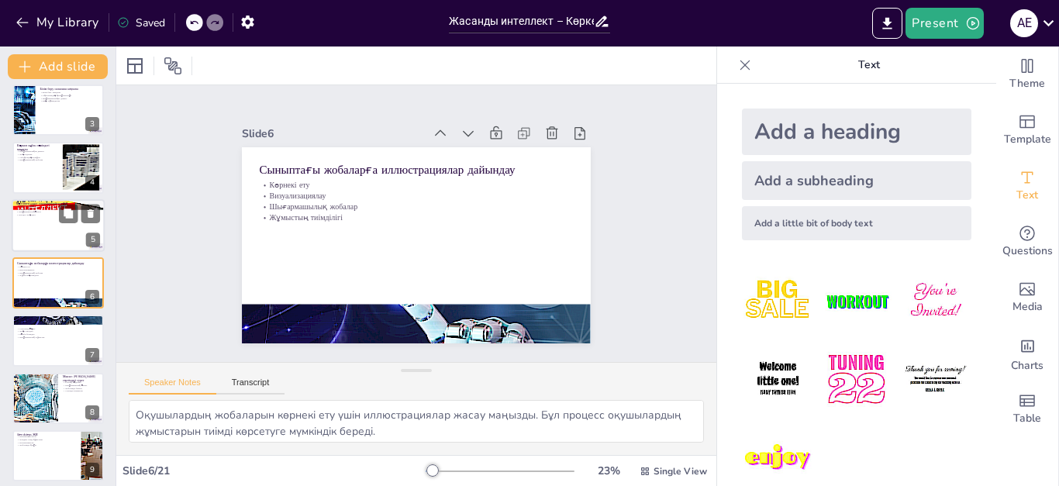
click at [37, 223] on div at bounding box center [58, 225] width 93 height 53
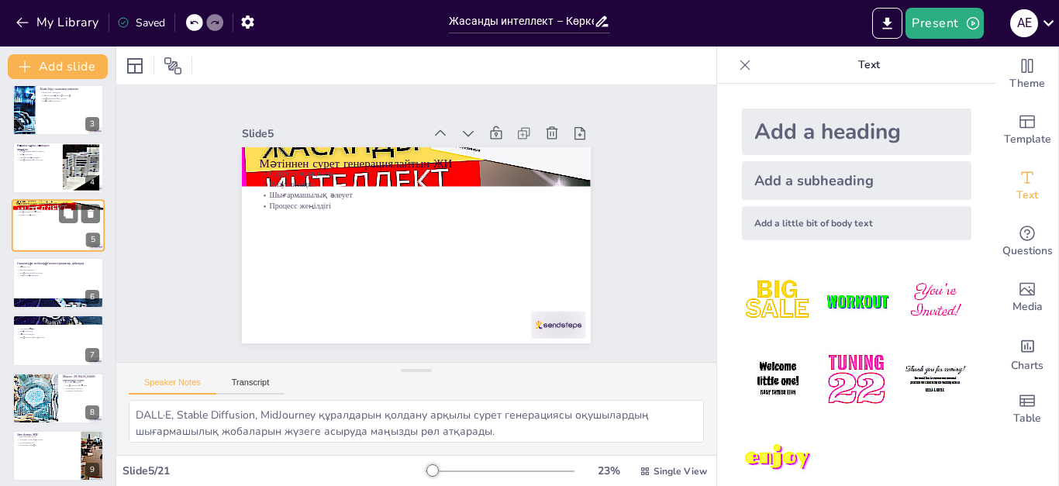
scroll to position [65, 0]
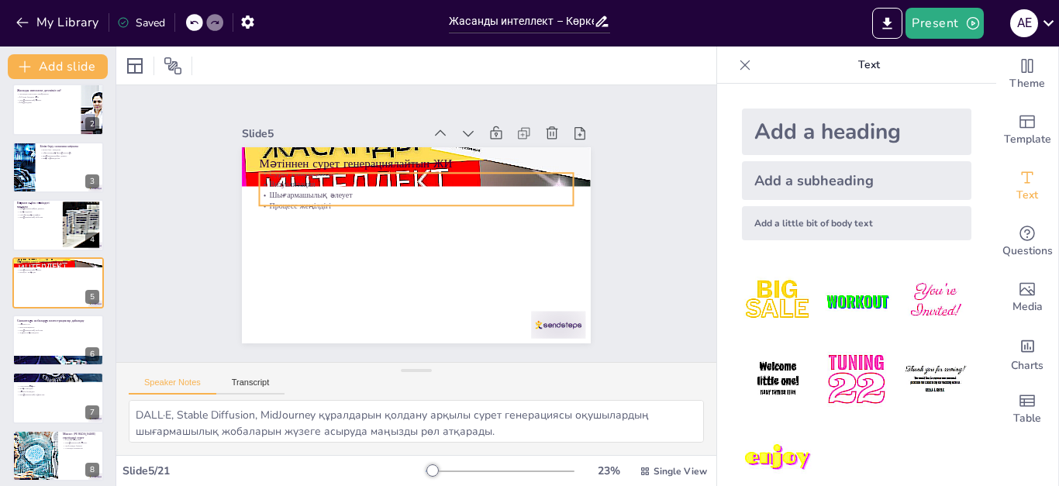
click at [329, 183] on p "Шығармашылық әлеует" at bounding box center [438, 243] width 218 height 240
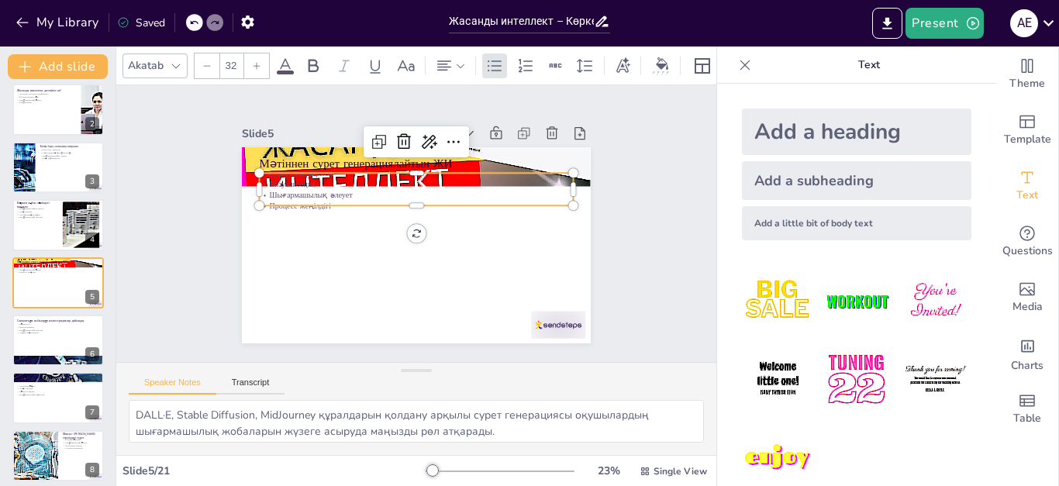
click at [303, 183] on p "Шығармашылық әлеует" at bounding box center [433, 246] width 261 height 193
click at [343, 183] on p "Шығармашылық әлеует" at bounding box center [439, 207] width 193 height 261
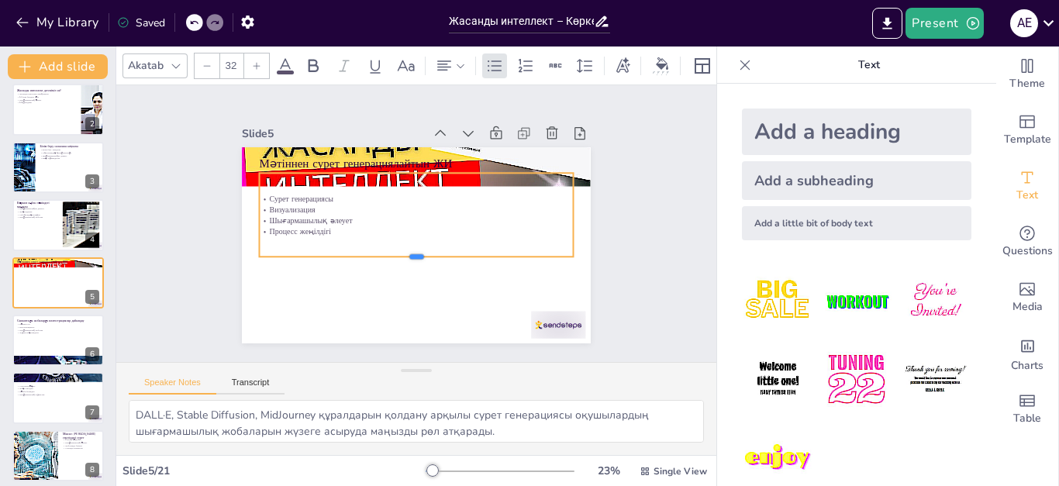
drag, startPoint x: 406, startPoint y: 199, endPoint x: 406, endPoint y: 261, distance: 61.3
click at [406, 261] on div at bounding box center [396, 258] width 278 height 168
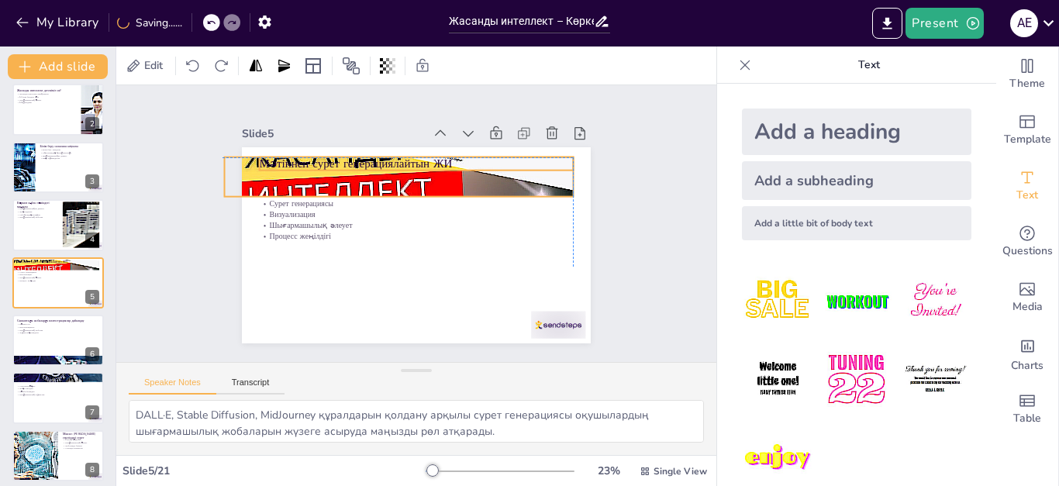
drag, startPoint x: 316, startPoint y: 144, endPoint x: 278, endPoint y: 157, distance: 41.0
click at [303, 157] on div "Мәтіннен сурет генерациялайтын ЖИ Сурет генерациясы Визуализация Шығармашылық ә…" at bounding box center [454, 158] width 302 height 174
click at [434, 157] on p "Мәтіннен сурет генерациялайтын ЖИ" at bounding box center [474, 211] width 81 height 310
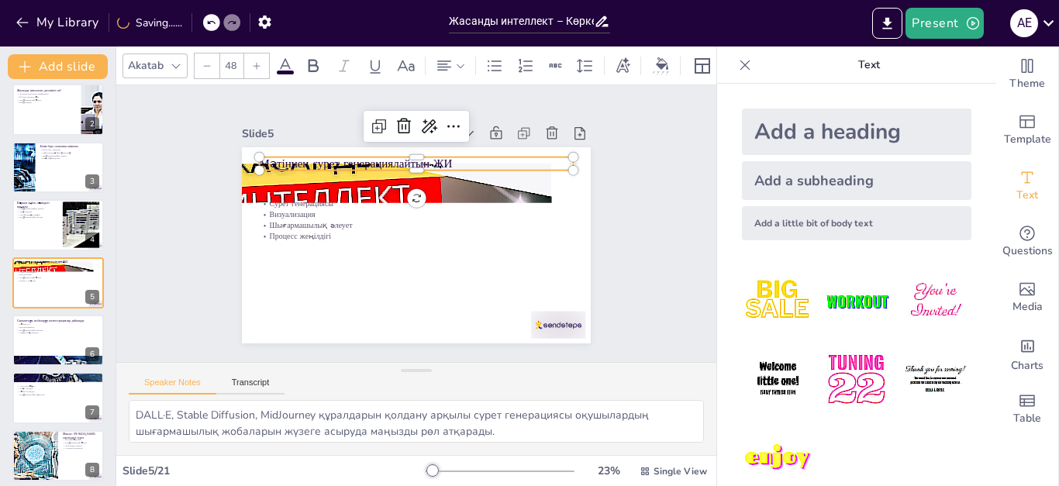
click at [417, 157] on p "Мәтіннен сурет генерациялайтын ЖИ" at bounding box center [473, 243] width 112 height 304
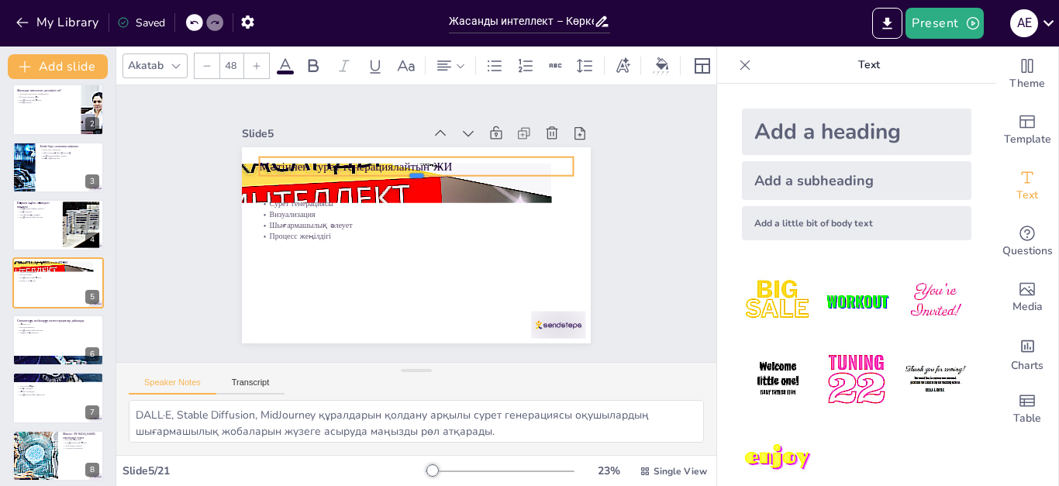
drag, startPoint x: 329, startPoint y: 164, endPoint x: 345, endPoint y: 185, distance: 26.5
click at [369, 186] on div at bounding box center [453, 244] width 168 height 278
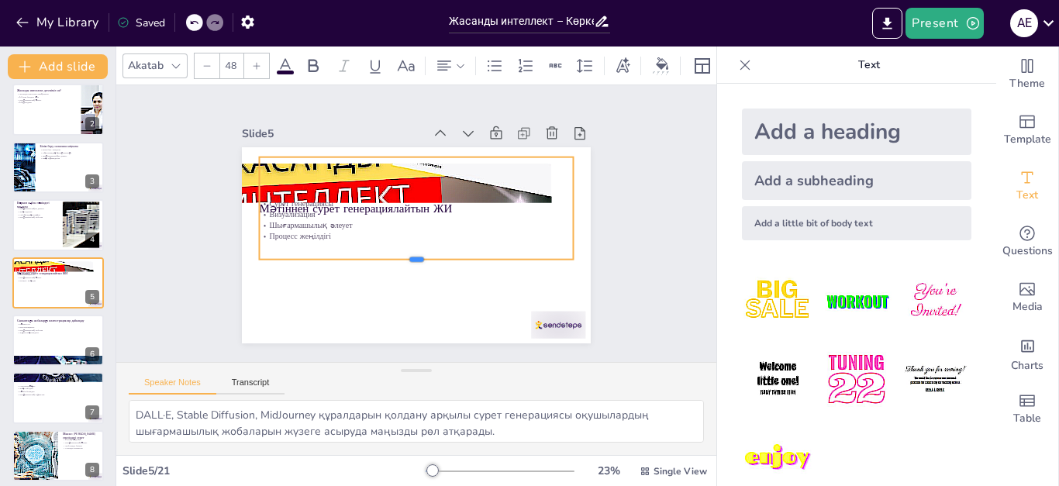
drag, startPoint x: 345, startPoint y: 185, endPoint x: 358, endPoint y: 254, distance: 70.1
click at [358, 254] on div at bounding box center [447, 196] width 219 height 242
click at [353, 153] on div "Мәтіннен сурет генерациялайтын ЖИ" at bounding box center [429, 216] width 247 height 324
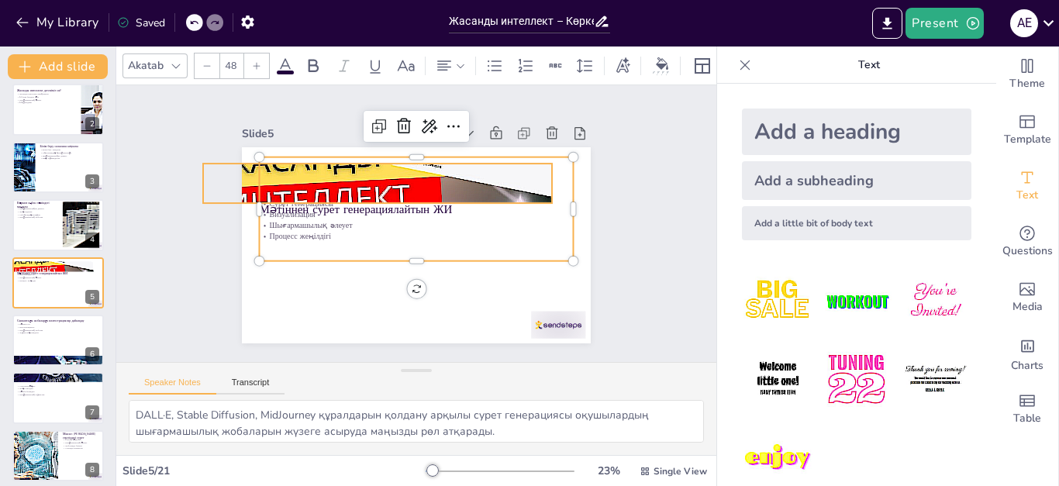
click at [295, 178] on div at bounding box center [442, 174] width 295 height 392
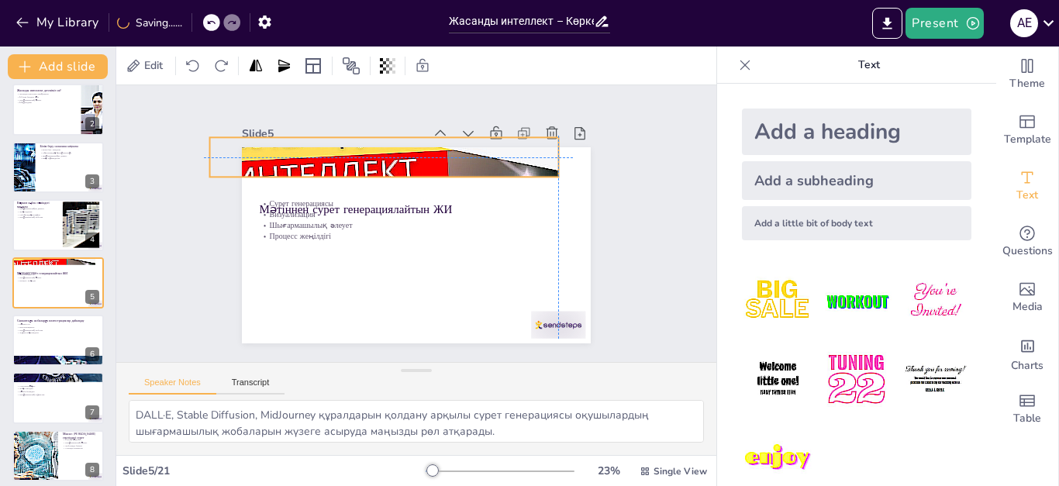
drag, startPoint x: 234, startPoint y: 178, endPoint x: 235, endPoint y: 150, distance: 27.9
click at [235, 150] on div at bounding box center [344, 241] width 264 height 382
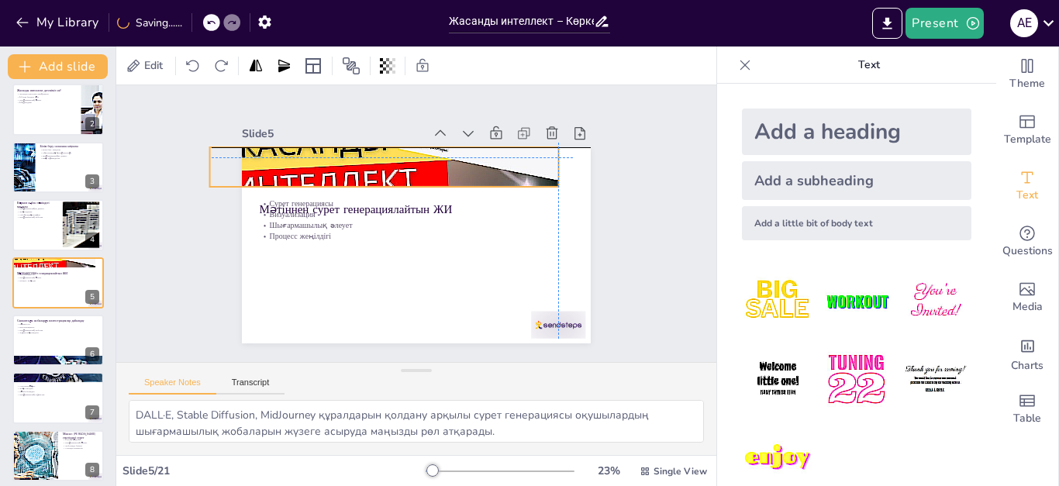
click at [277, 158] on div at bounding box center [476, 251] width 398 height 364
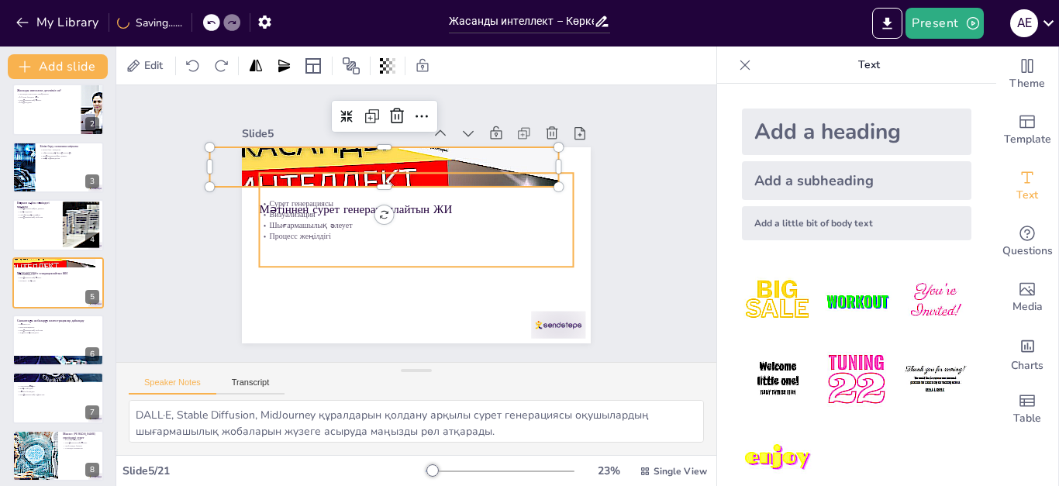
click at [306, 219] on p "Шығармашылық әлеует" at bounding box center [415, 222] width 218 height 240
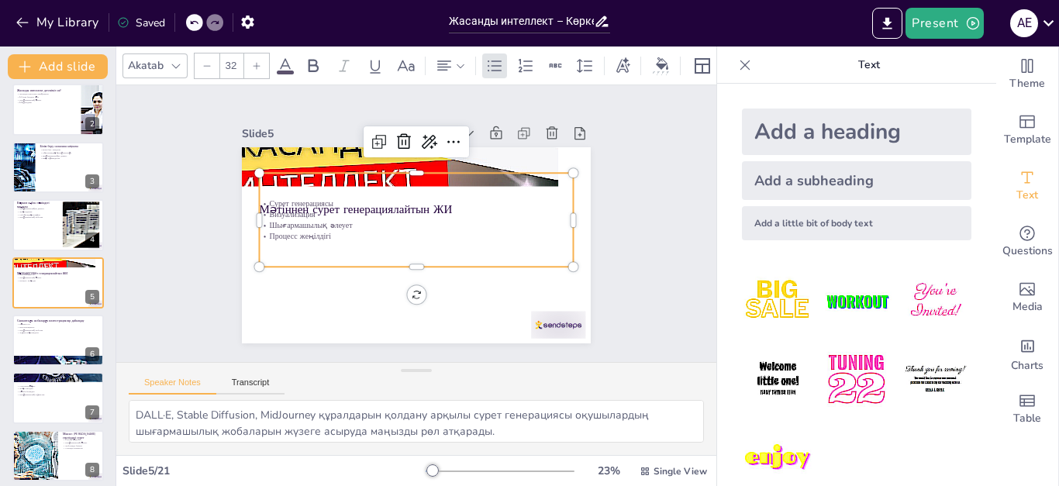
click at [377, 219] on p "Шығармашылық әлеует" at bounding box center [415, 223] width 76 height 309
click at [346, 219] on p "Шығармашылық әлеует" at bounding box center [414, 225] width 137 height 292
click at [405, 123] on span "Визуализация" at bounding box center [413, 99] width 16 height 47
click at [516, 206] on span "Визуализация" at bounding box center [539, 207] width 47 height 20
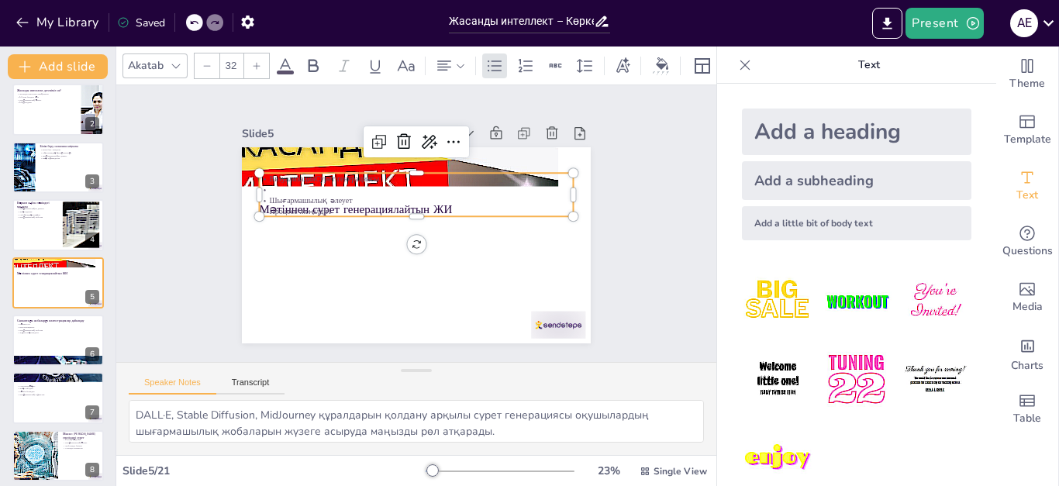
click at [269, 199] on p "Процесс жеңілдігі" at bounding box center [420, 211] width 302 height 107
click at [271, 199] on p "Процесс жеңілдігі" at bounding box center [410, 234] width 278 height 166
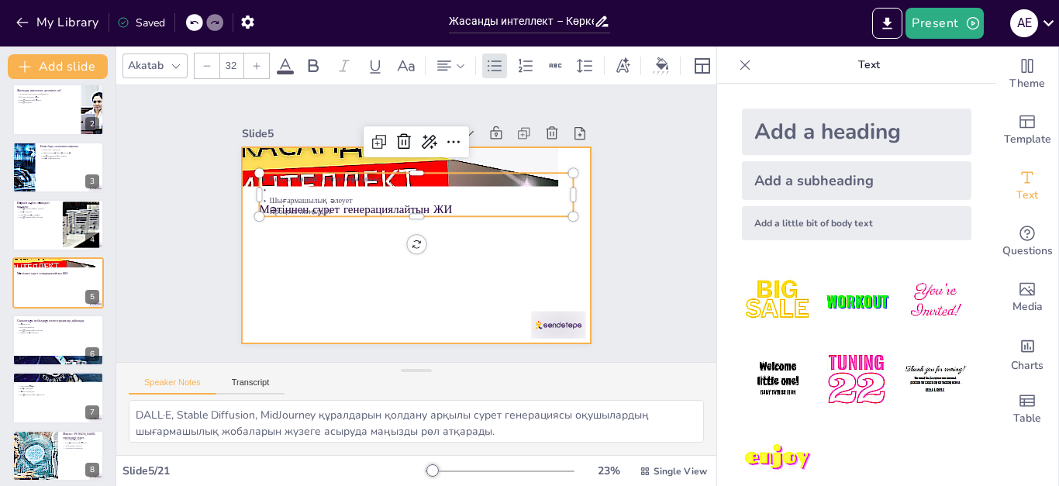
drag, startPoint x: 396, startPoint y: 206, endPoint x: 400, endPoint y: 292, distance: 86.2
click at [400, 292] on div "Мәтіннен сурет генерациялайтын ЖИ ВизуализацияСурет генерациясы Шығармашылық әл…" at bounding box center [408, 243] width 399 height 321
drag, startPoint x: 402, startPoint y: 206, endPoint x: 399, endPoint y: 275, distance: 69.1
click at [399, 275] on div "Мәтіннен сурет генерациялайтын ЖИ ВизуализацияСурет генерациясы Шығармашылық әл…" at bounding box center [396, 215] width 321 height 399
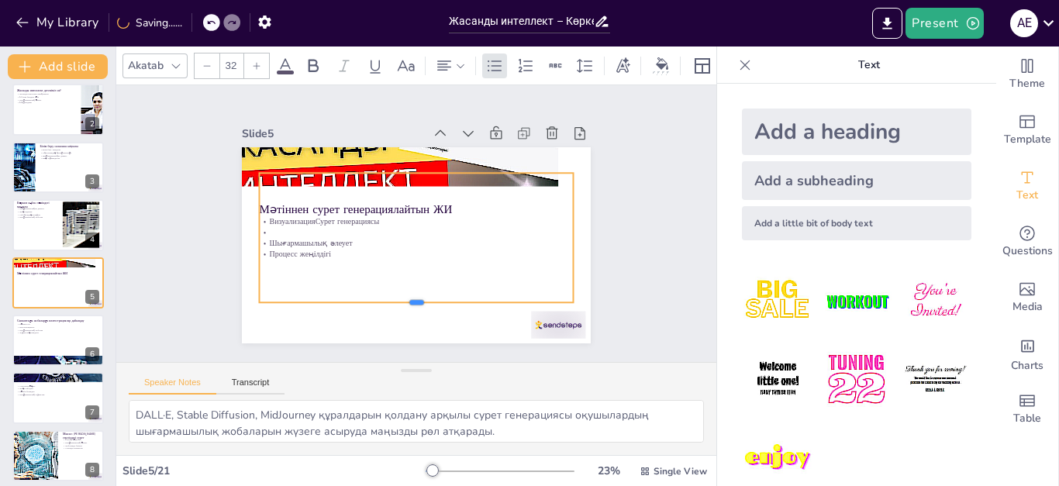
drag, startPoint x: 404, startPoint y: 211, endPoint x: 402, endPoint y: 303, distance: 92.3
click at [399, 297] on div "Мәтіннен сурет генерациялайтын ЖИ ВизуализацияСурет генерациясы Шығармашылық әл…" at bounding box center [416, 202] width 349 height 196
click at [334, 282] on div "ВизуализацияСурет генерациясы Шығармашылық әлеует Процесс жеңілдігі" at bounding box center [402, 221] width 192 height 334
click at [317, 277] on span "Шығармашылық әлеует" at bounding box center [351, 309] width 69 height 64
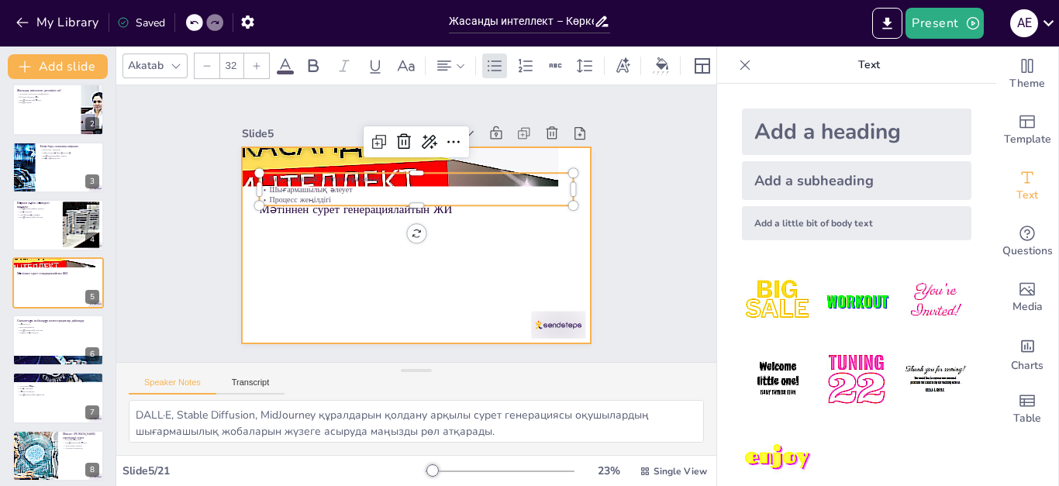
drag, startPoint x: 400, startPoint y: 195, endPoint x: 398, endPoint y: 257, distance: 62.1
click at [398, 257] on div "Мәтіннен сурет генерациялайтын ЖИ ВизуализацияСурет генерациясы Шығармашылық әл…" at bounding box center [396, 230] width 295 height 392
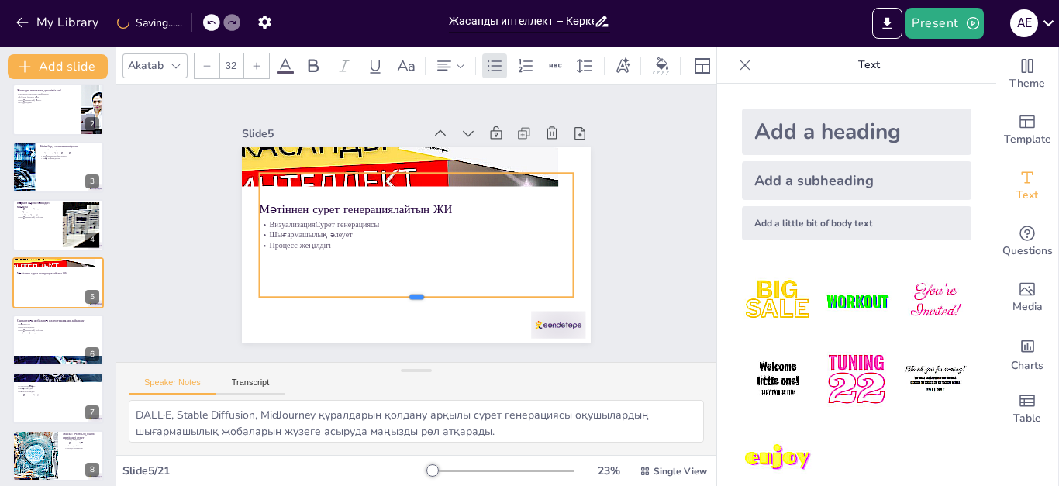
drag, startPoint x: 403, startPoint y: 199, endPoint x: 406, endPoint y: 286, distance: 86.9
click at [405, 288] on div "Мәтіннен сурет генерациялайтын ЖИ ВизуализацияСурет генерациясы Шығармашылық әл…" at bounding box center [401, 239] width 391 height 379
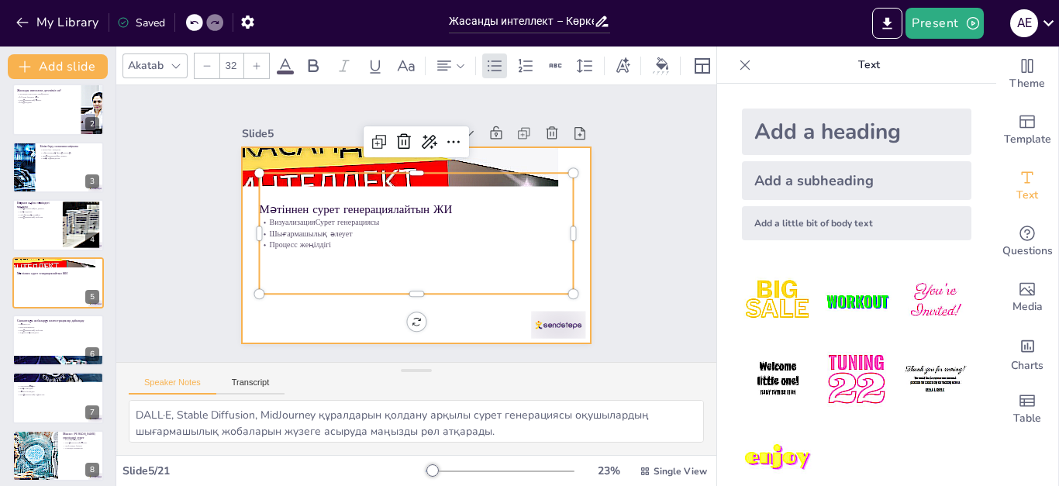
click at [362, 309] on div at bounding box center [396, 230] width 295 height 392
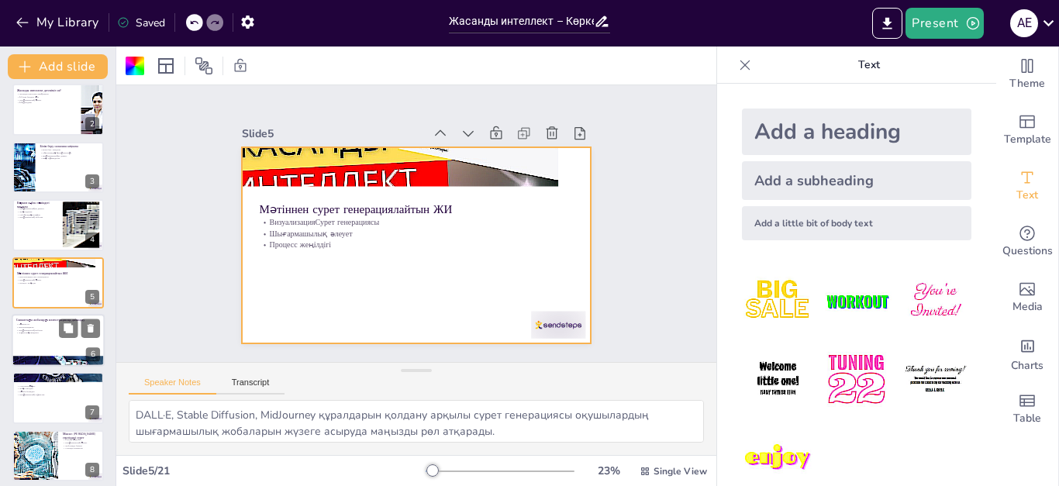
click at [58, 345] on div at bounding box center [58, 340] width 93 height 53
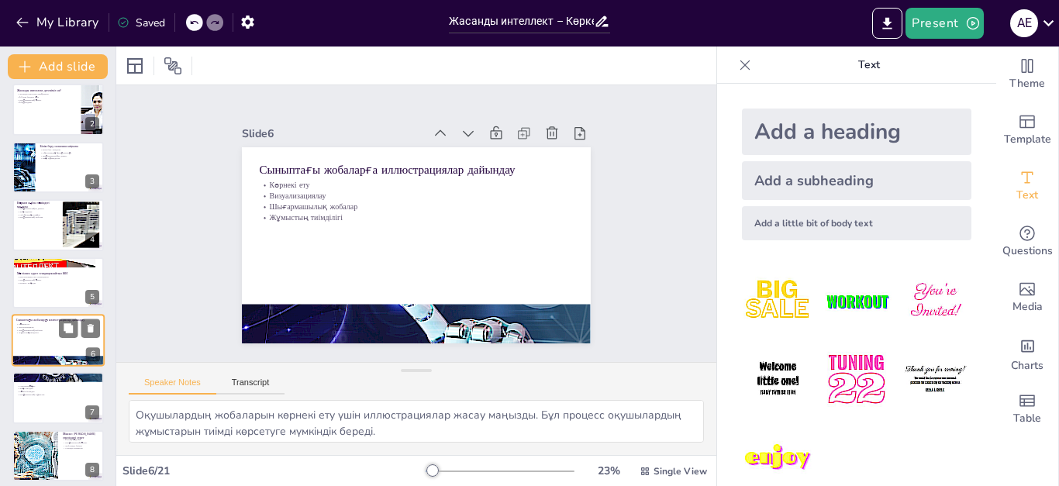
scroll to position [123, 0]
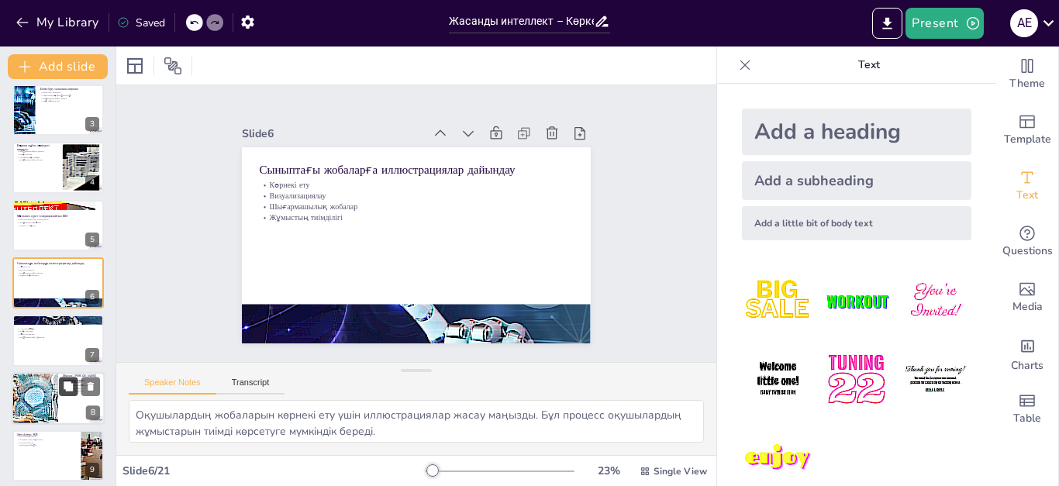
click at [63, 396] on button at bounding box center [68, 386] width 19 height 19
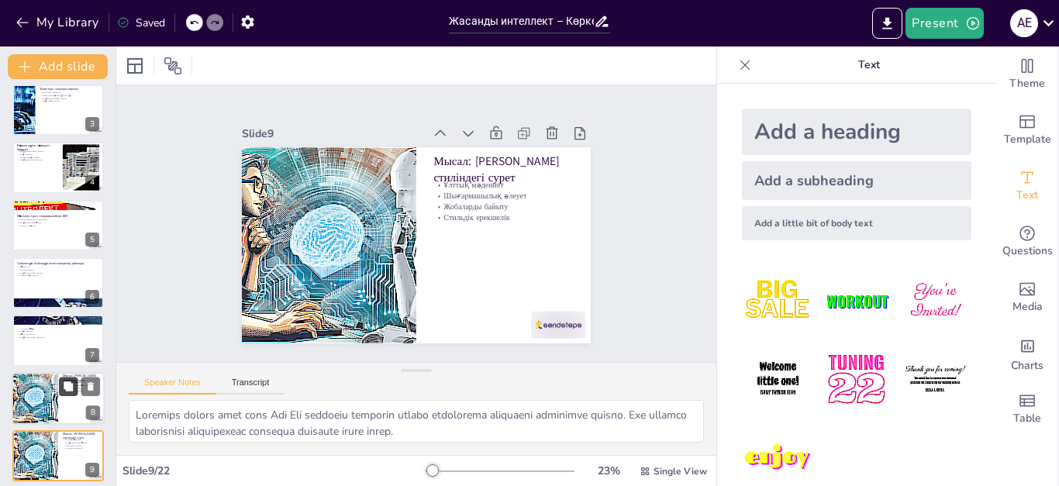
scroll to position [295, 0]
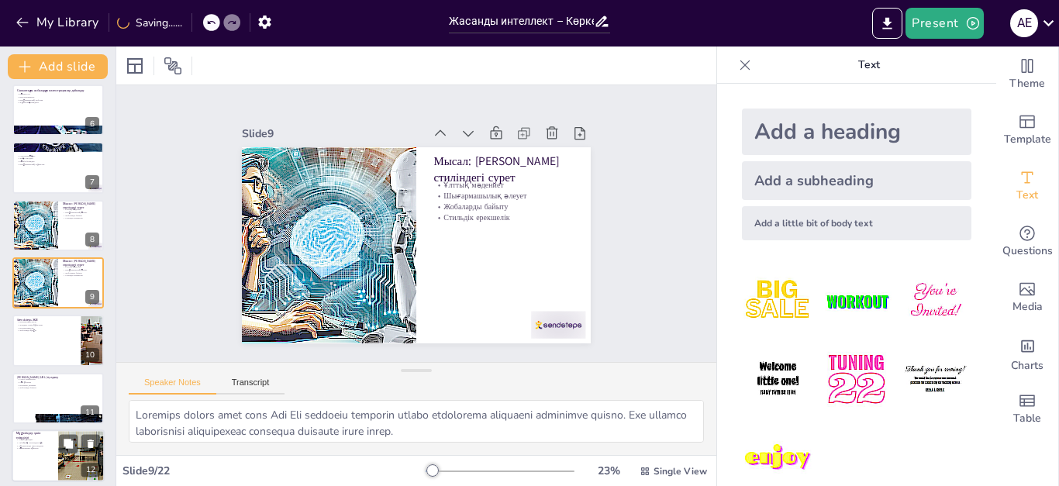
click at [42, 461] on div at bounding box center [58, 456] width 93 height 53
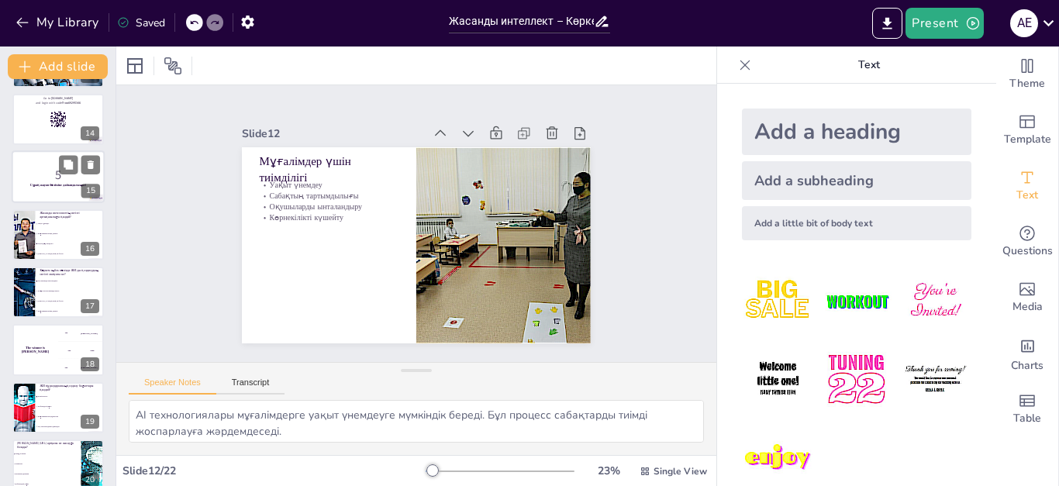
scroll to position [880, 0]
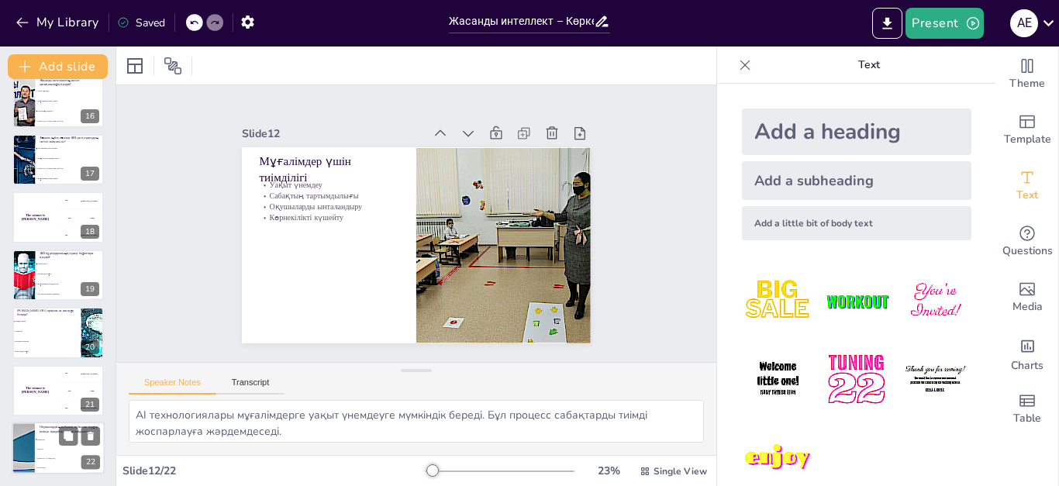
click at [54, 450] on span "DeepArt" at bounding box center [70, 449] width 67 height 2
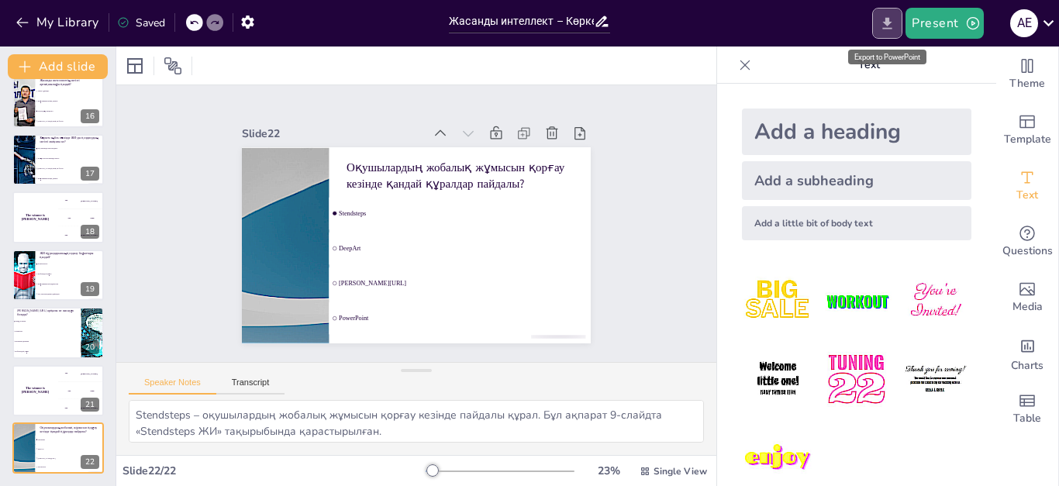
click at [895, 28] on icon "Export to PowerPoint" at bounding box center [887, 24] width 16 height 16
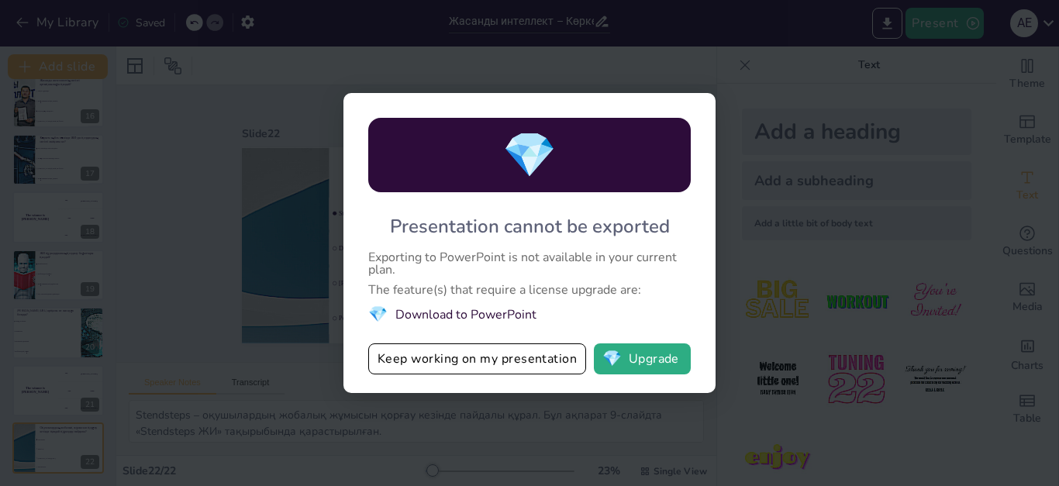
click at [748, 241] on div "💎 Presentation cannot be exported Exporting to PowerPoint is not available in y…" at bounding box center [529, 243] width 1059 height 486
click at [509, 313] on li "💎 Download to PowerPoint" at bounding box center [529, 314] width 323 height 21
click at [469, 356] on button "Keep working on my presentation" at bounding box center [477, 359] width 218 height 31
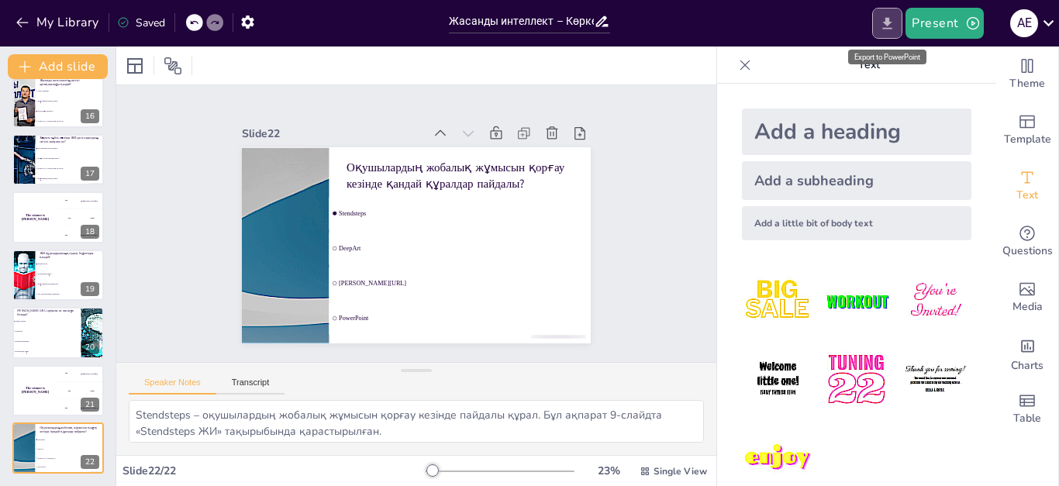
click at [890, 21] on icon "Export to PowerPoint" at bounding box center [887, 23] width 9 height 12
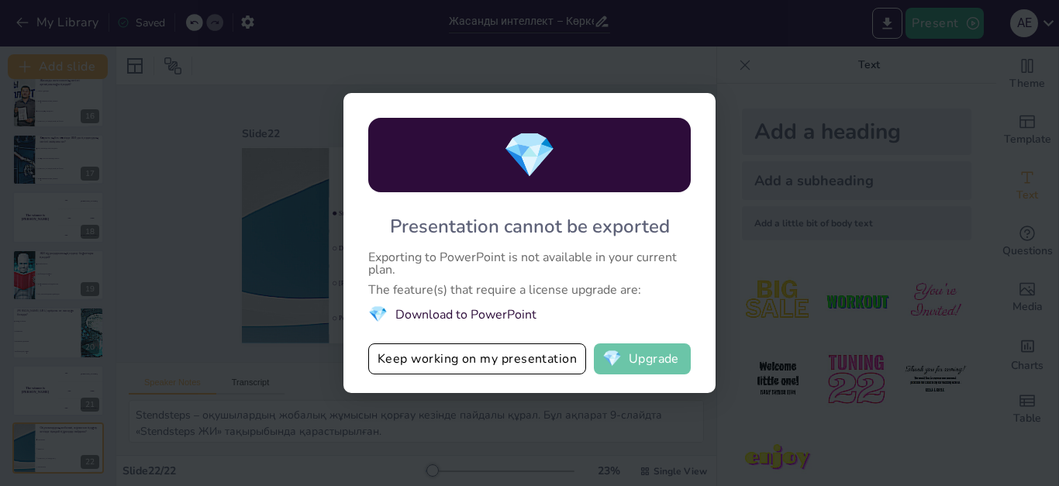
click at [638, 371] on button "💎 Upgrade" at bounding box center [642, 359] width 97 height 31
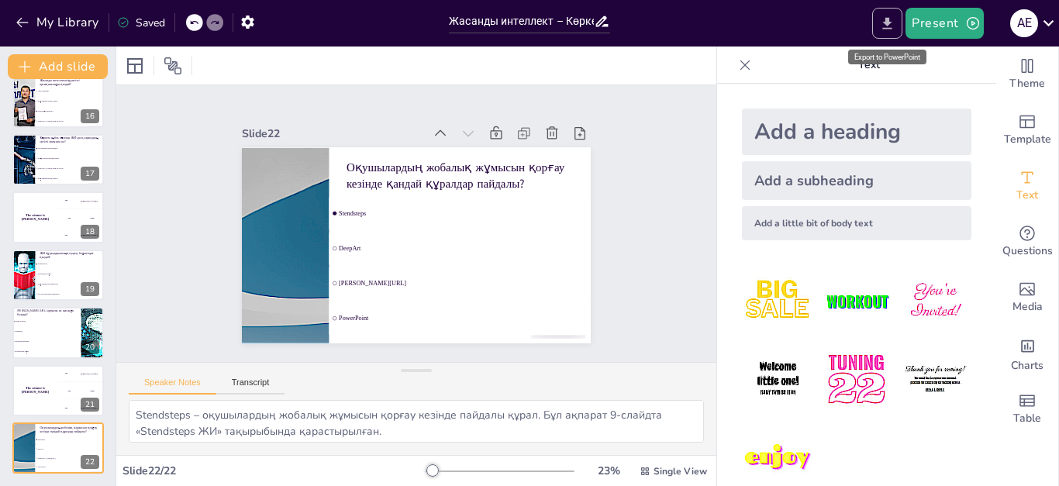
click at [893, 16] on icon "Export to PowerPoint" at bounding box center [887, 24] width 16 height 16
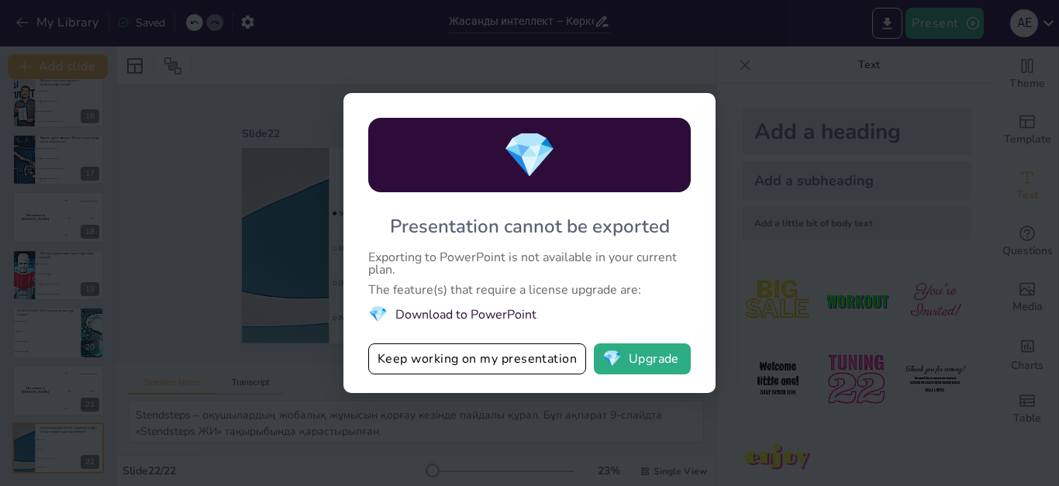
click at [783, 140] on div "💎 Presentation cannot be exported Exporting to PowerPoint is not available in y…" at bounding box center [529, 243] width 1059 height 486
click at [530, 352] on button "Keep working on my presentation" at bounding box center [477, 359] width 218 height 31
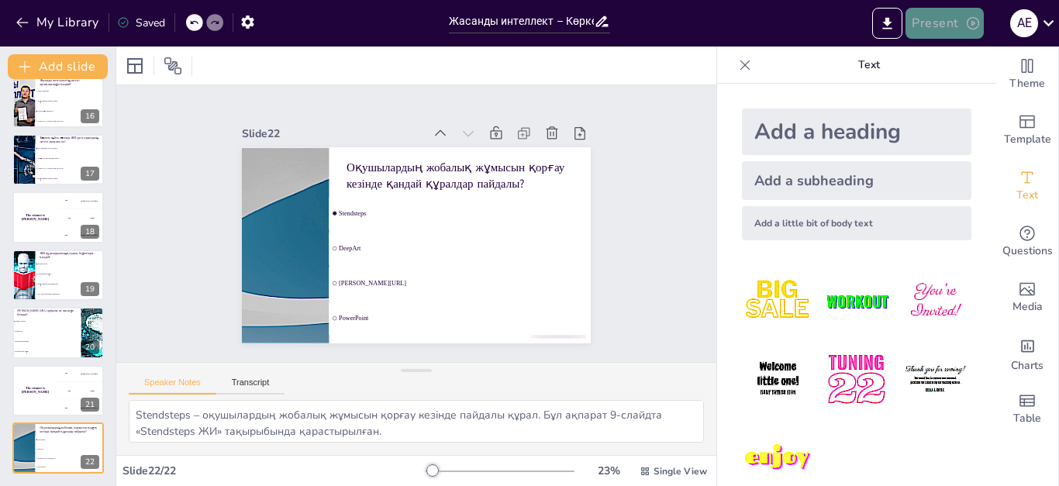
click at [959, 30] on button "Present" at bounding box center [945, 23] width 78 height 31
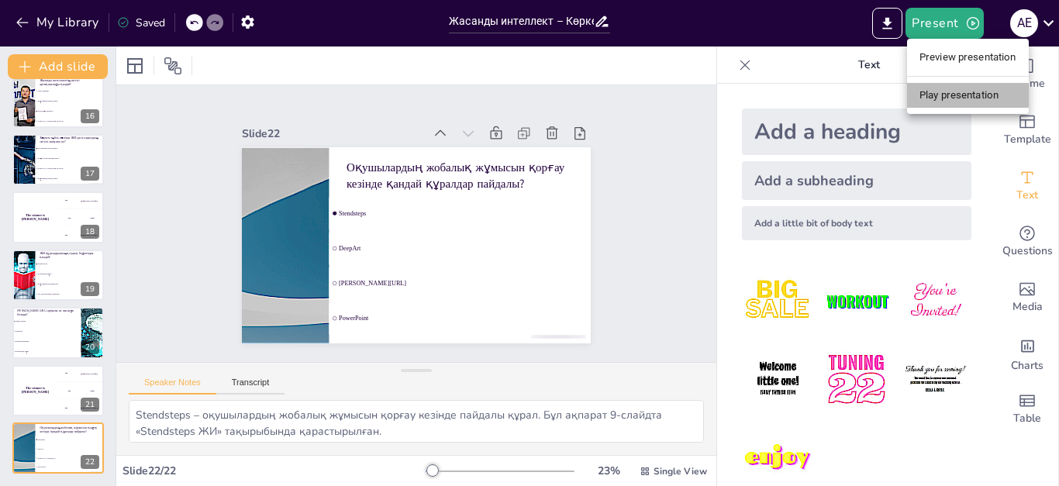
click at [964, 89] on li "Play presentation" at bounding box center [968, 95] width 122 height 25
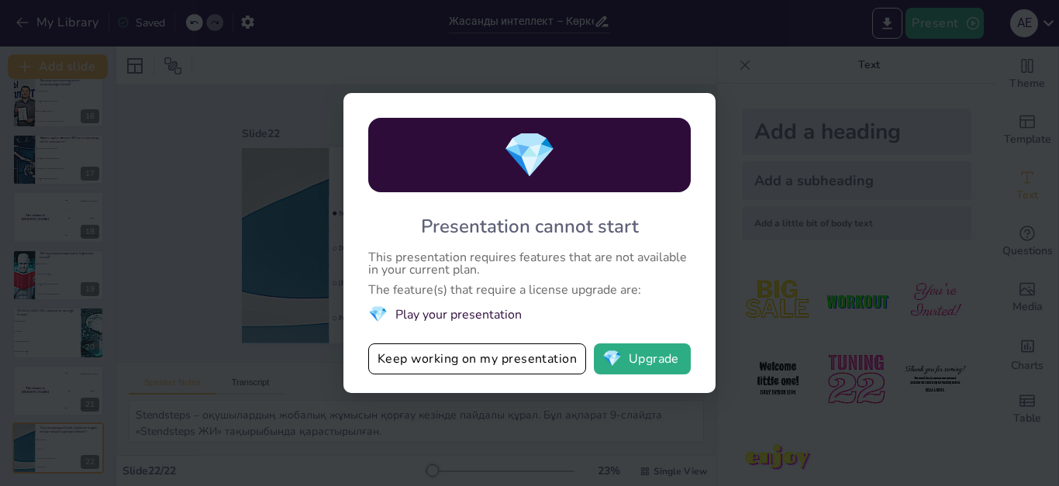
click at [754, 168] on div "💎 Presentation cannot start This presentation requires features that are not av…" at bounding box center [529, 243] width 1059 height 486
click at [641, 174] on div "💎" at bounding box center [529, 155] width 323 height 74
click at [715, 109] on div "💎 Presentation cannot start This presentation requires features that are not av…" at bounding box center [530, 243] width 372 height 300
click at [767, 60] on div "💎 Presentation cannot start This presentation requires features that are not av…" at bounding box center [529, 243] width 1059 height 486
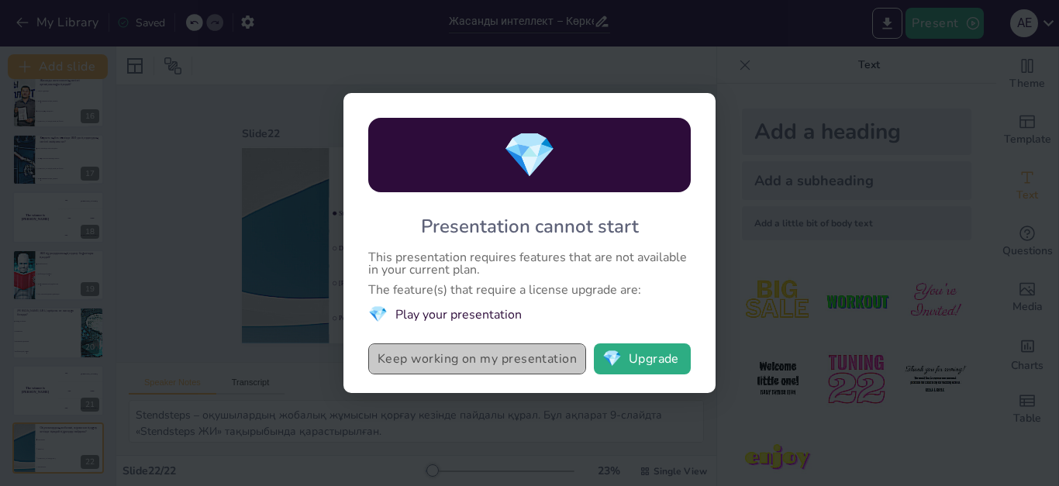
click at [520, 353] on button "Keep working on my presentation" at bounding box center [477, 359] width 218 height 31
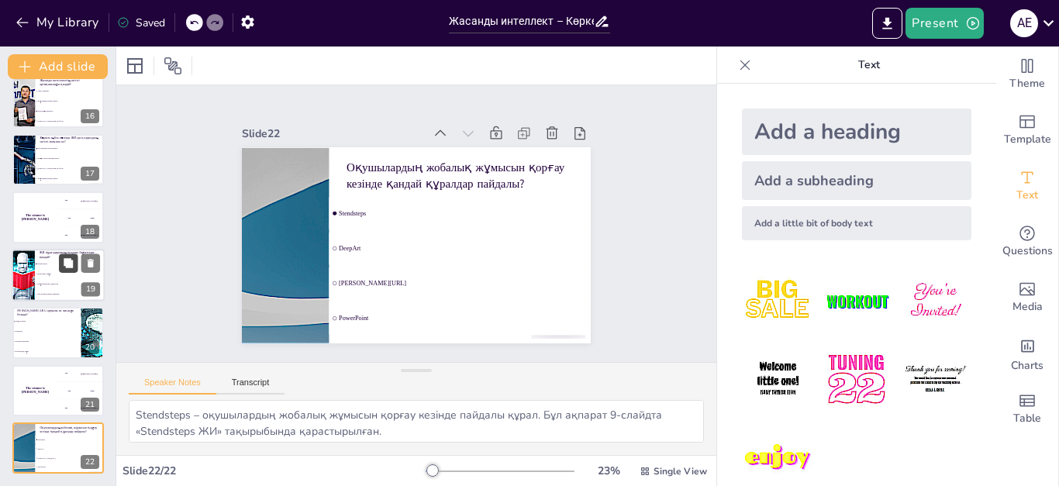
click at [74, 268] on icon at bounding box center [68, 262] width 11 height 11
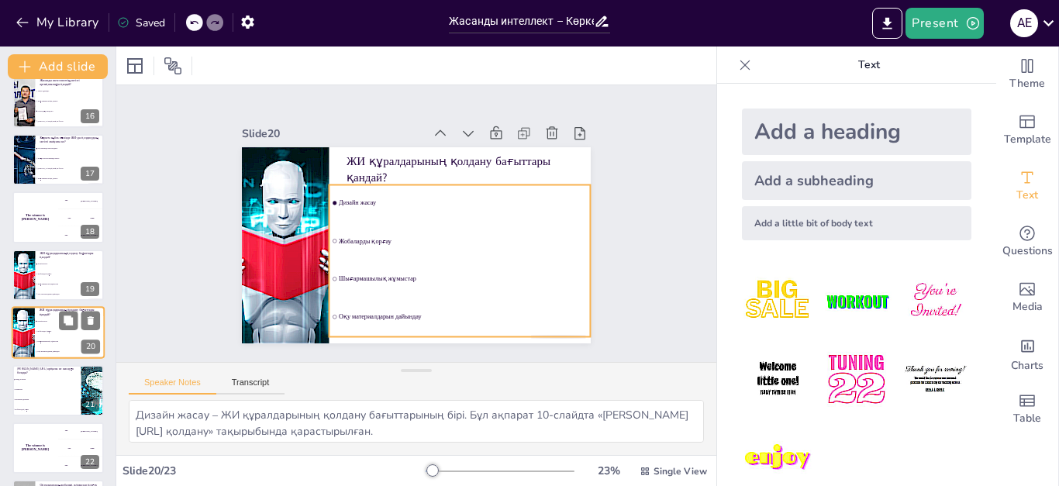
scroll to position [930, 0]
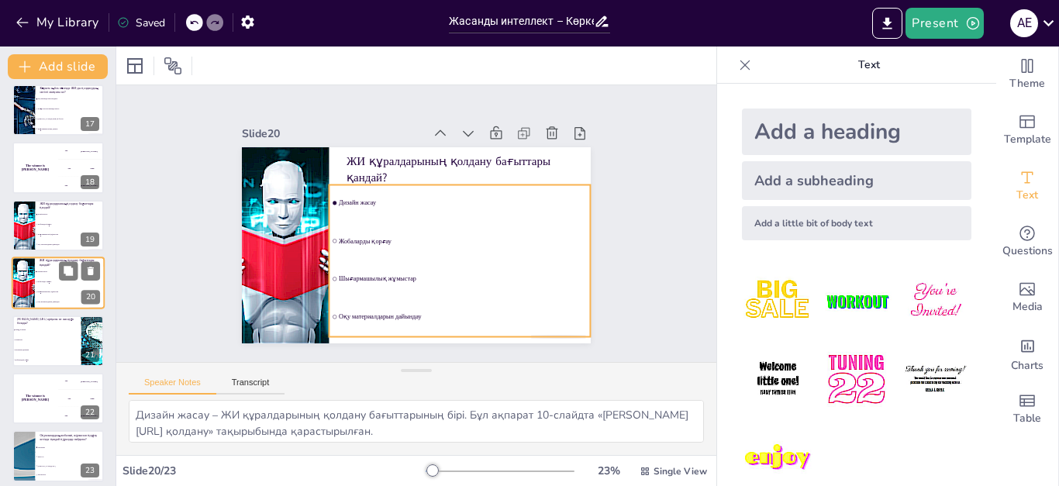
click at [67, 292] on span "Шығармашылық жұмыстар" at bounding box center [70, 293] width 67 height 2
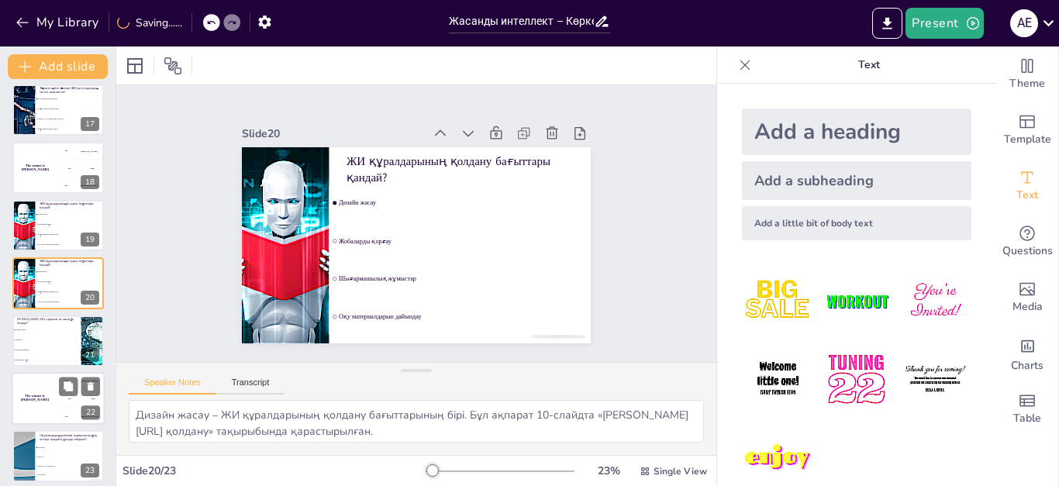
click at [60, 410] on div "300 Niels" at bounding box center [81, 416] width 47 height 17
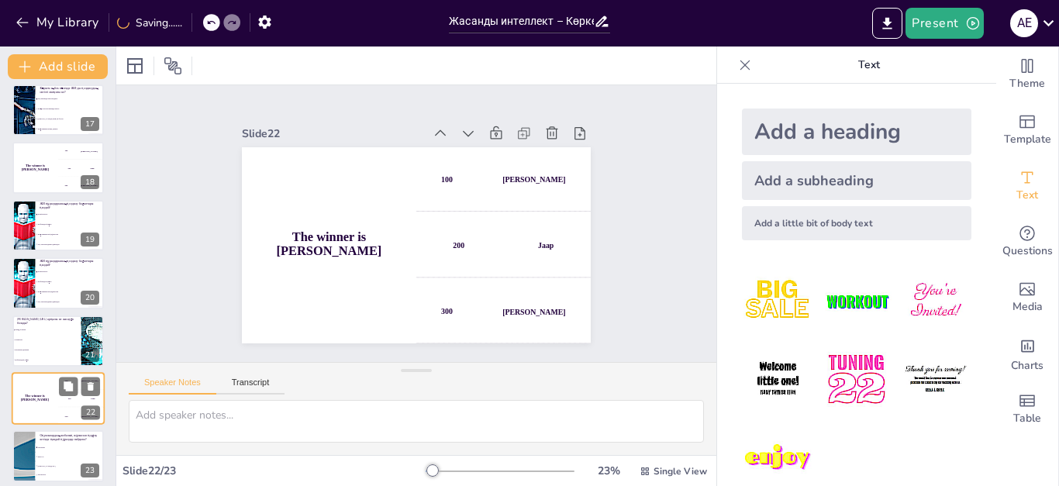
scroll to position [938, 0]
